Goal: Contribute content

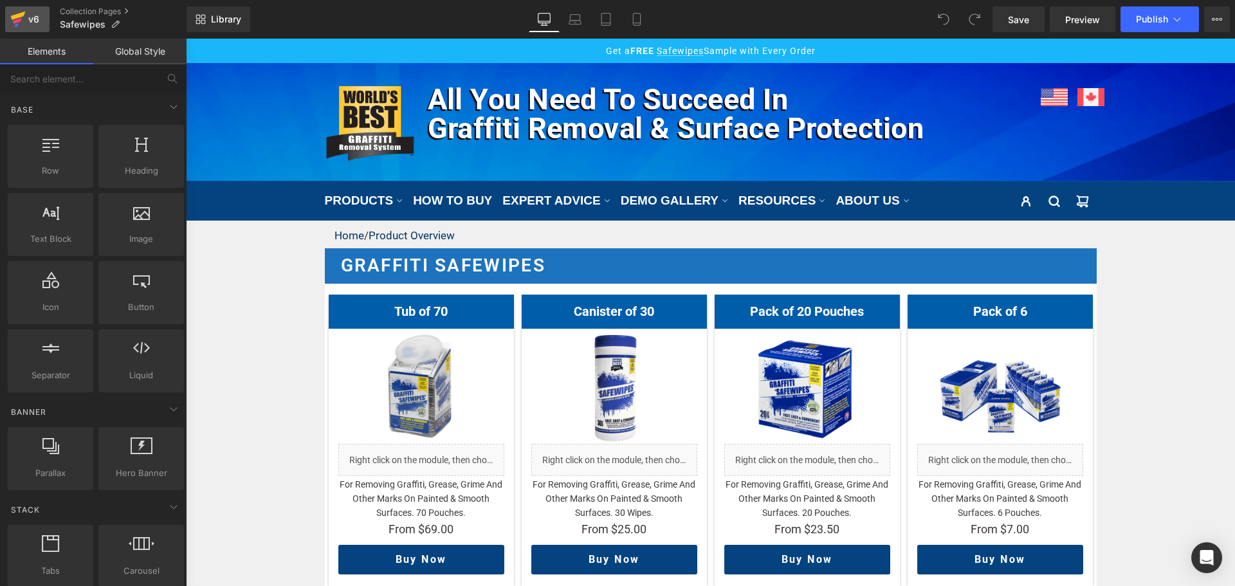
click at [26, 17] on div "v6" at bounding box center [34, 19] width 16 height 17
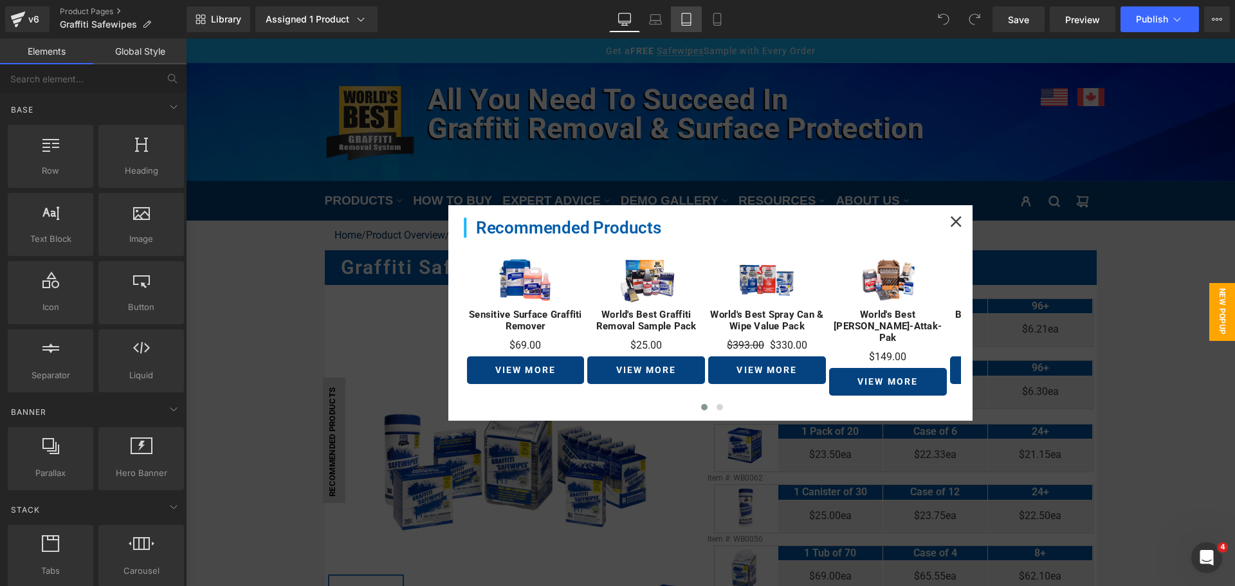
click at [681, 12] on link "Tablet" at bounding box center [686, 19] width 31 height 26
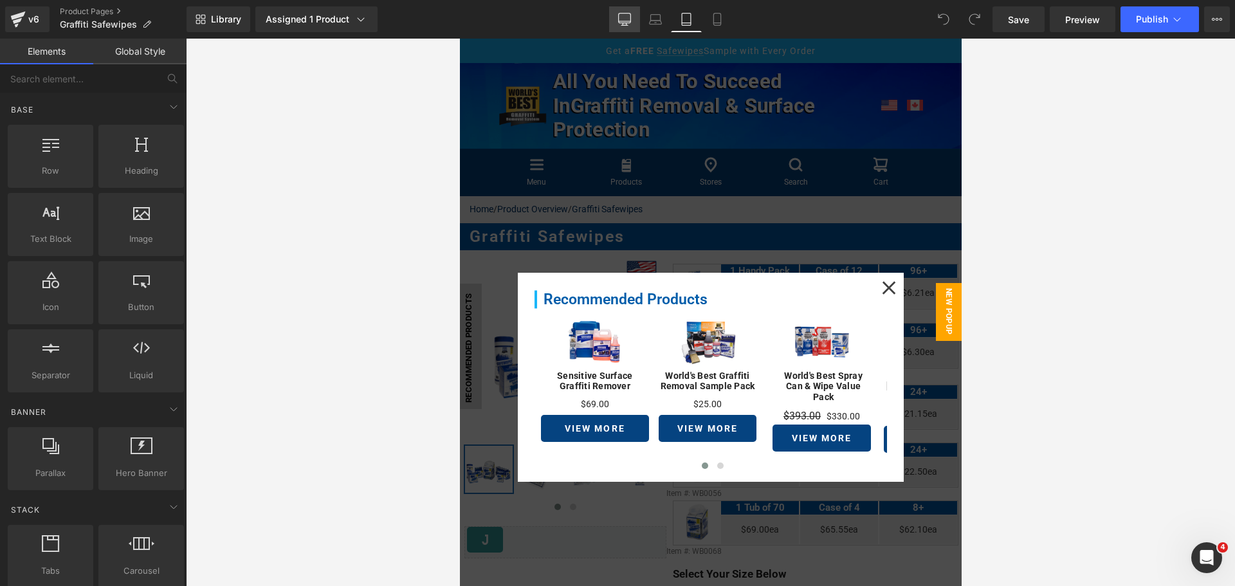
click at [631, 14] on icon at bounding box center [625, 19] width 12 height 10
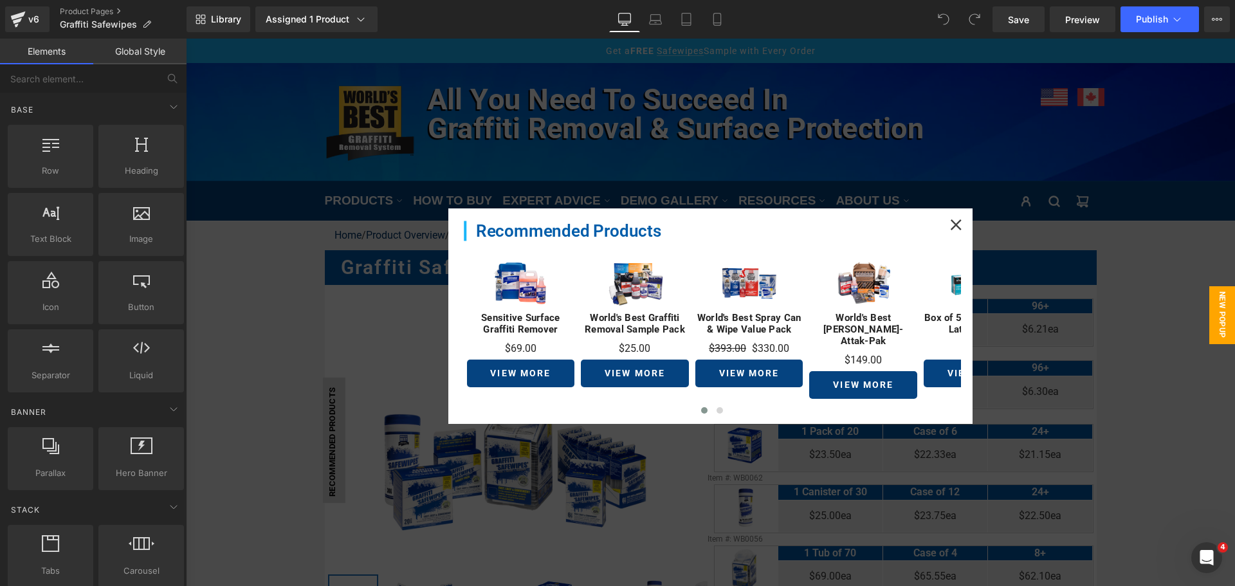
scroll to position [183, 0]
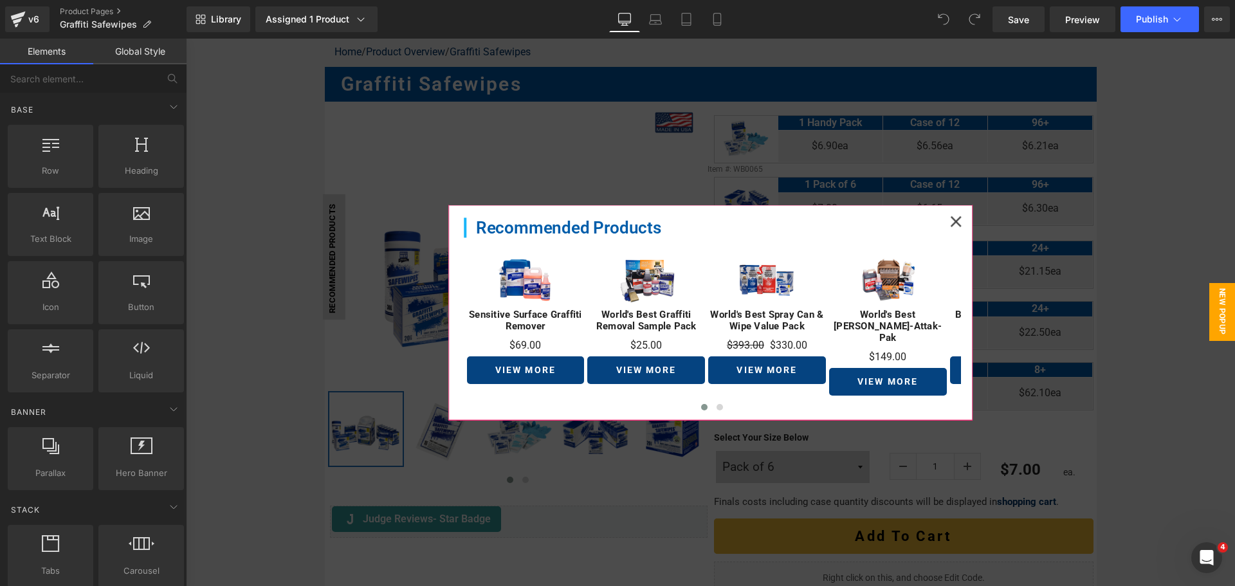
click at [949, 215] on div at bounding box center [956, 221] width 28 height 28
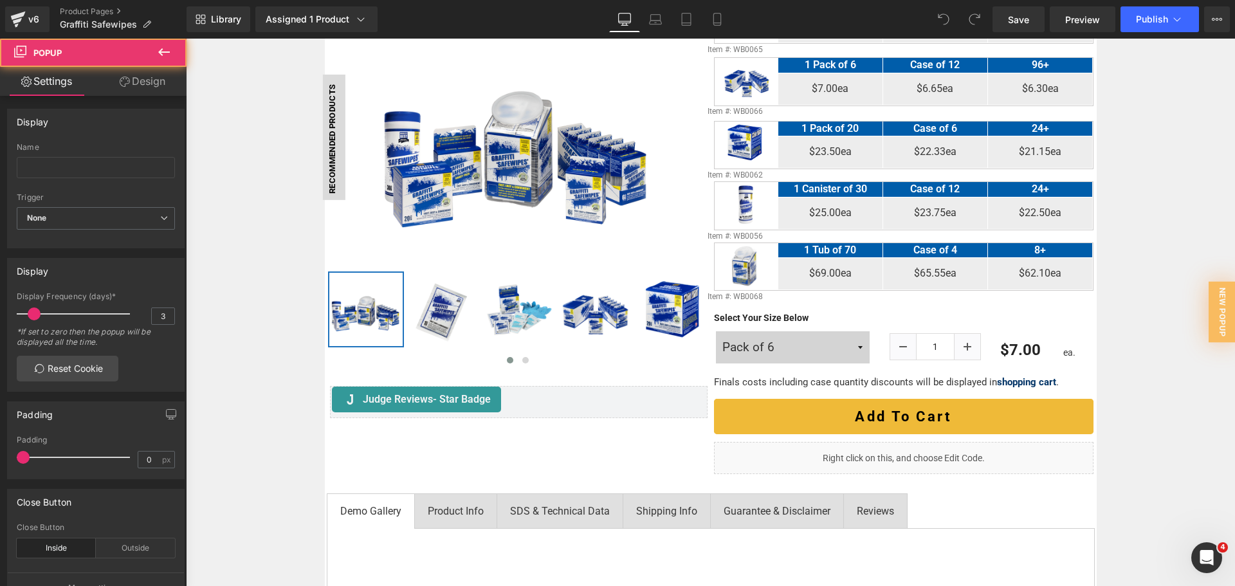
scroll to position [505, 0]
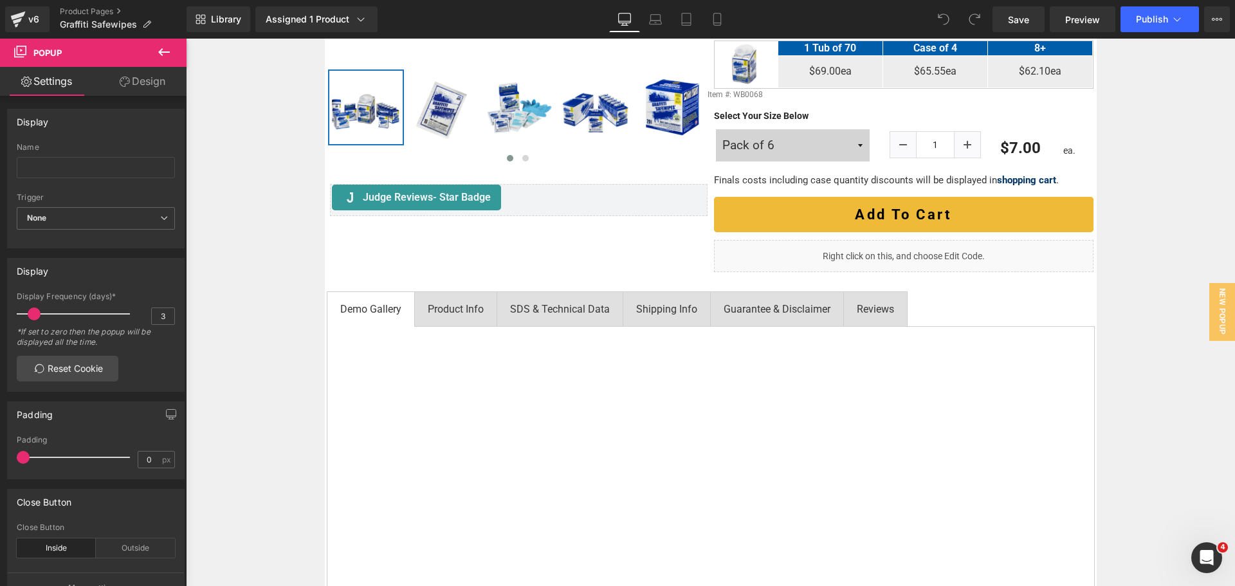
click at [186, 39] on div at bounding box center [186, 39] width 0 height 0
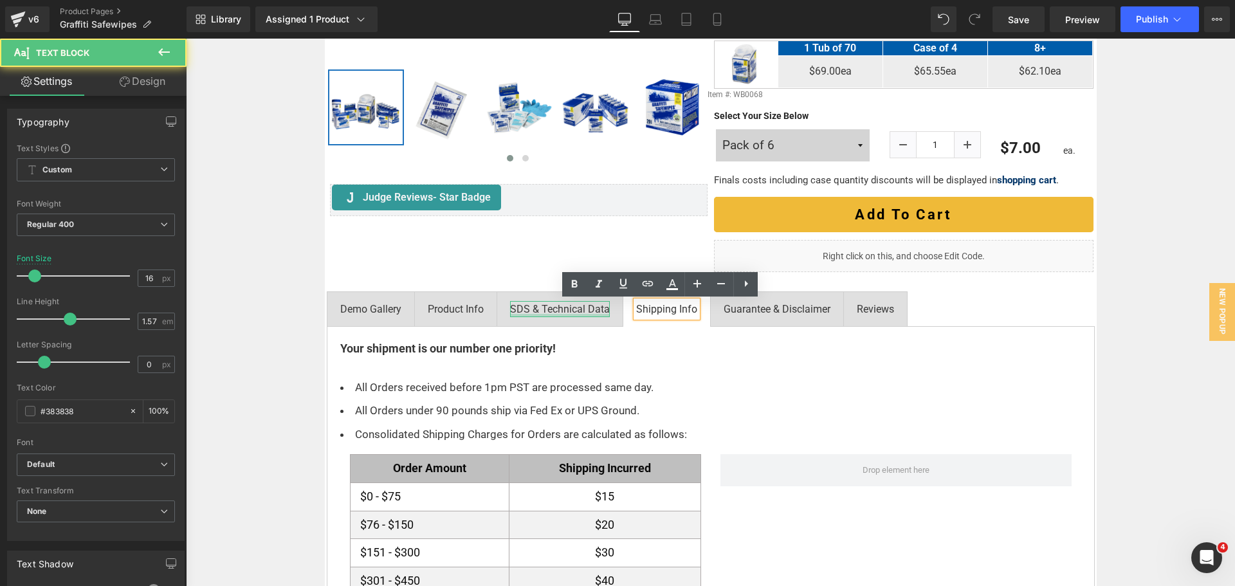
click at [591, 317] on div at bounding box center [560, 315] width 100 height 3
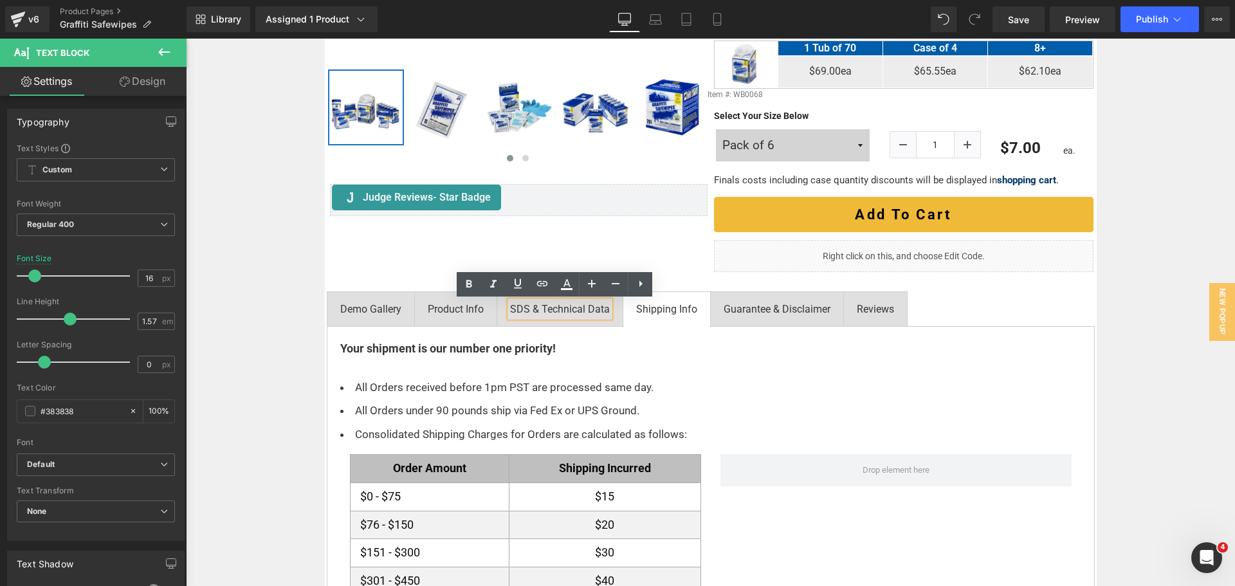
click at [683, 320] on span "Shipping Info Text Block" at bounding box center [666, 309] width 87 height 34
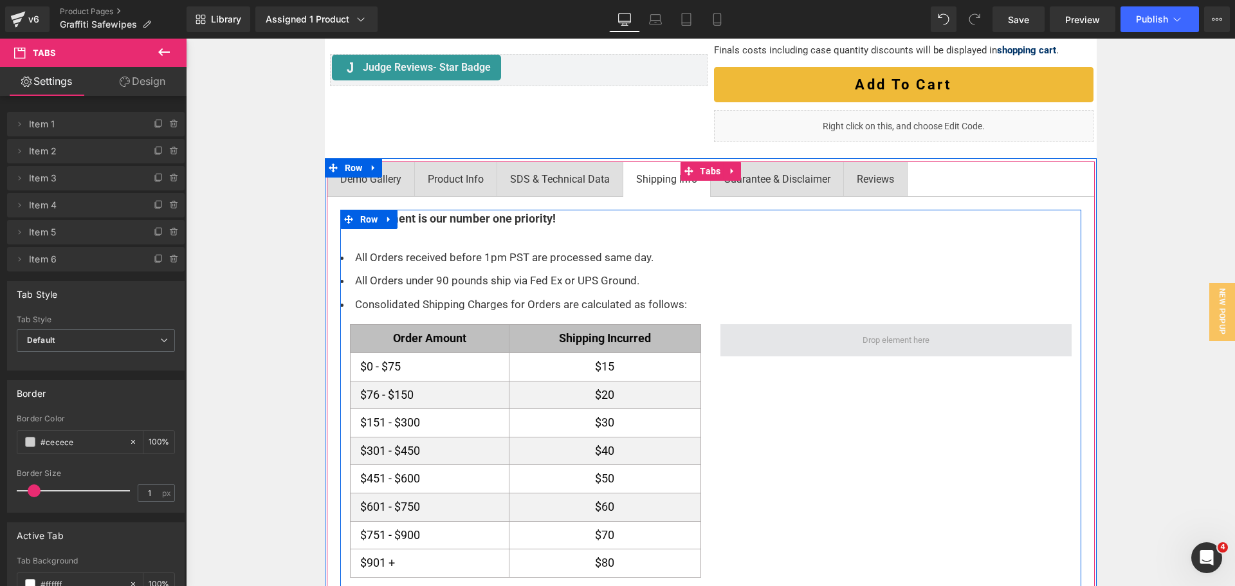
scroll to position [634, 0]
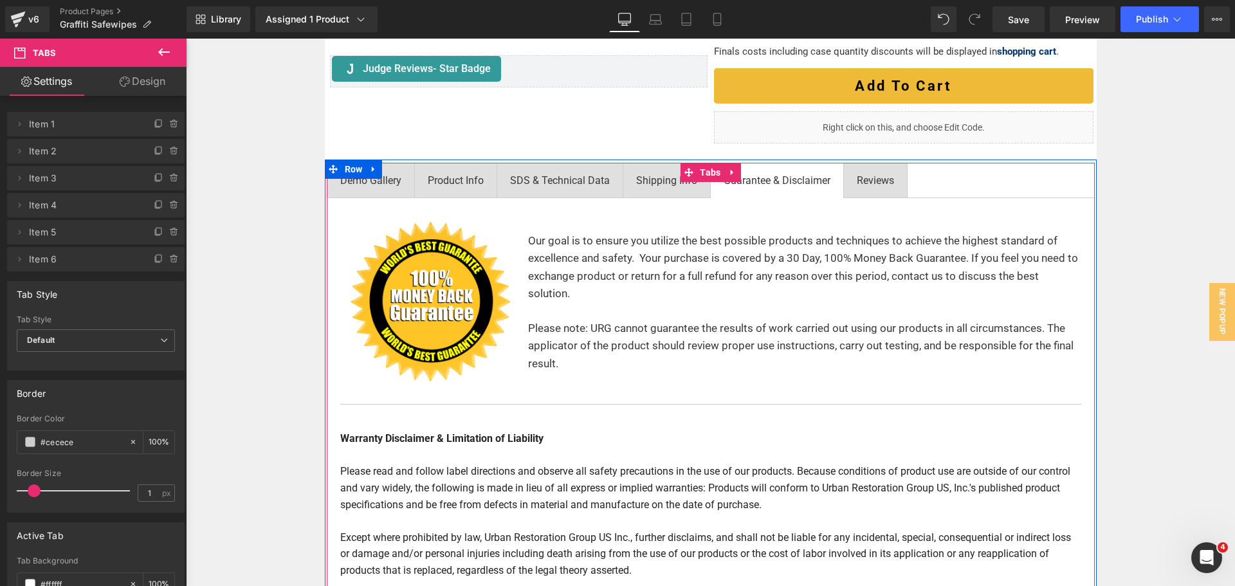
click at [762, 193] on span "Guarantee & Disclaimer Text Block" at bounding box center [777, 180] width 133 height 34
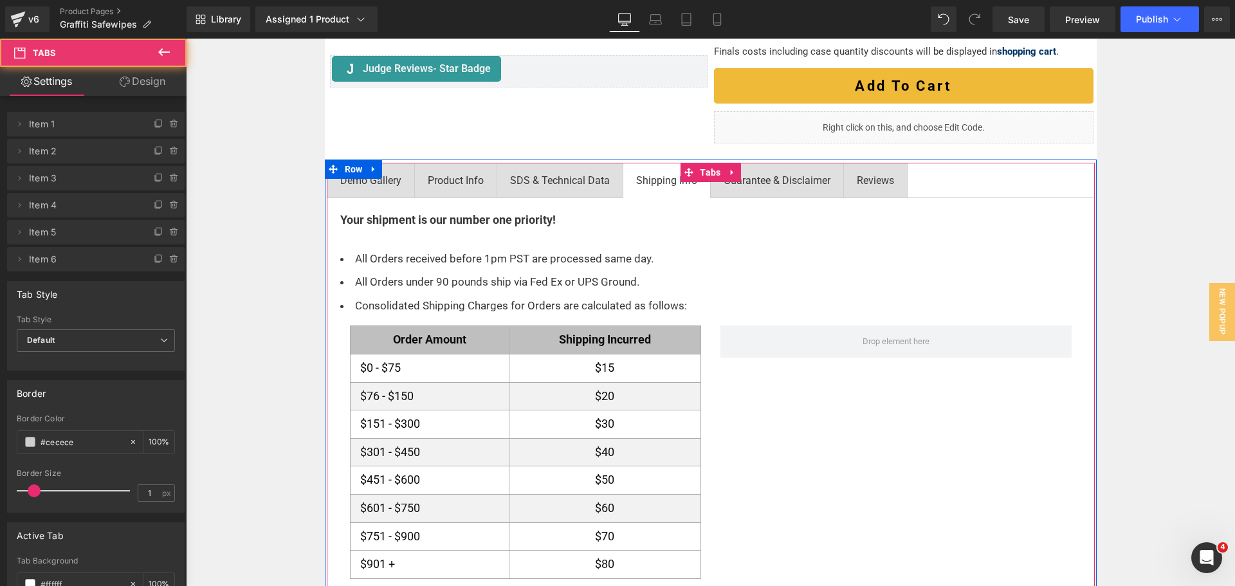
click at [669, 198] on li "Shipping Info Text Block" at bounding box center [667, 180] width 88 height 35
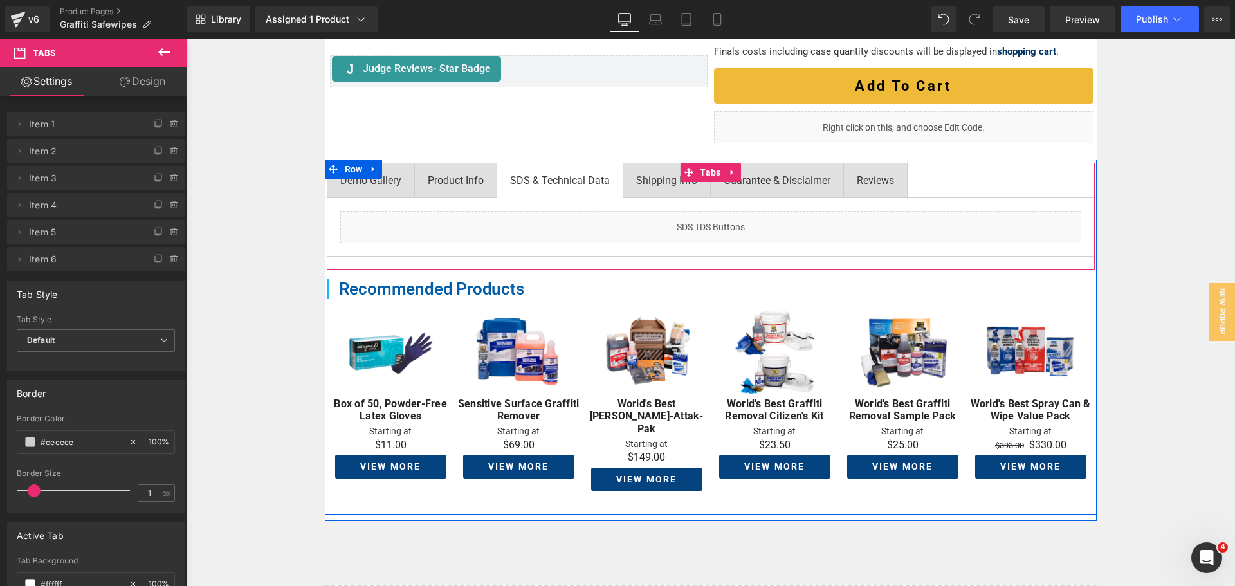
click at [584, 196] on span "SDS & Technical Data Text Block" at bounding box center [559, 180] width 125 height 34
click at [416, 189] on span "Product Info Text Block" at bounding box center [456, 180] width 82 height 34
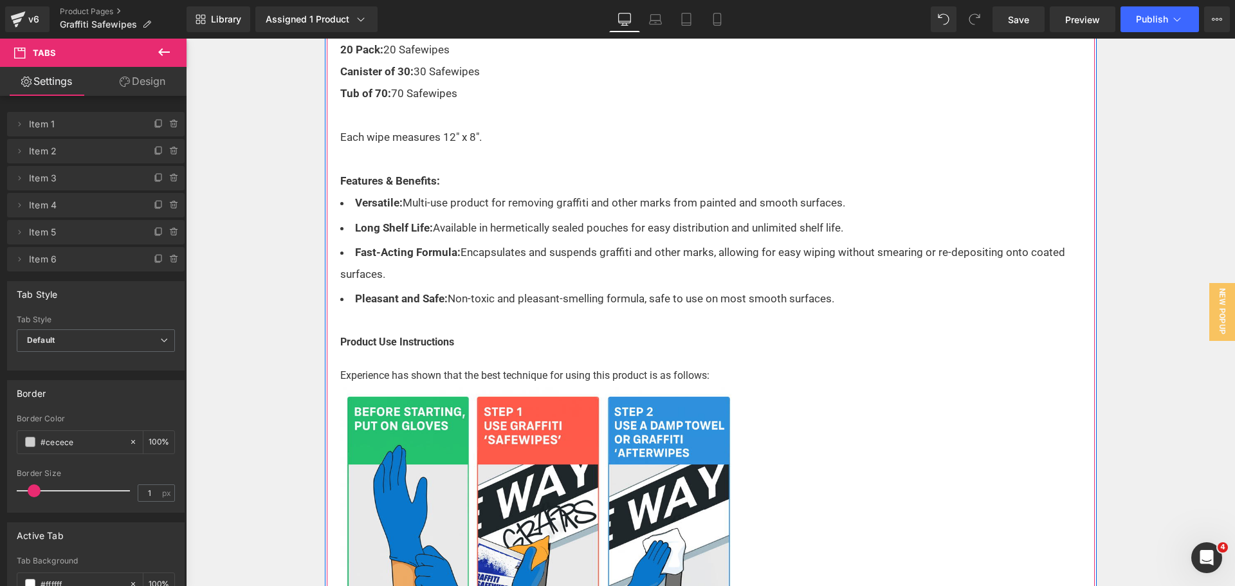
scroll to position [1342, 0]
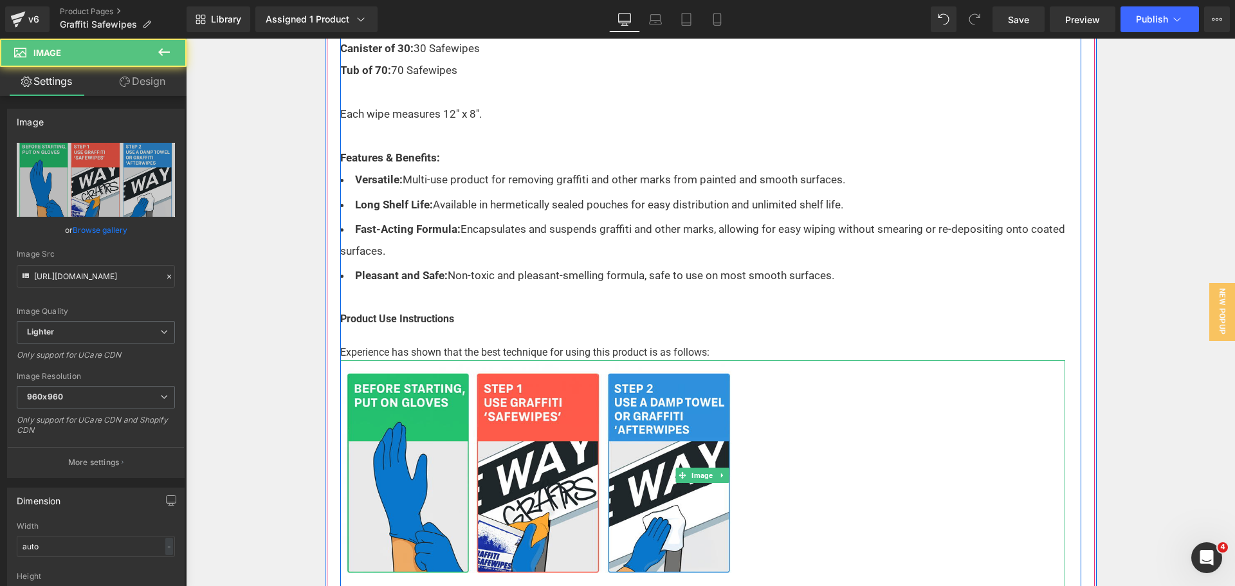
click at [652, 472] on img at bounding box center [702, 475] width 725 height 230
click at [719, 481] on link at bounding box center [723, 475] width 14 height 15
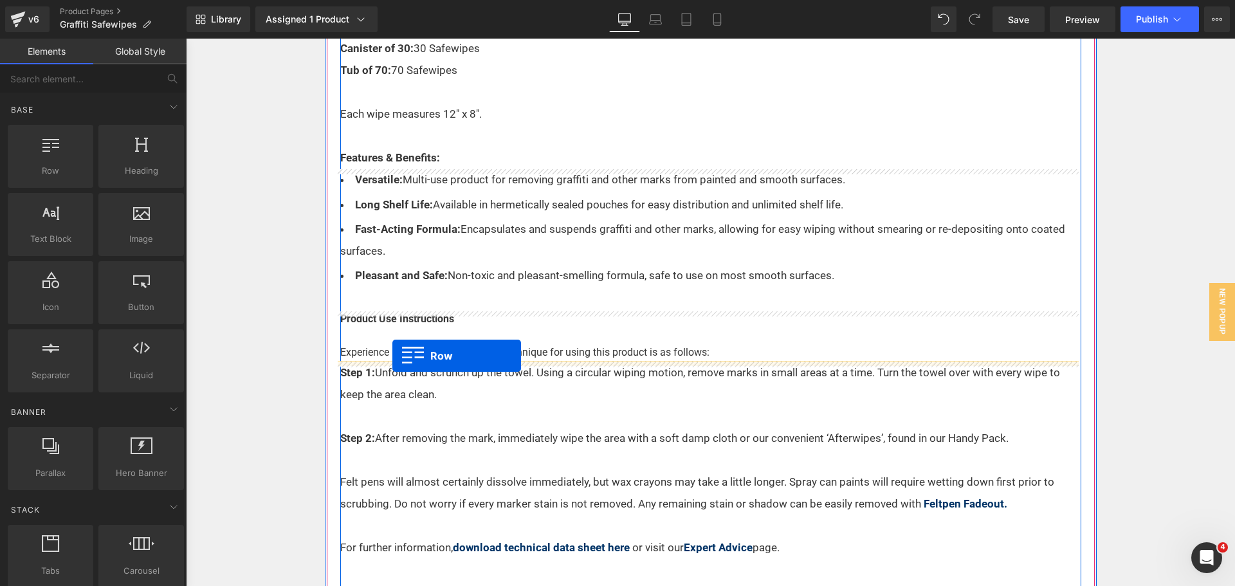
drag, startPoint x: 225, startPoint y: 248, endPoint x: 392, endPoint y: 356, distance: 199.7
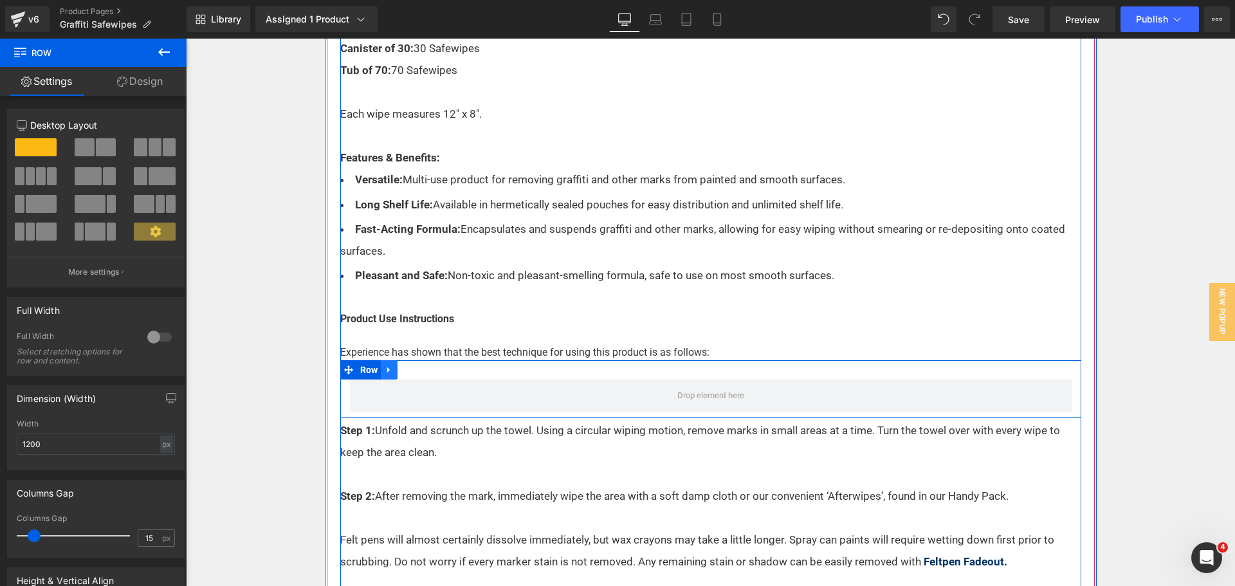
click at [386, 366] on icon at bounding box center [389, 370] width 9 height 10
click at [418, 371] on icon at bounding box center [422, 369] width 9 height 9
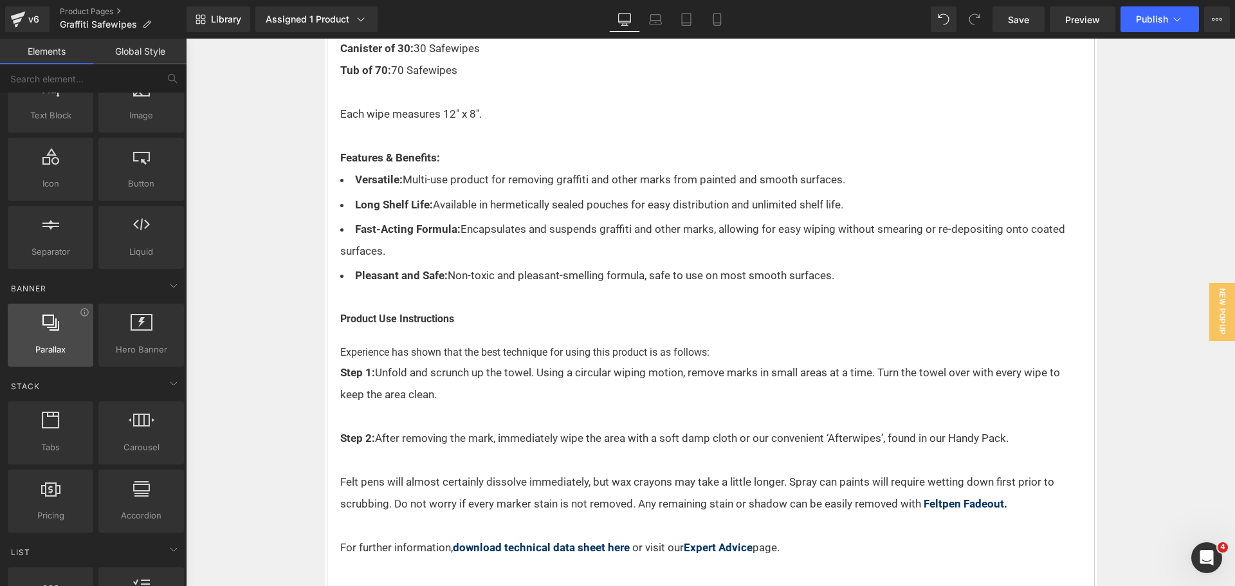
scroll to position [129, 0]
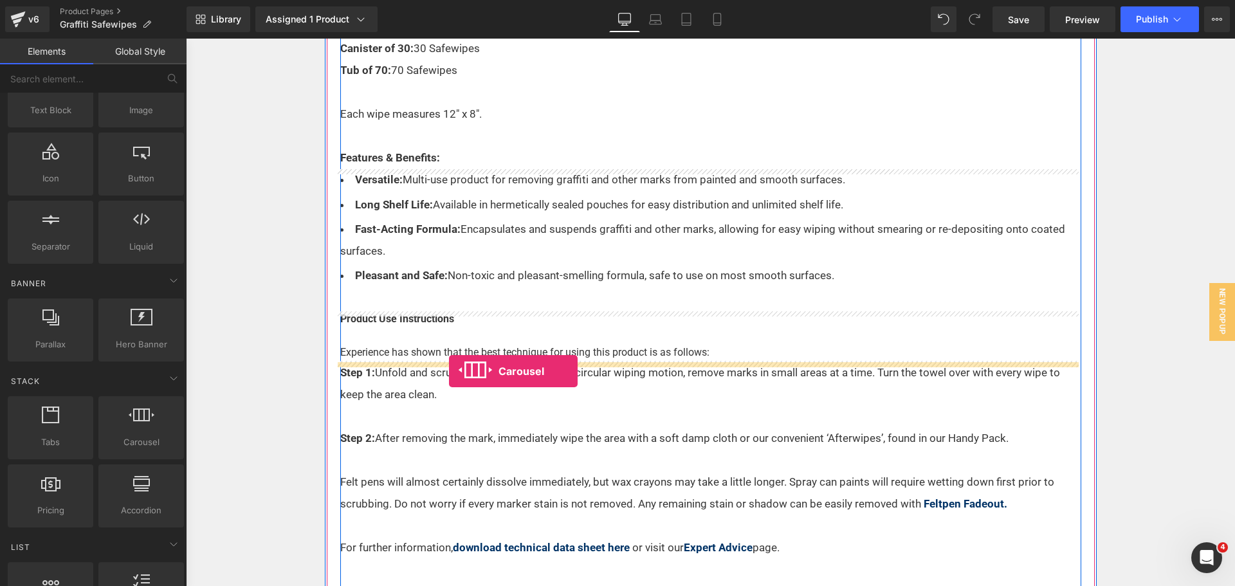
drag, startPoint x: 322, startPoint y: 474, endPoint x: 448, endPoint y: 371, distance: 162.8
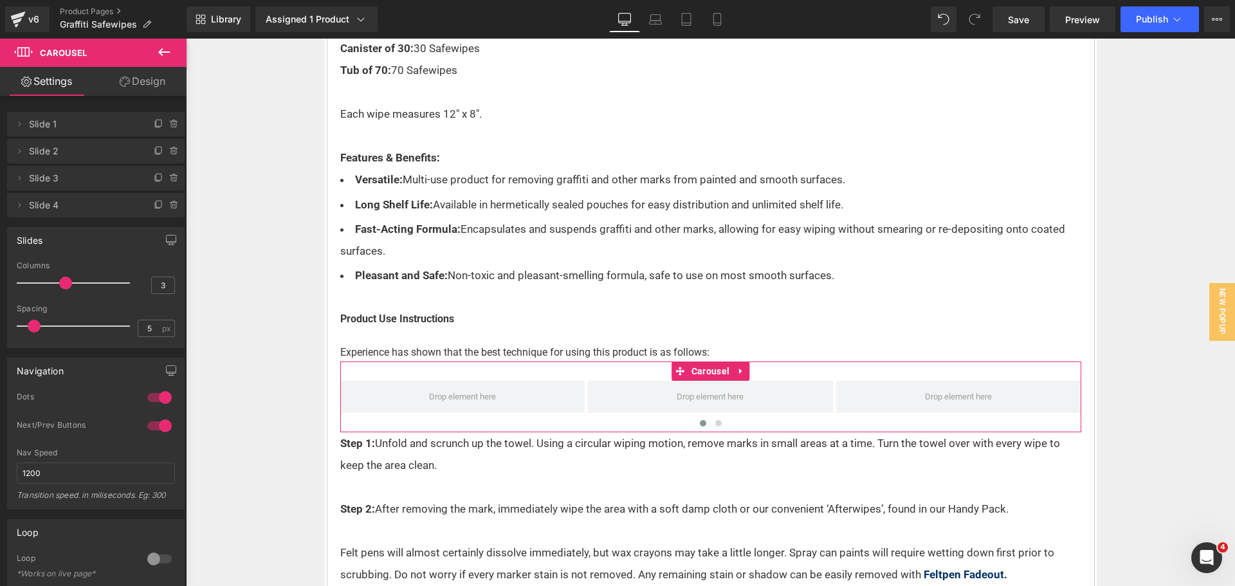
click at [159, 51] on icon at bounding box center [164, 52] width 12 height 8
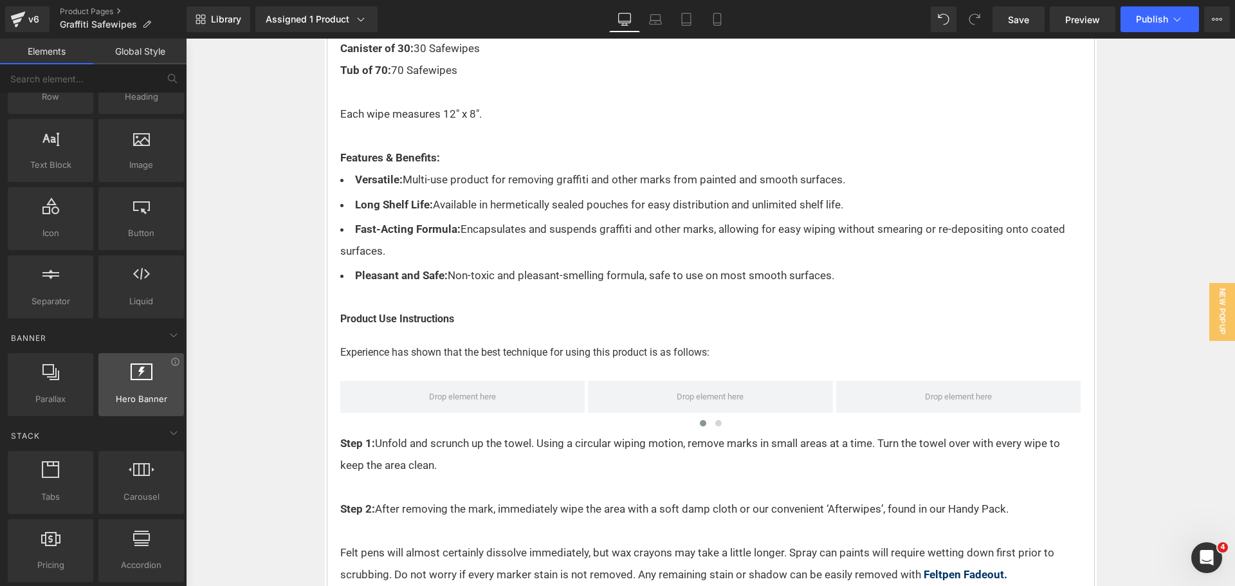
scroll to position [0, 0]
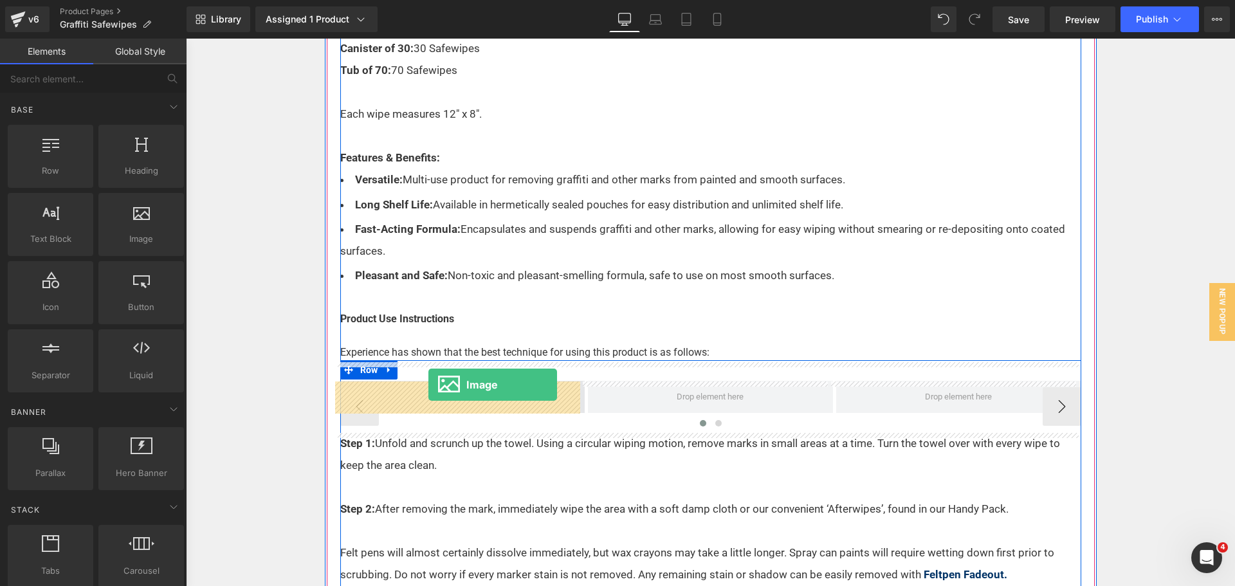
drag, startPoint x: 309, startPoint y: 271, endPoint x: 429, endPoint y: 385, distance: 164.7
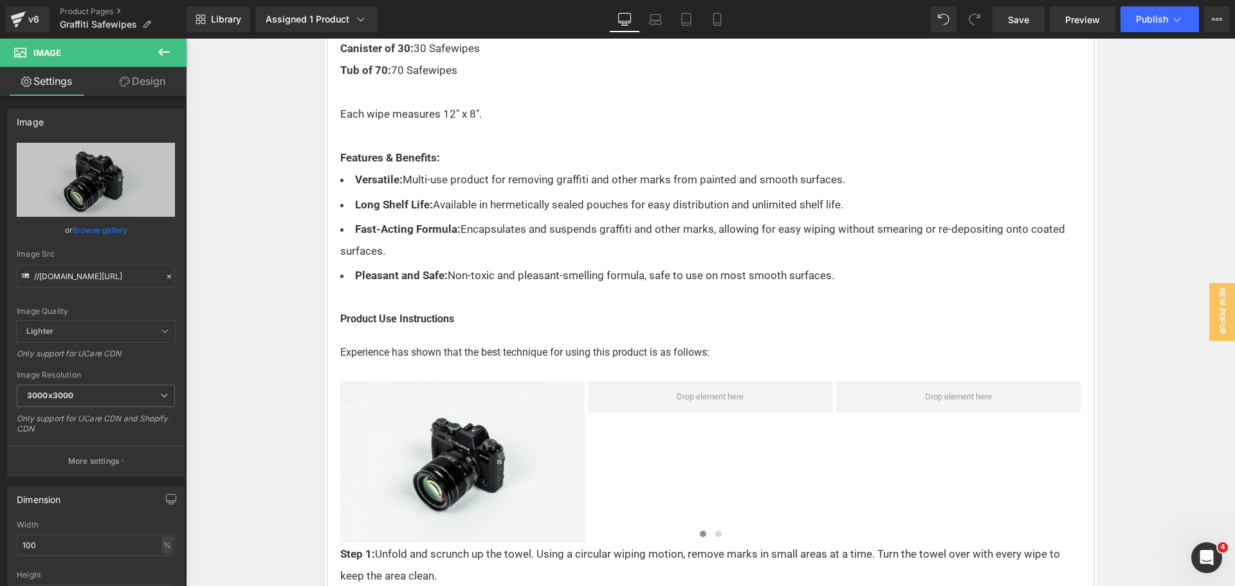
click at [167, 53] on icon at bounding box center [163, 51] width 15 height 15
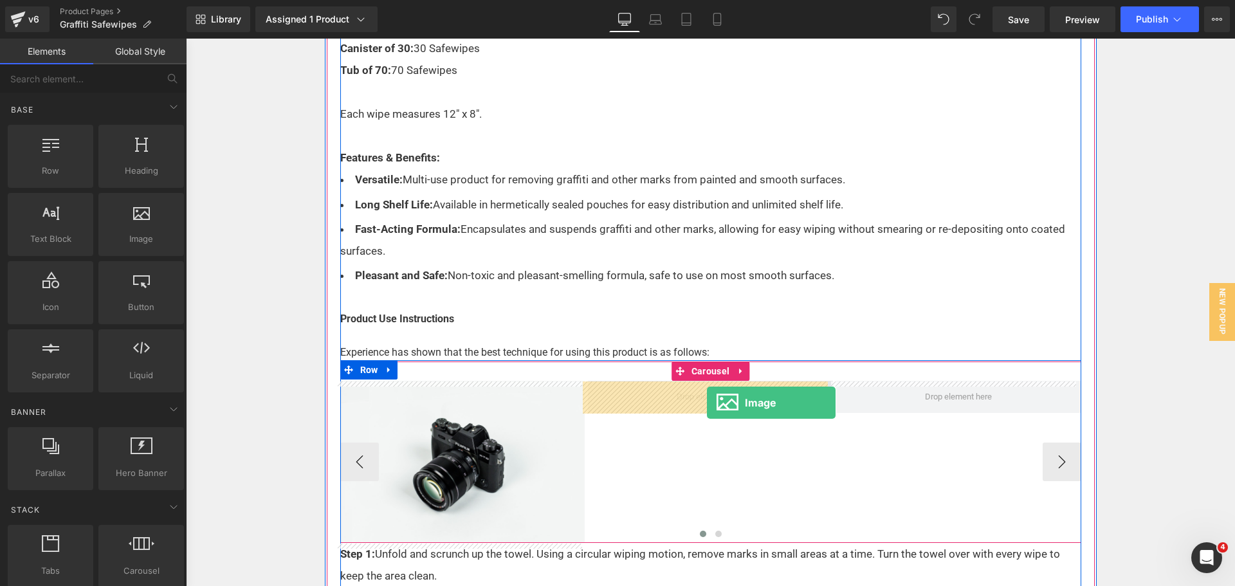
drag, startPoint x: 351, startPoint y: 269, endPoint x: 707, endPoint y: 403, distance: 380.1
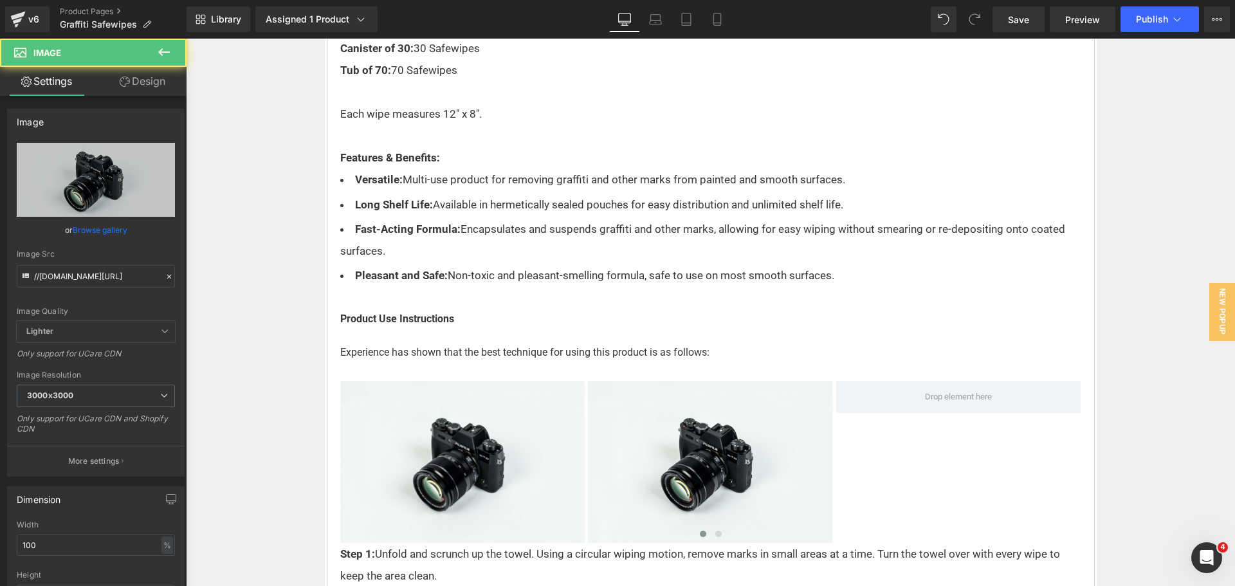
click at [163, 48] on icon at bounding box center [163, 51] width 15 height 15
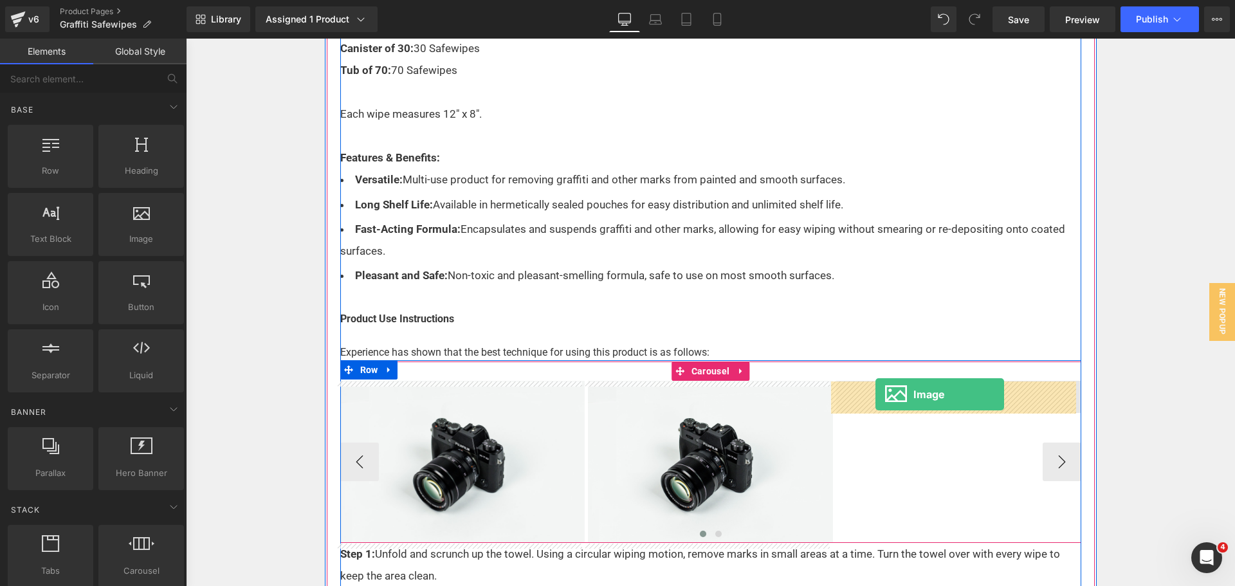
drag, startPoint x: 324, startPoint y: 272, endPoint x: 876, endPoint y: 394, distance: 565.4
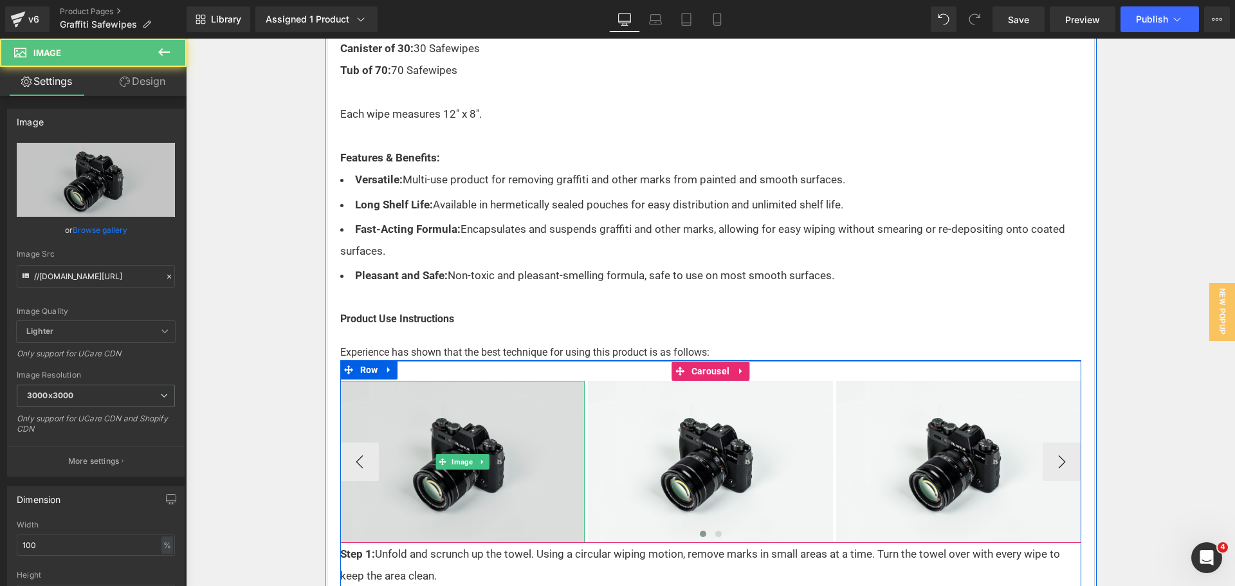
click at [460, 452] on img at bounding box center [462, 462] width 245 height 162
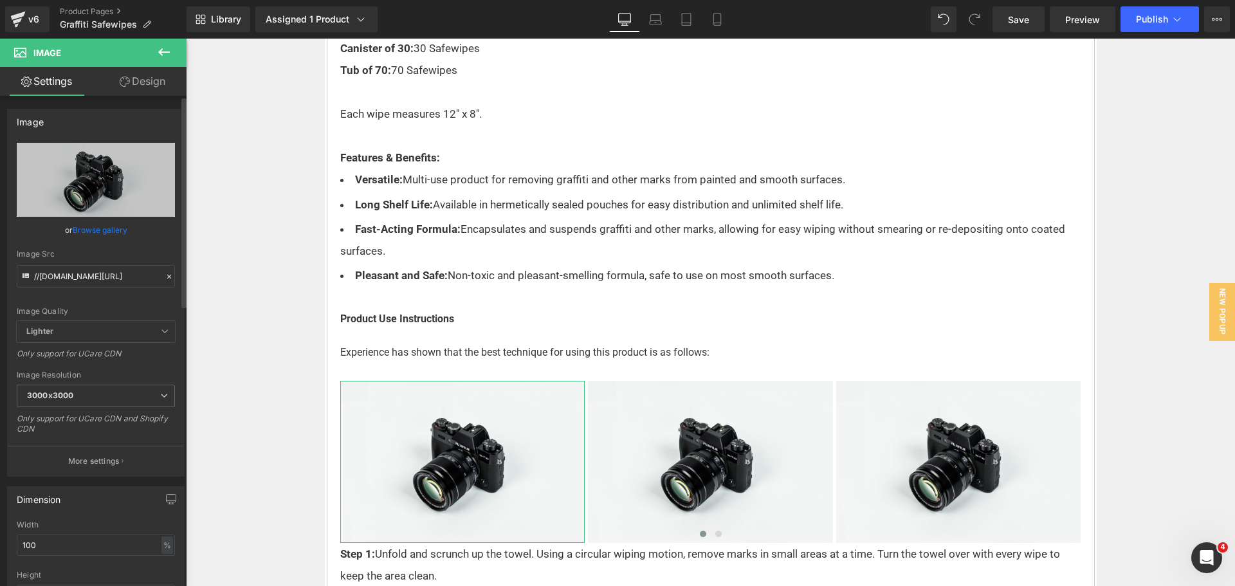
click at [90, 229] on link "Browse gallery" at bounding box center [100, 230] width 55 height 23
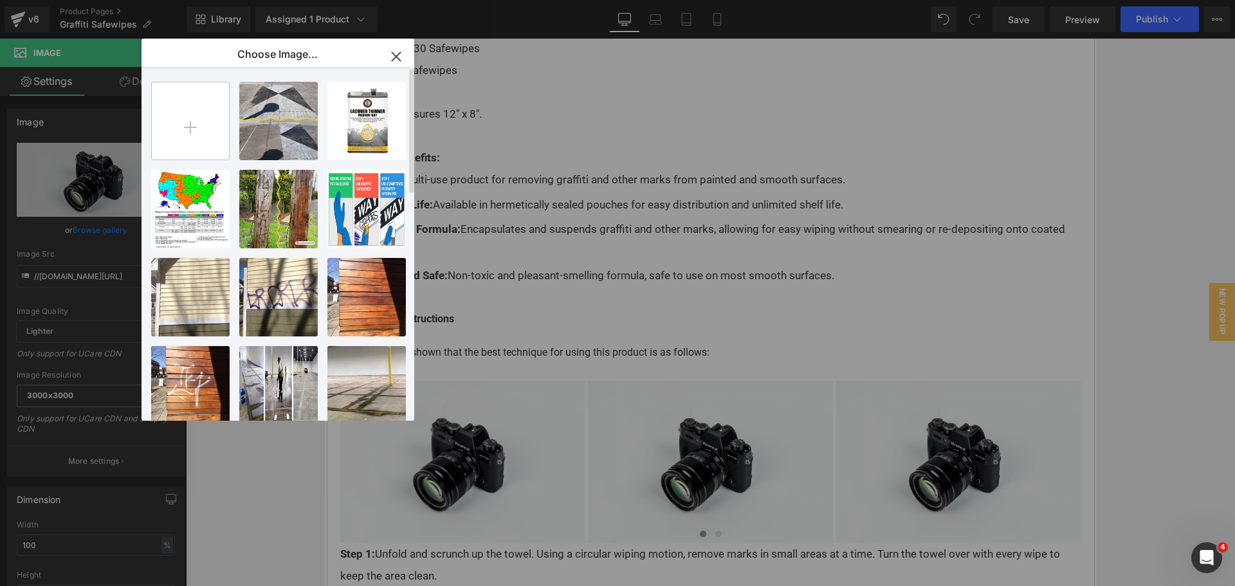
click at [201, 136] on input "file" at bounding box center [190, 120] width 77 height 77
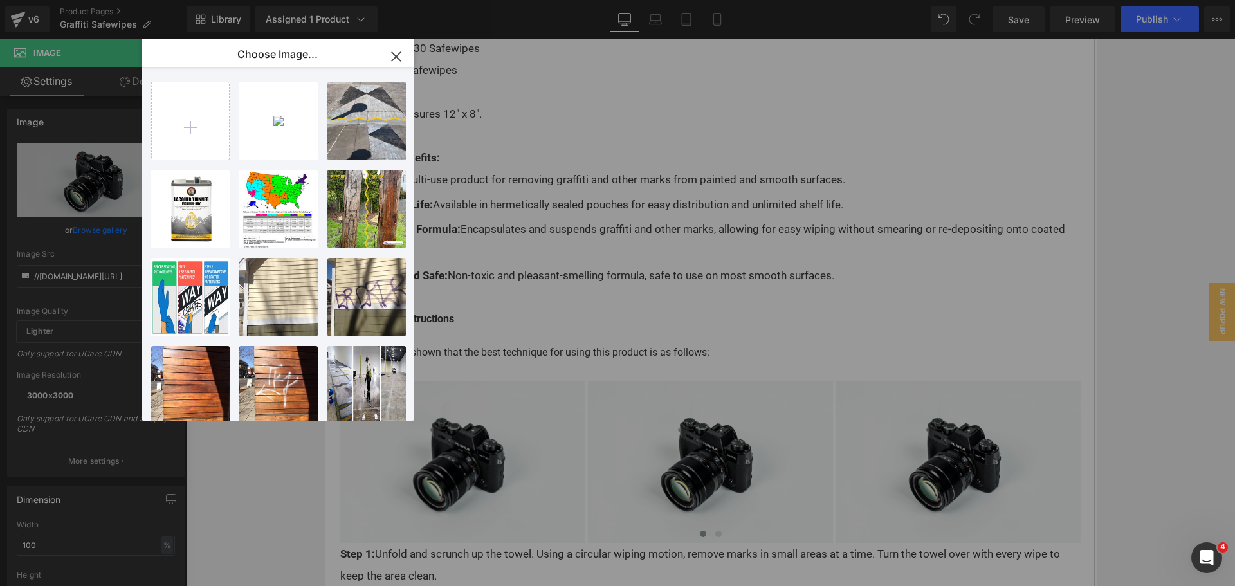
click at [0, 0] on div "safewip...al-1.jpg 180.61 KB" at bounding box center [0, 0] width 0 height 0
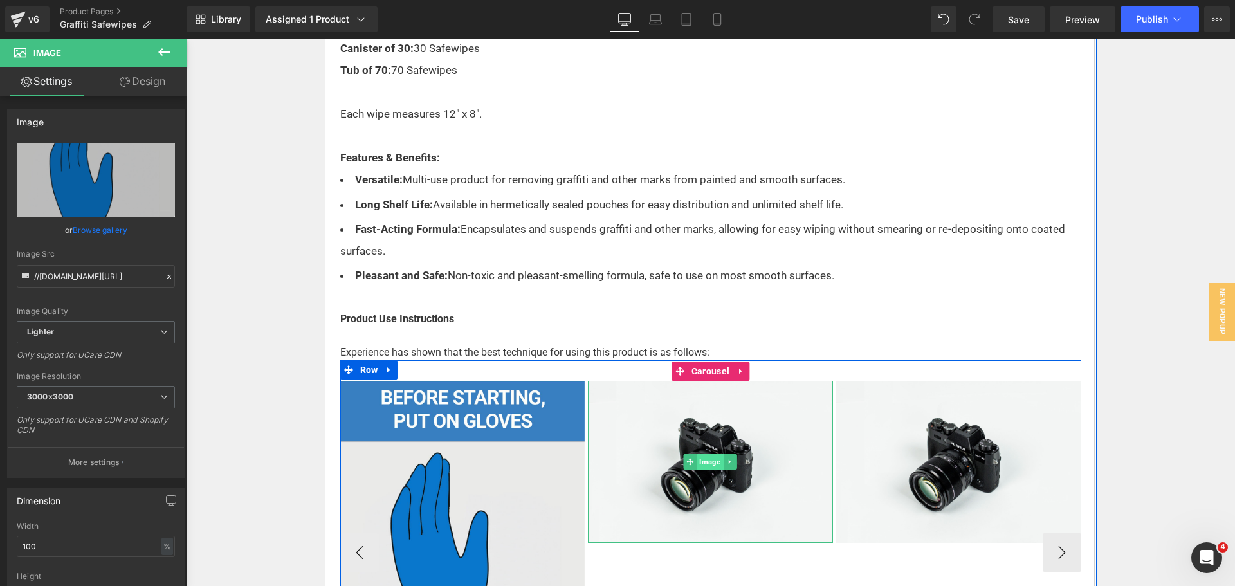
click at [697, 456] on span "Image" at bounding box center [710, 461] width 26 height 15
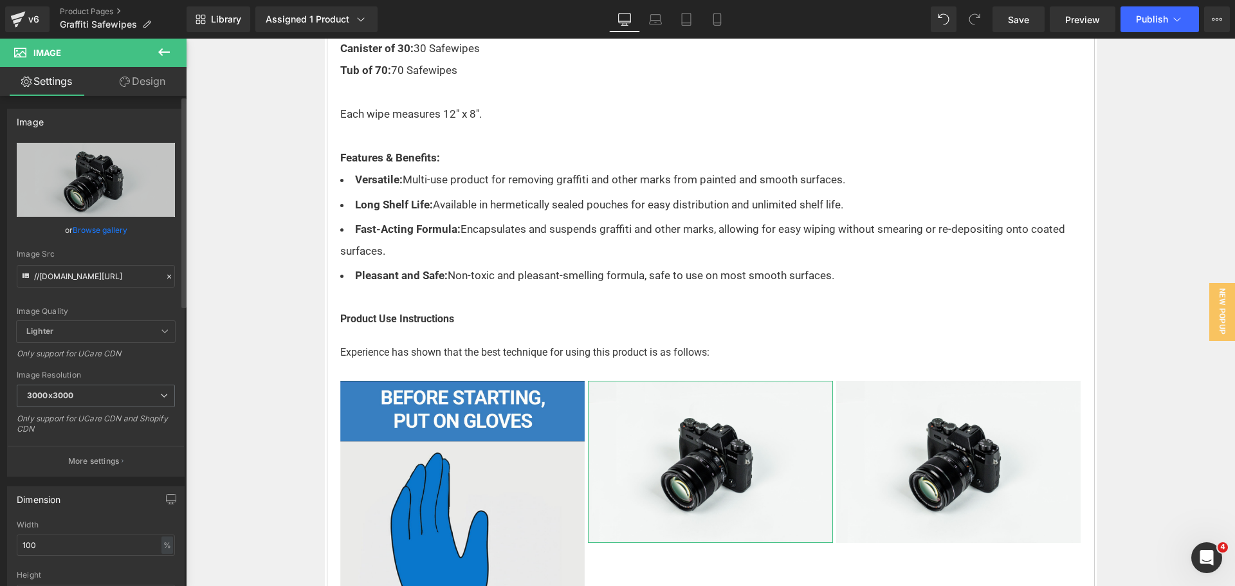
click at [104, 243] on div "Image Quality Lighter Lightest Lighter Lighter Lightest Only support for UCare …" at bounding box center [96, 232] width 158 height 178
click at [107, 221] on link "Browse gallery" at bounding box center [100, 230] width 55 height 23
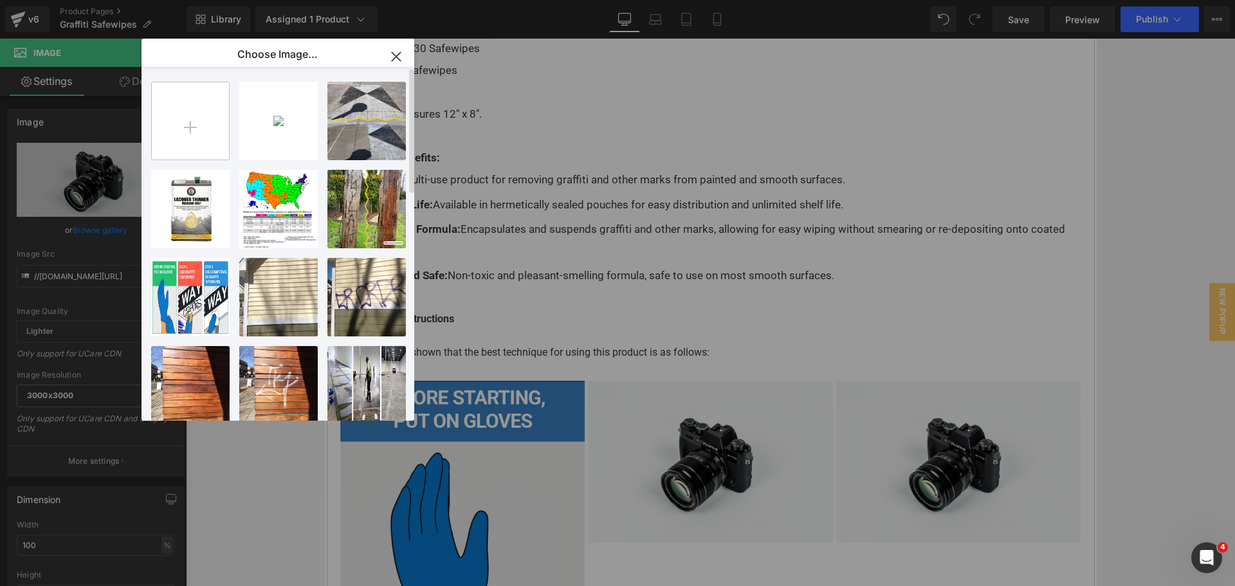
click at [202, 131] on input "file" at bounding box center [190, 120] width 77 height 77
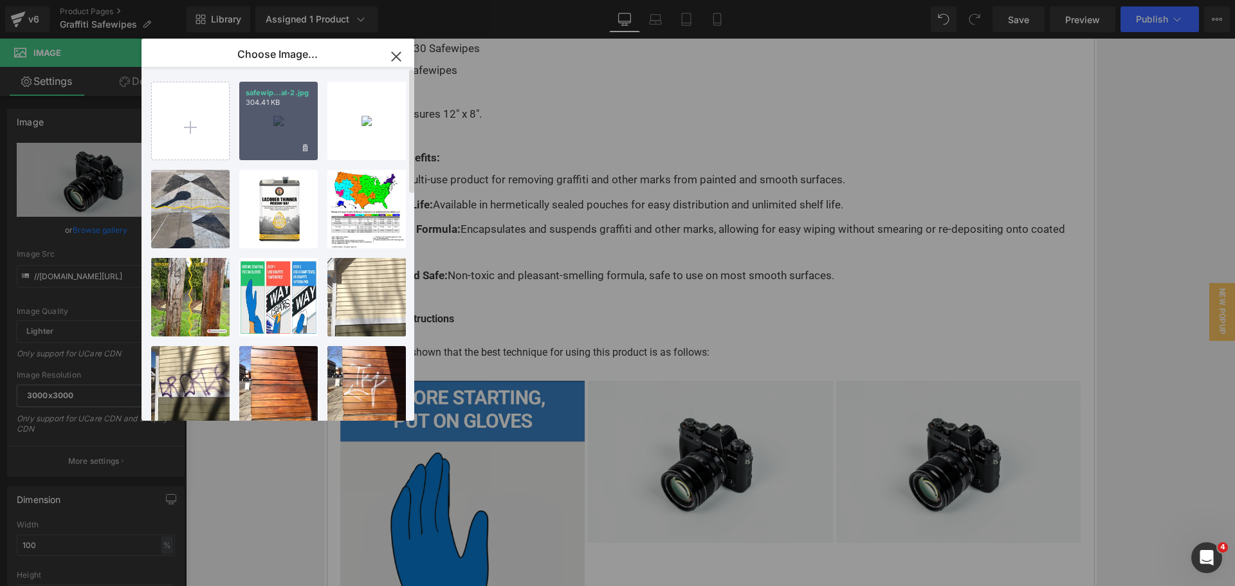
click at [270, 118] on div "safewip...al-2.jpg 304.41 KB" at bounding box center [278, 121] width 78 height 78
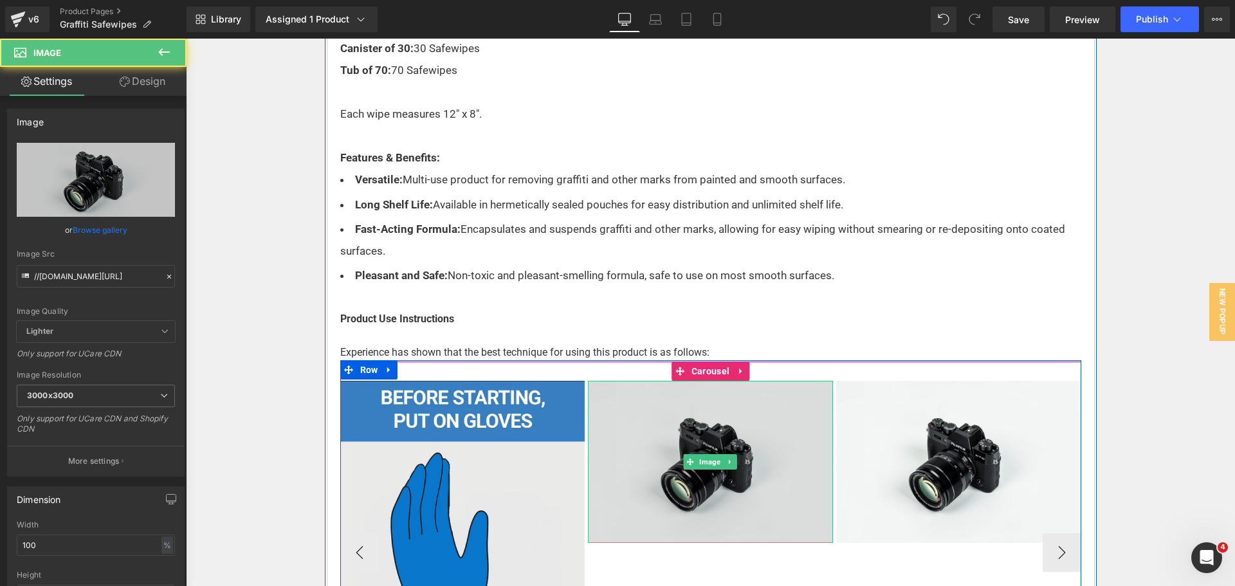
click at [720, 491] on img at bounding box center [710, 462] width 245 height 162
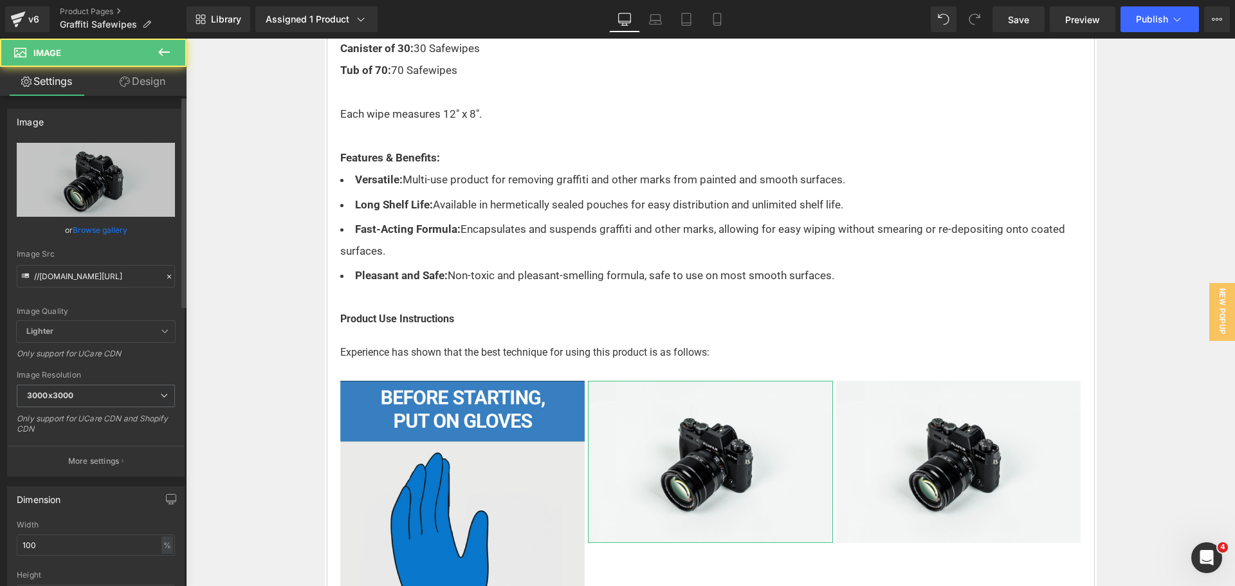
click at [91, 226] on link "Browse gallery" at bounding box center [100, 230] width 55 height 23
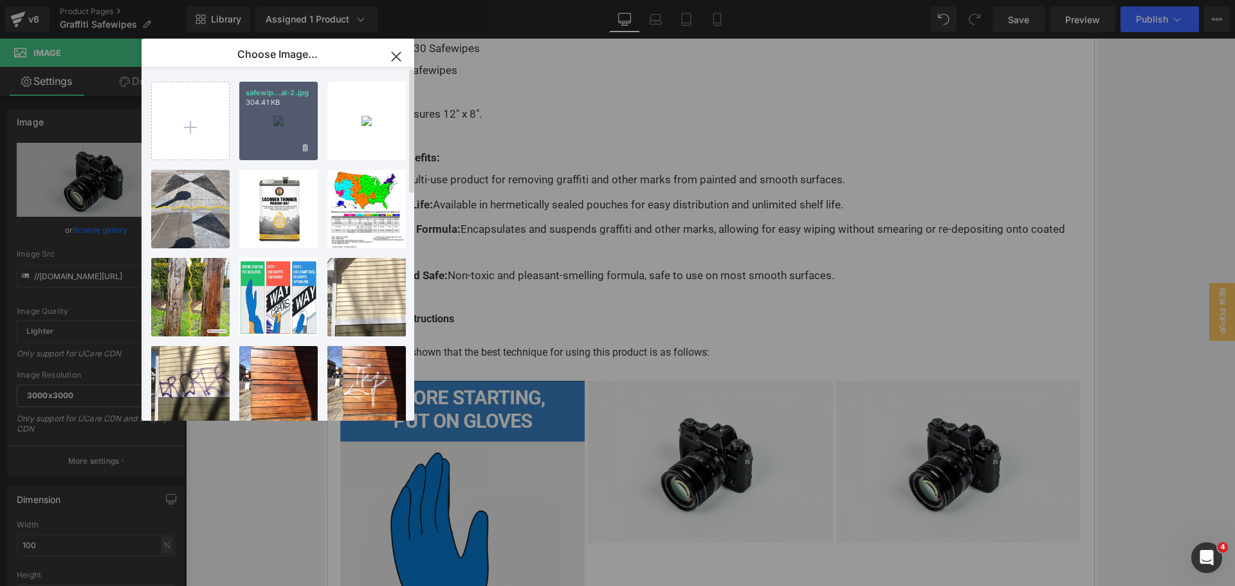
click at [260, 137] on div "safewip...al-2.jpg 304.41 KB" at bounding box center [278, 121] width 78 height 78
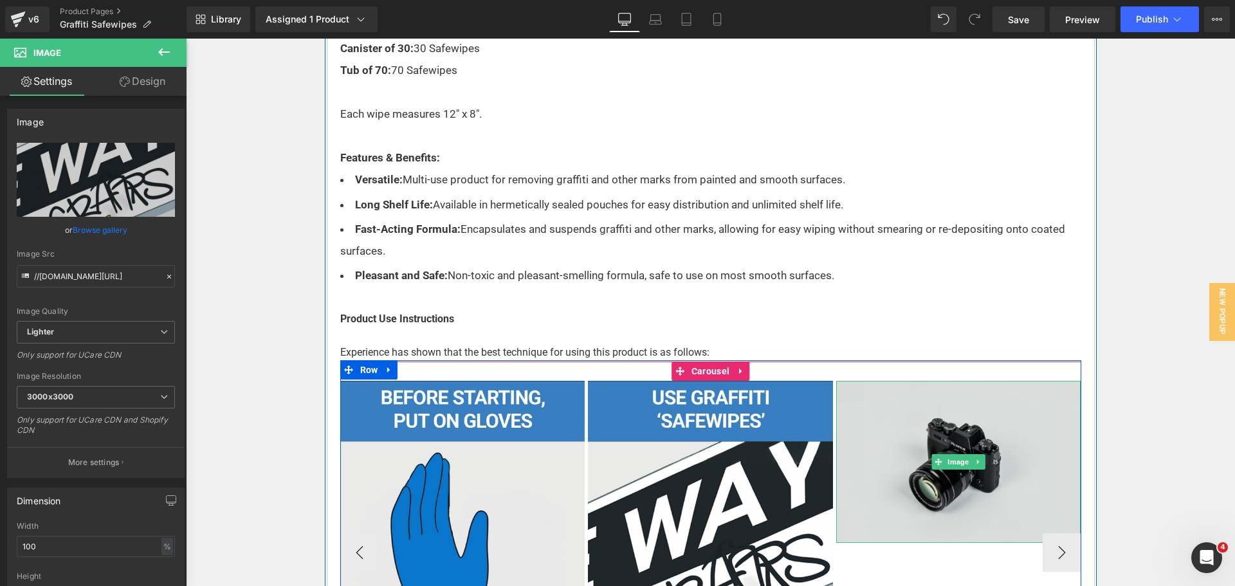
click at [992, 454] on img at bounding box center [958, 462] width 245 height 162
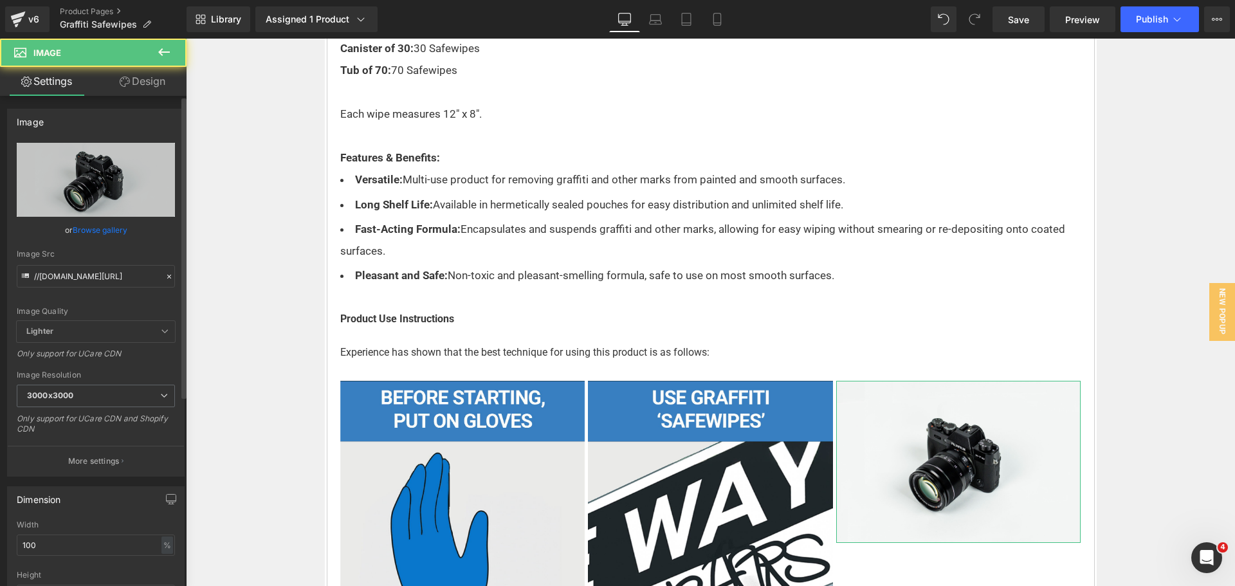
click at [127, 223] on div "Image Quality Lighter Lightest Lighter Lighter Lightest Only support for UCare …" at bounding box center [96, 232] width 158 height 178
click at [122, 225] on link "Browse gallery" at bounding box center [100, 230] width 55 height 23
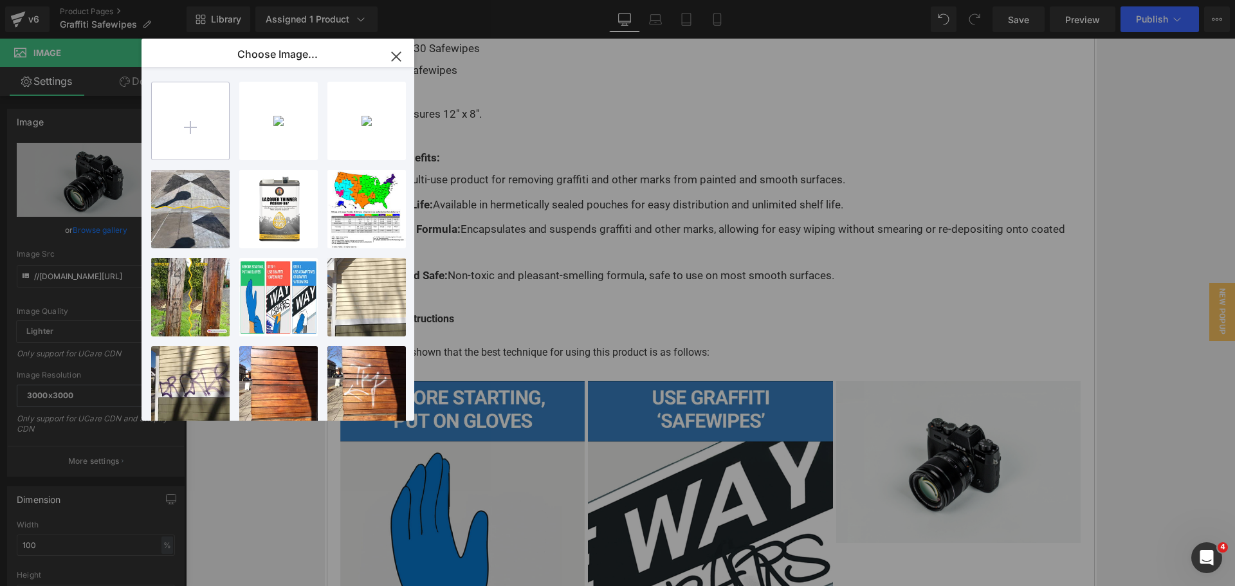
click at [203, 132] on input "file" at bounding box center [190, 120] width 77 height 77
type input "C:\fakepath\safewipe-steps---individual-3.jpg"
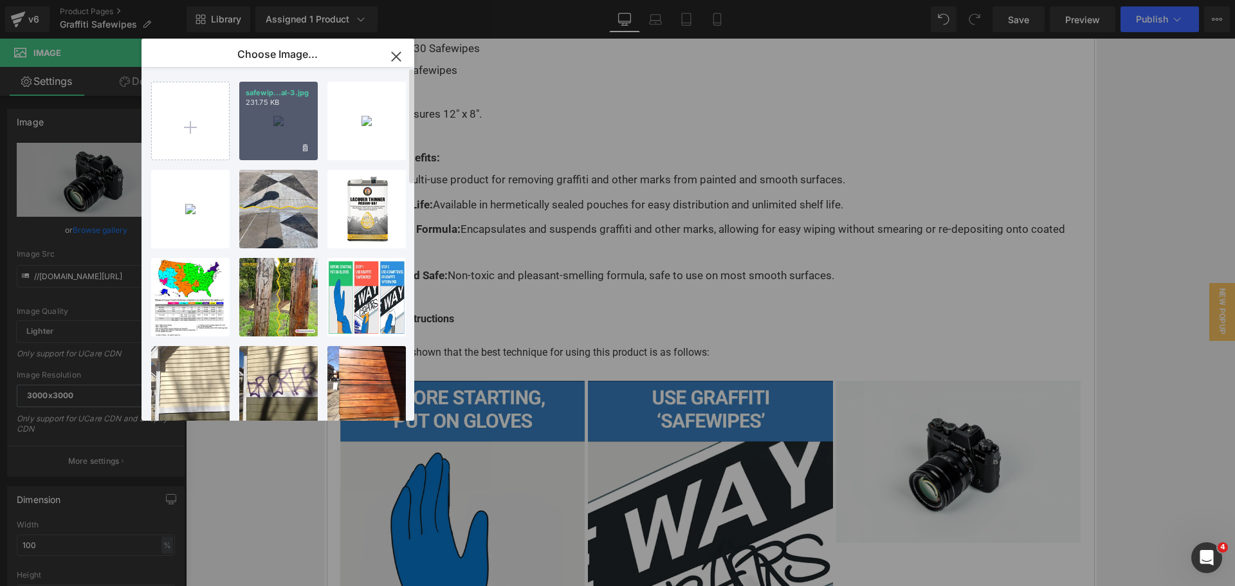
click at [282, 132] on div "safewip...al-3.jpg 231.75 KB" at bounding box center [278, 121] width 78 height 78
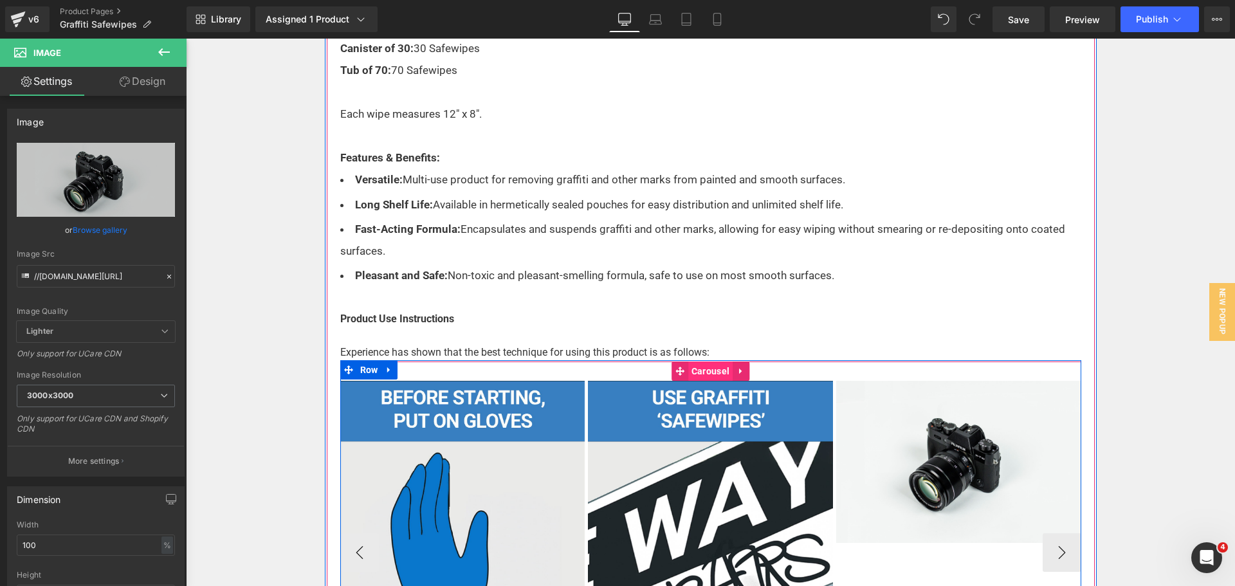
click at [701, 374] on span "Carousel" at bounding box center [710, 371] width 44 height 19
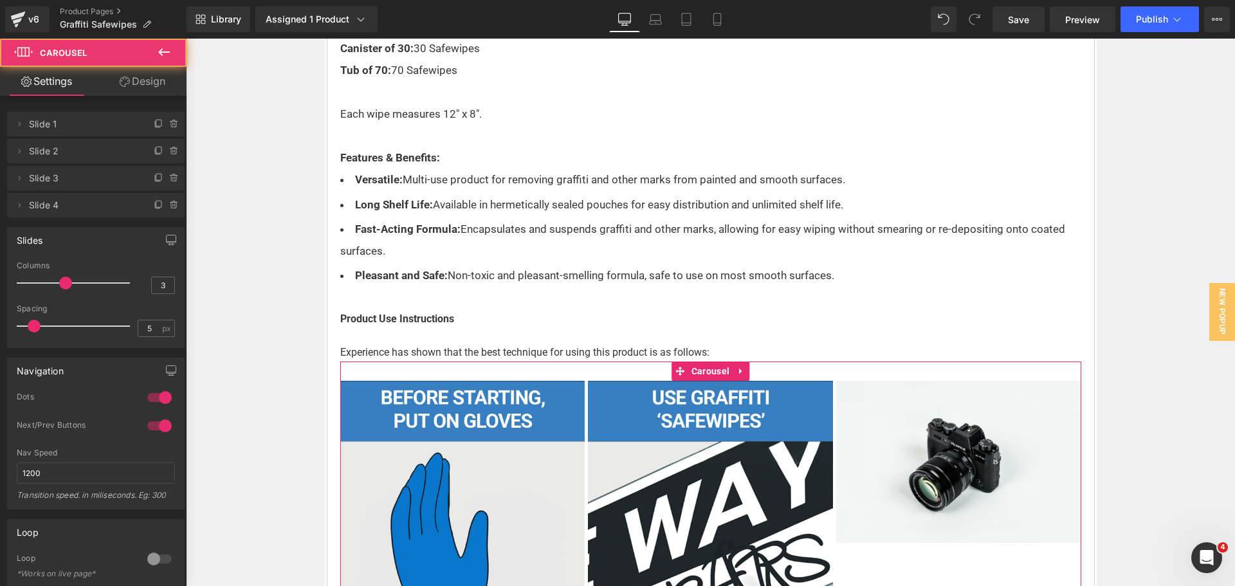
click at [79, 279] on div at bounding box center [76, 283] width 107 height 26
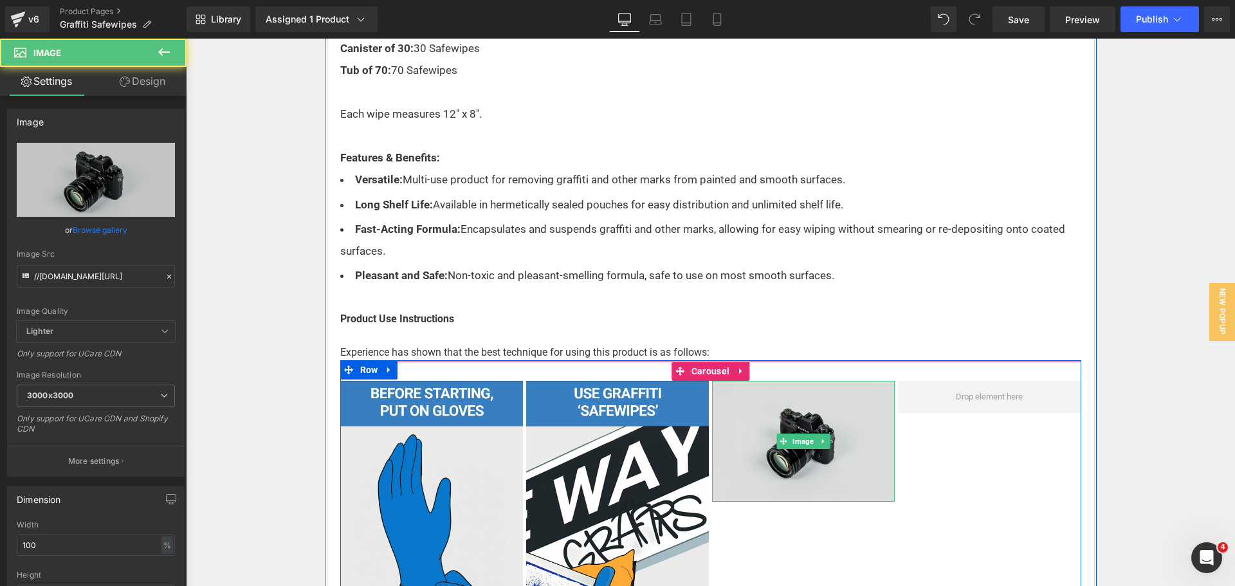
click at [809, 430] on img at bounding box center [803, 441] width 183 height 121
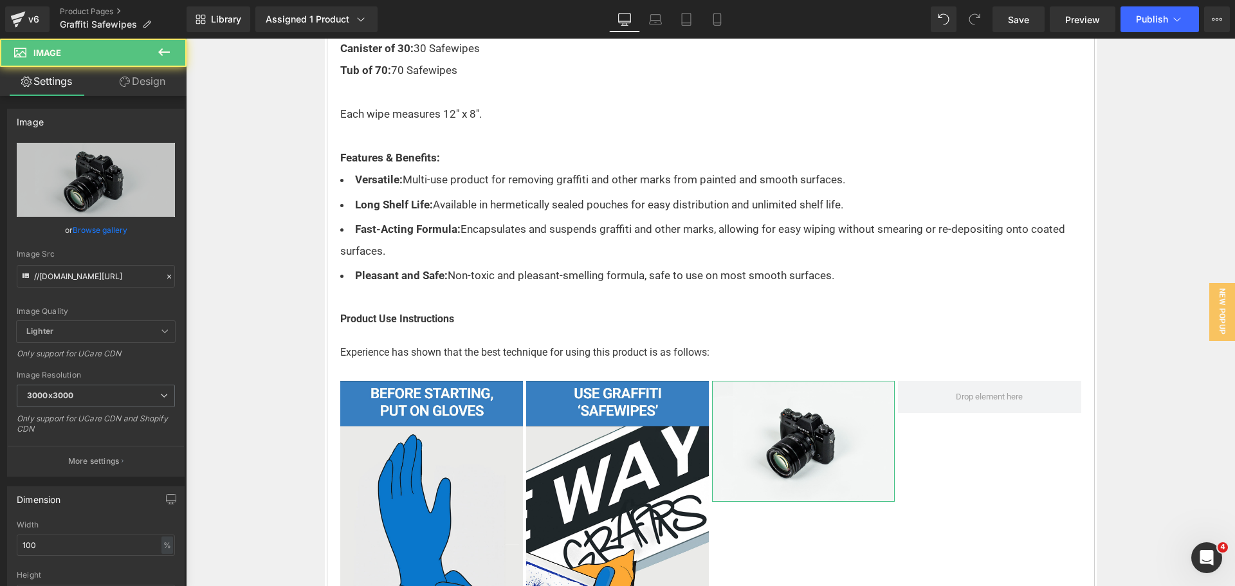
click at [101, 227] on link "Browse gallery" at bounding box center [100, 230] width 55 height 23
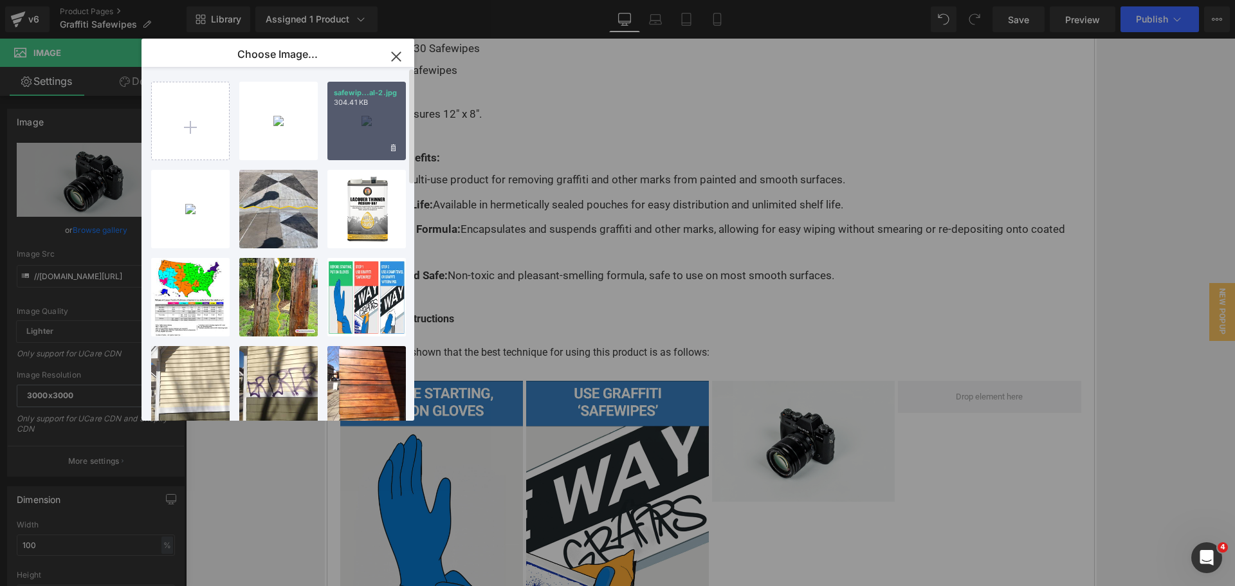
click at [352, 133] on div "safewip...al-2.jpg 304.41 KB" at bounding box center [366, 121] width 78 height 78
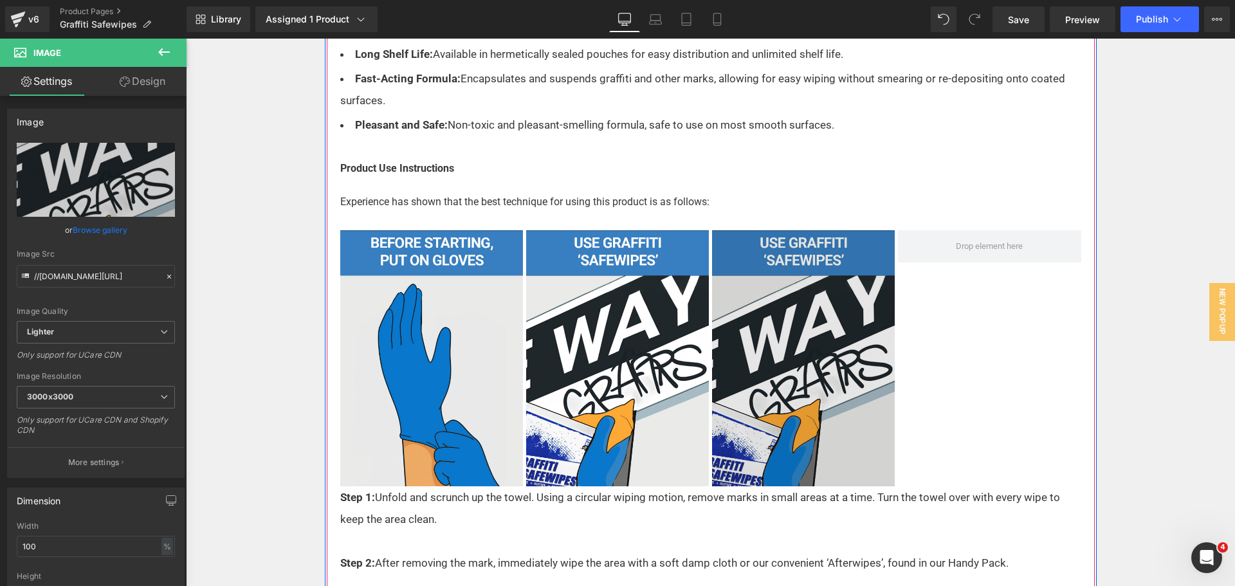
scroll to position [1535, 0]
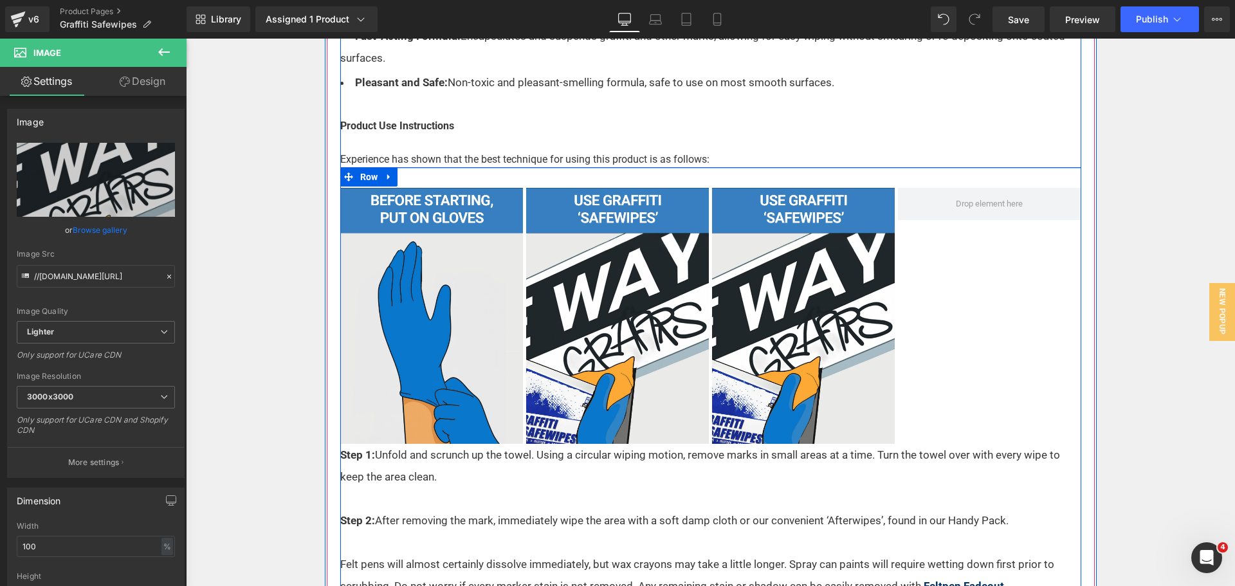
click at [712, 168] on div at bounding box center [710, 167] width 741 height 1
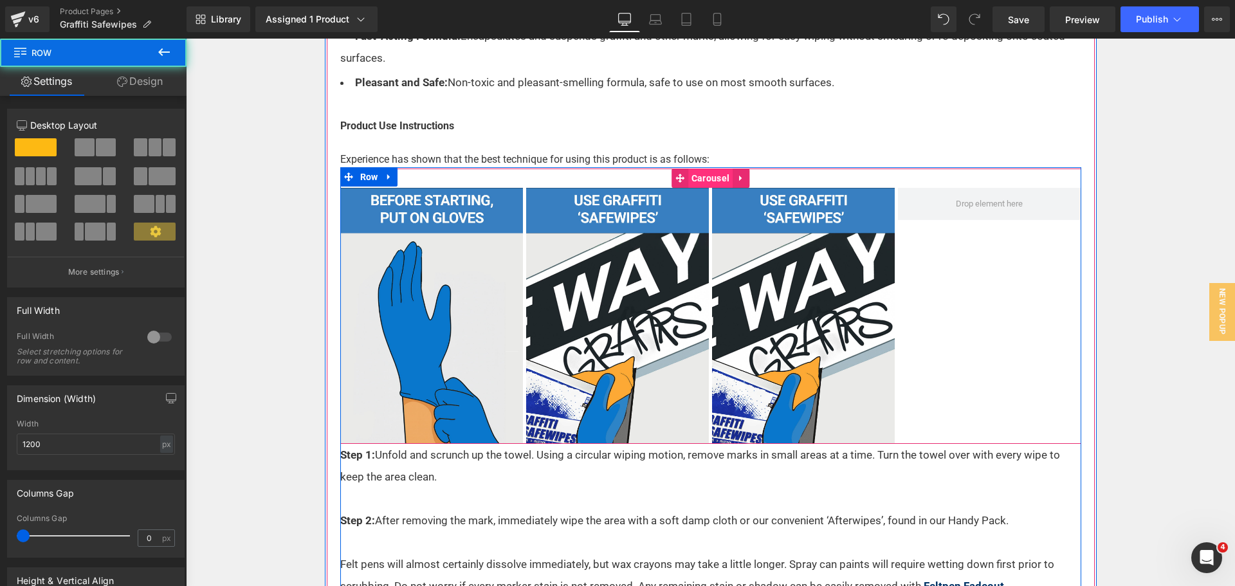
click at [705, 177] on span "Carousel" at bounding box center [710, 178] width 44 height 19
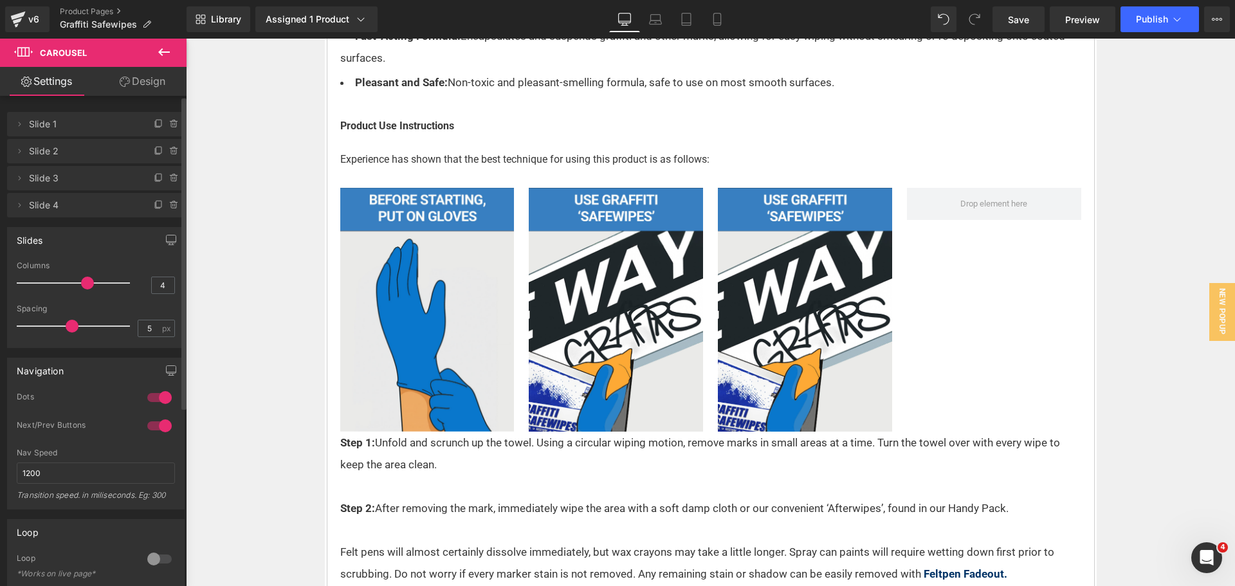
drag, startPoint x: 39, startPoint y: 328, endPoint x: 75, endPoint y: 327, distance: 36.7
click at [75, 327] on span at bounding box center [72, 326] width 13 height 13
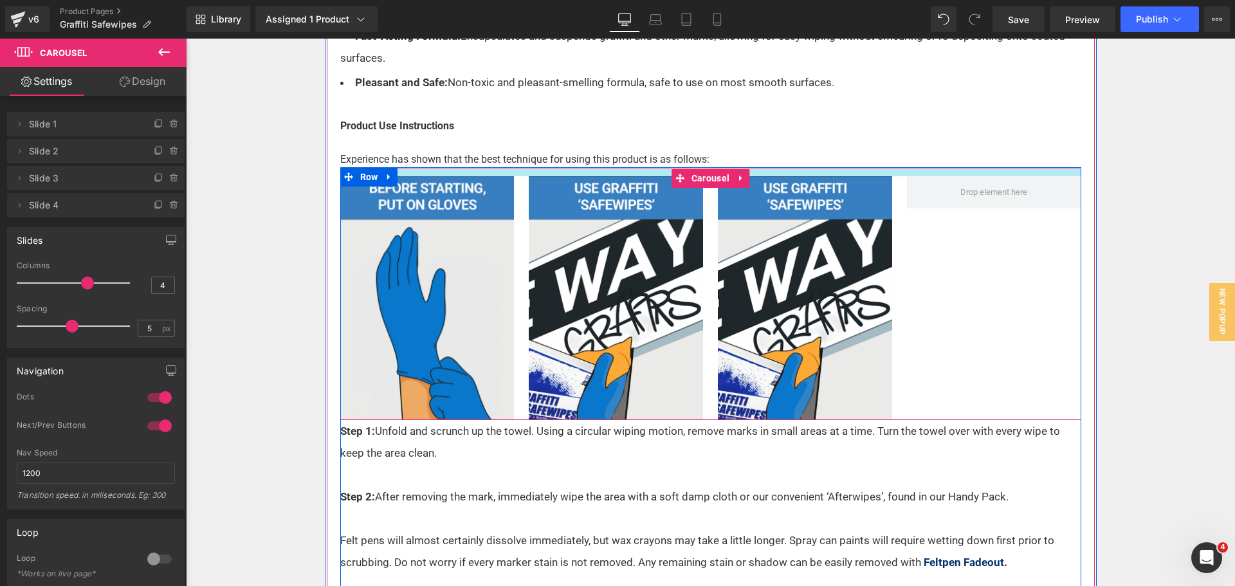
drag, startPoint x: 571, startPoint y: 178, endPoint x: 573, endPoint y: 166, distance: 11.9
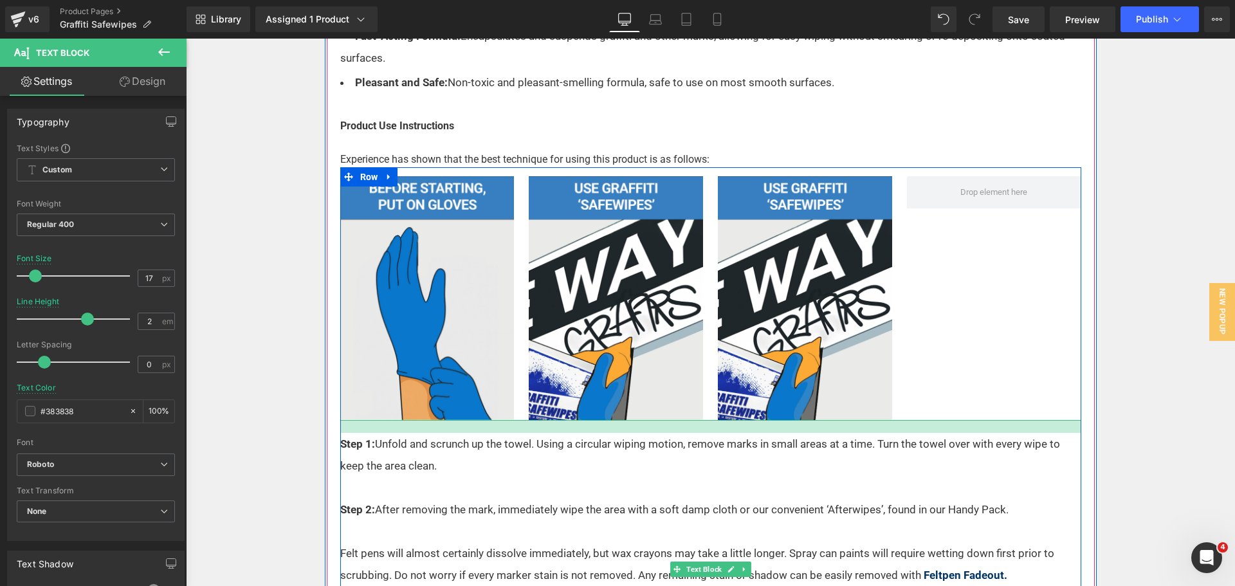
drag, startPoint x: 528, startPoint y: 422, endPoint x: 528, endPoint y: 435, distance: 12.9
click at [528, 435] on div "Step 1: Unfold and scrunch up the towel. Using a circular wiping motion, remove…" at bounding box center [710, 575] width 741 height 311
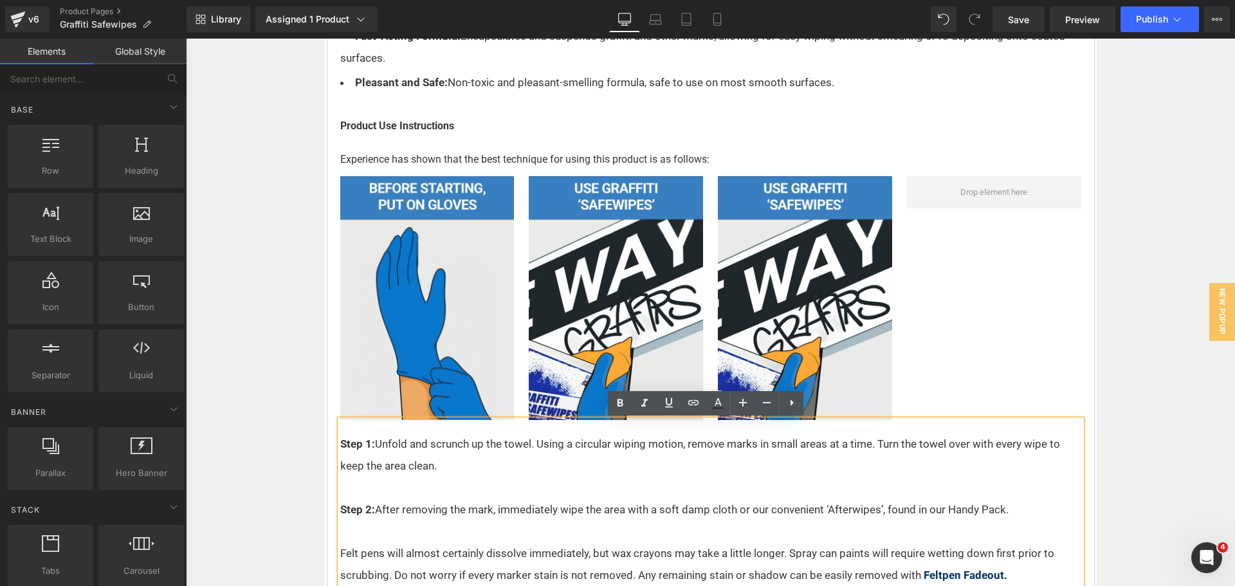
click at [1130, 318] on div "Home / Product Overview / Graffiti Safewipes Text Block Row Graffiti Safewipes …" at bounding box center [710, 40] width 1049 height 2707
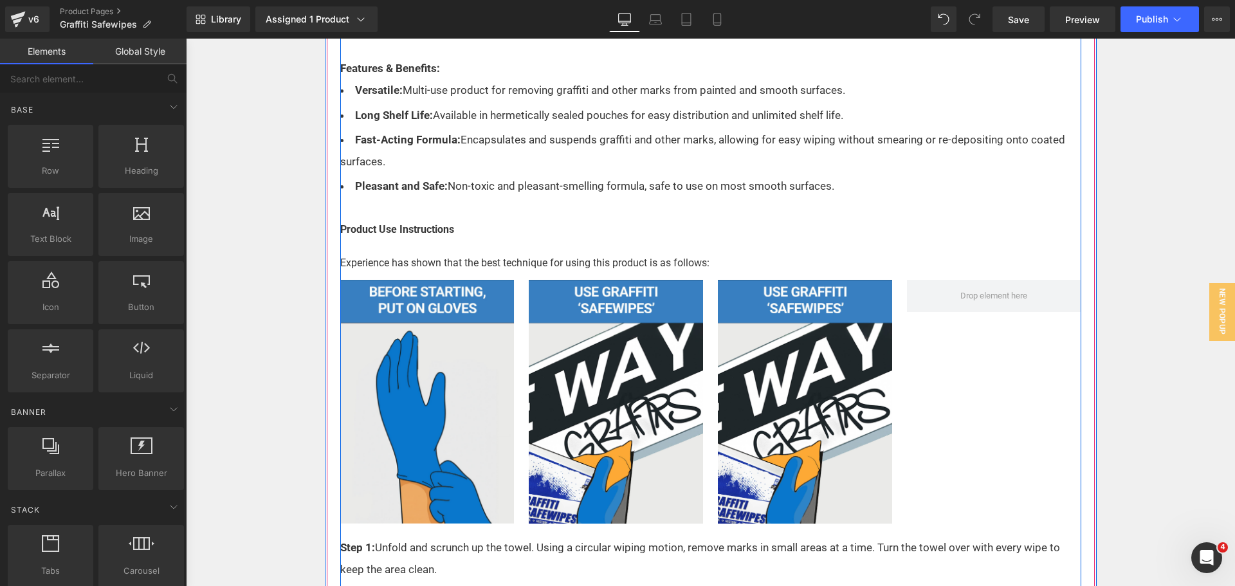
scroll to position [1599, 0]
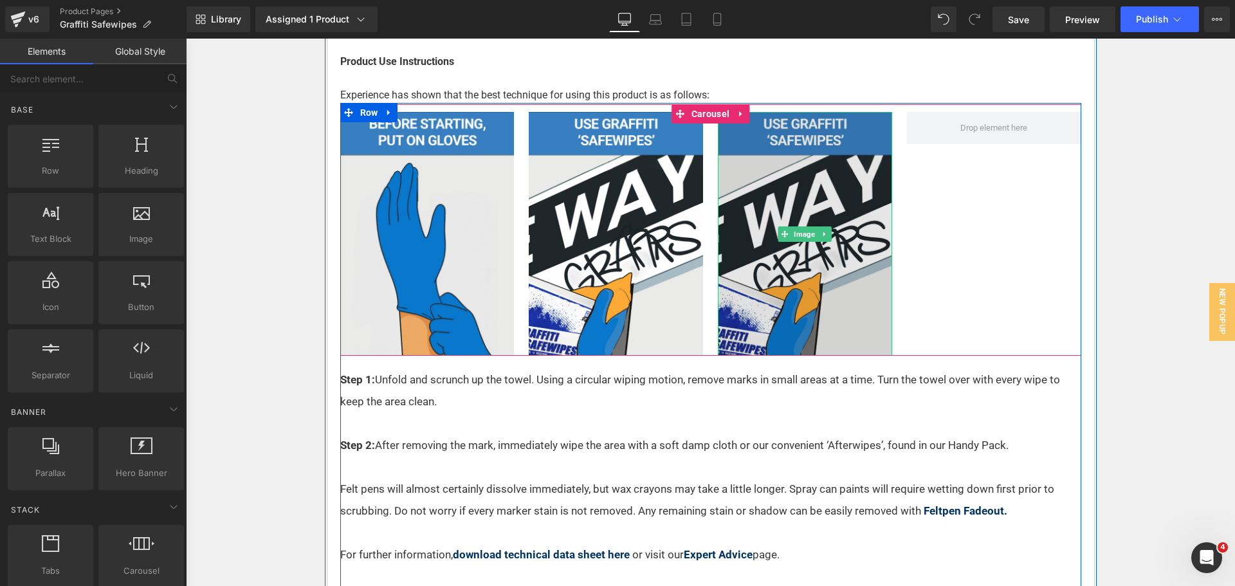
click at [784, 187] on img at bounding box center [805, 234] width 174 height 244
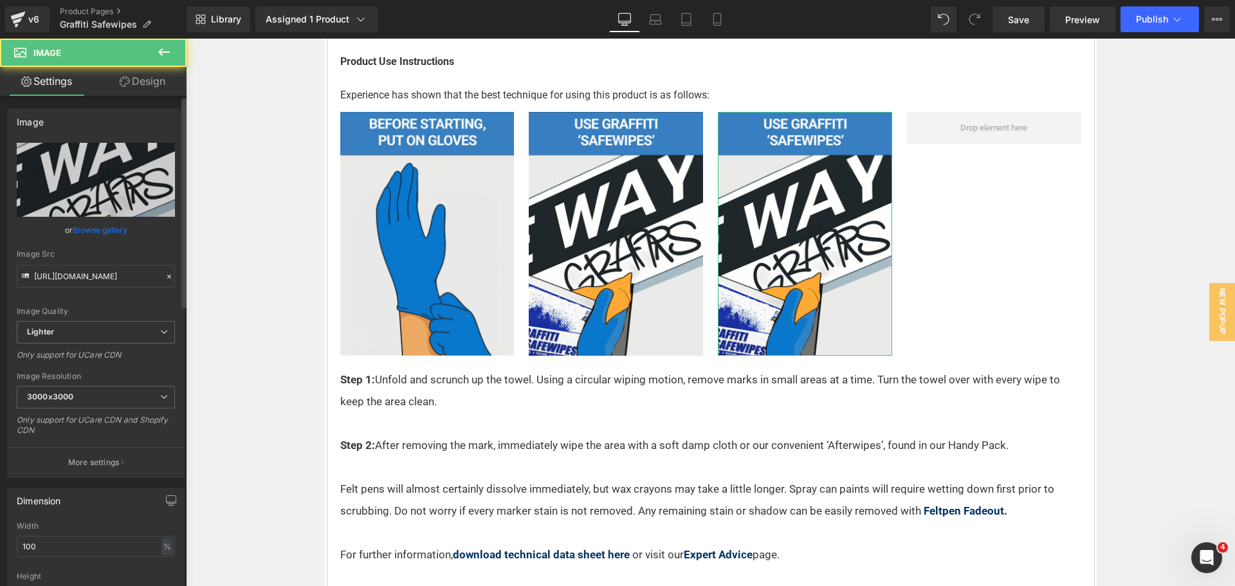
click at [88, 231] on link "Browse gallery" at bounding box center [100, 230] width 55 height 23
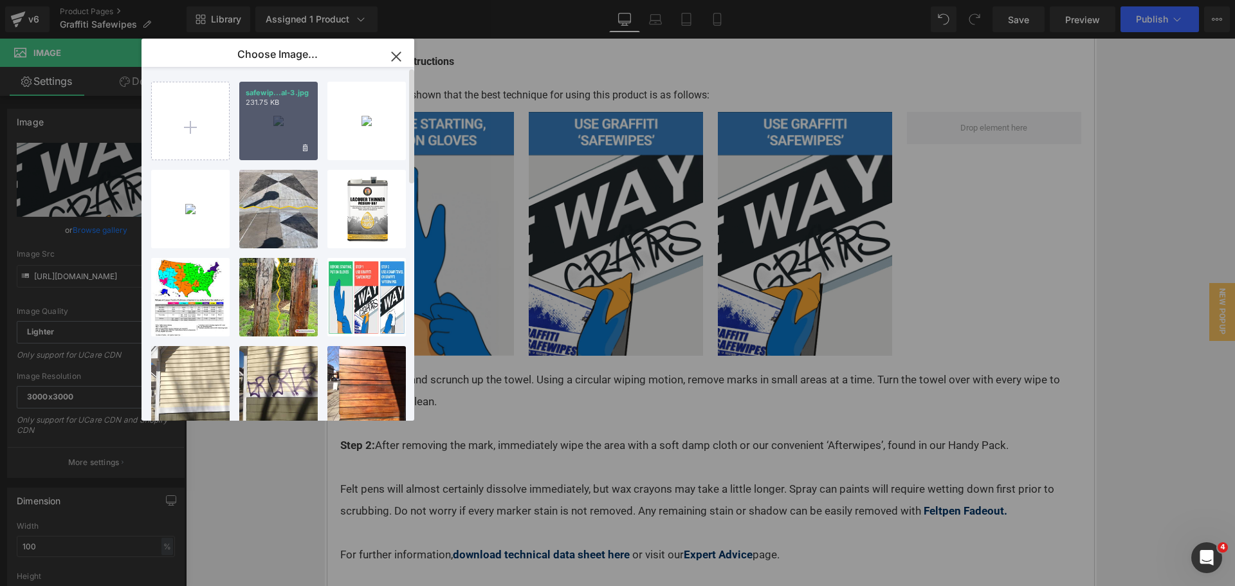
click at [273, 126] on div "safewip...al-3.jpg 231.75 KB" at bounding box center [278, 121] width 78 height 78
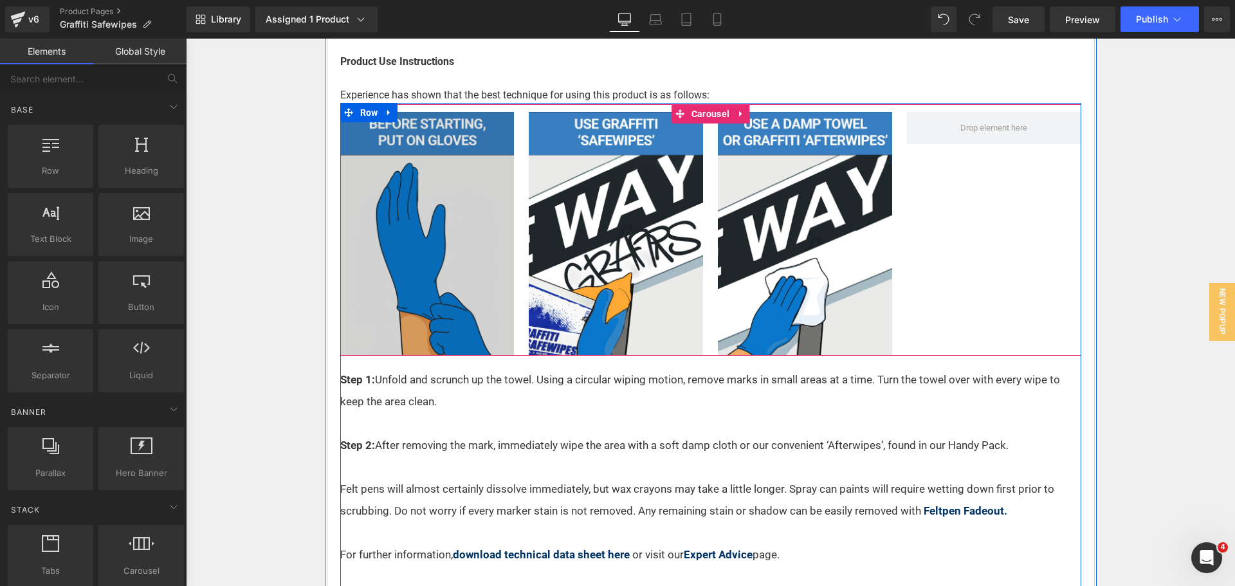
click at [391, 265] on img at bounding box center [427, 234] width 174 height 244
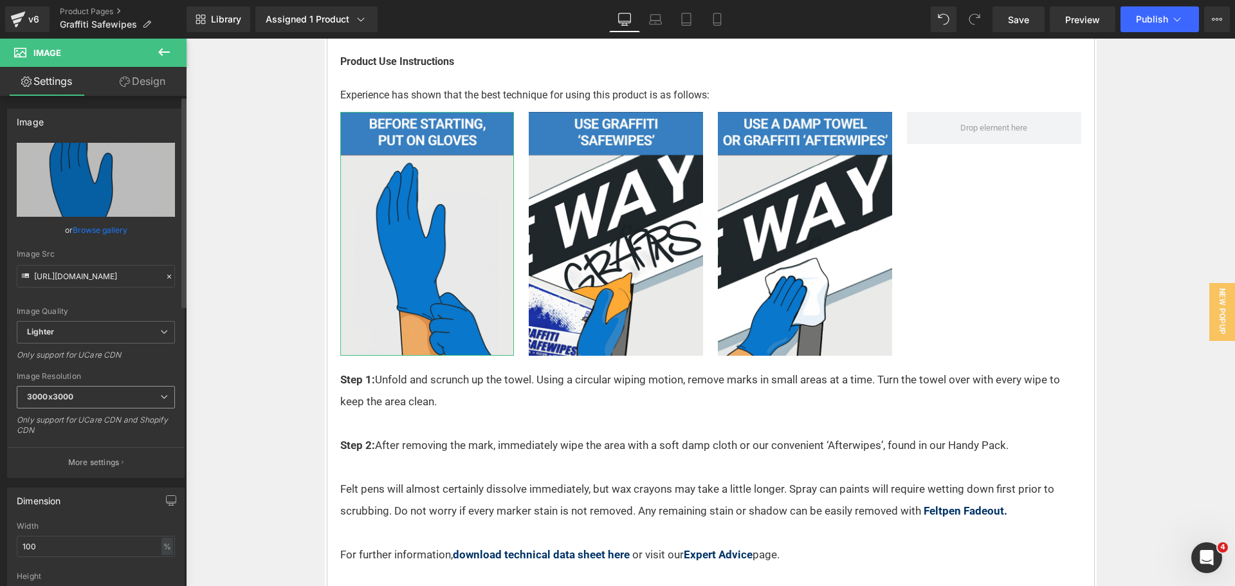
click at [110, 400] on span "3000x3000" at bounding box center [96, 397] width 158 height 23
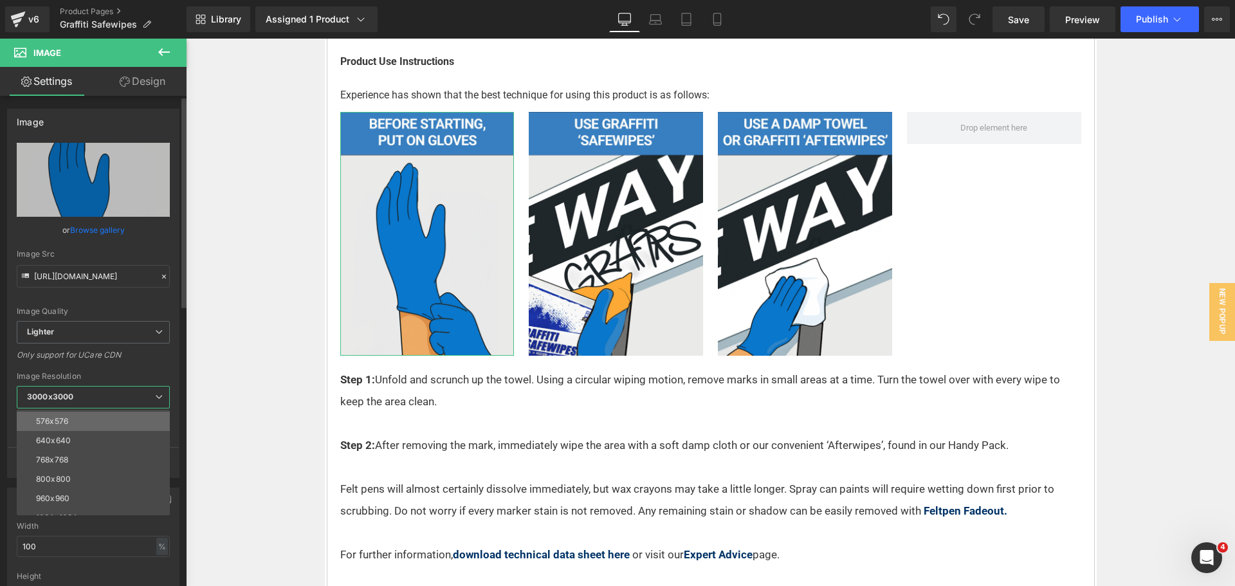
scroll to position [129, 0]
click at [85, 427] on li "960x960" at bounding box center [96, 425] width 159 height 19
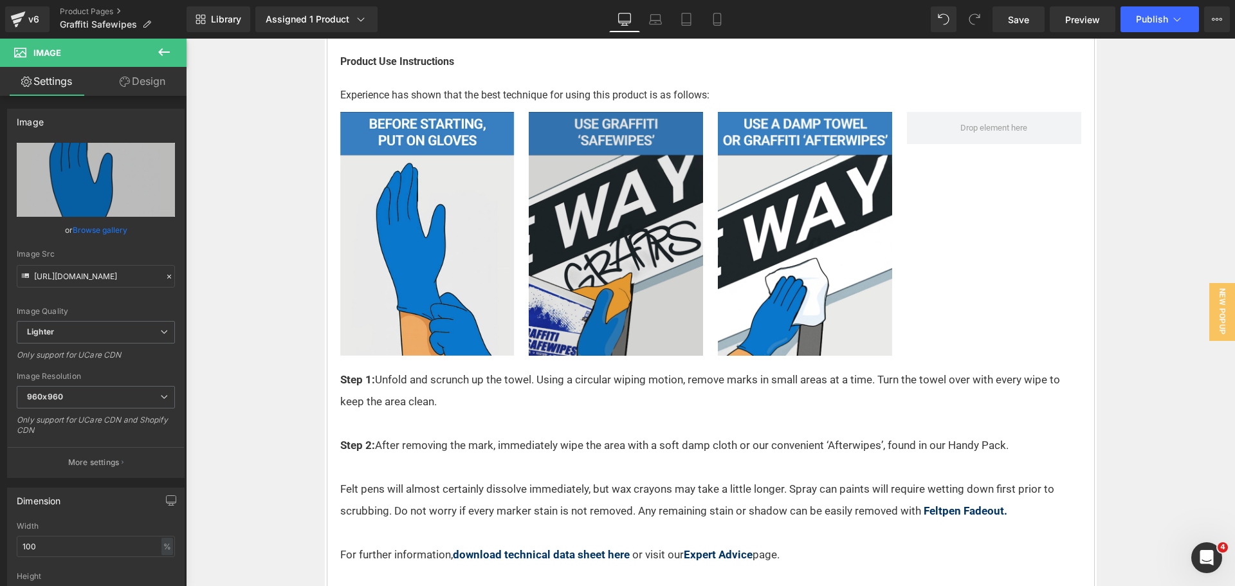
click at [560, 203] on img at bounding box center [616, 234] width 174 height 244
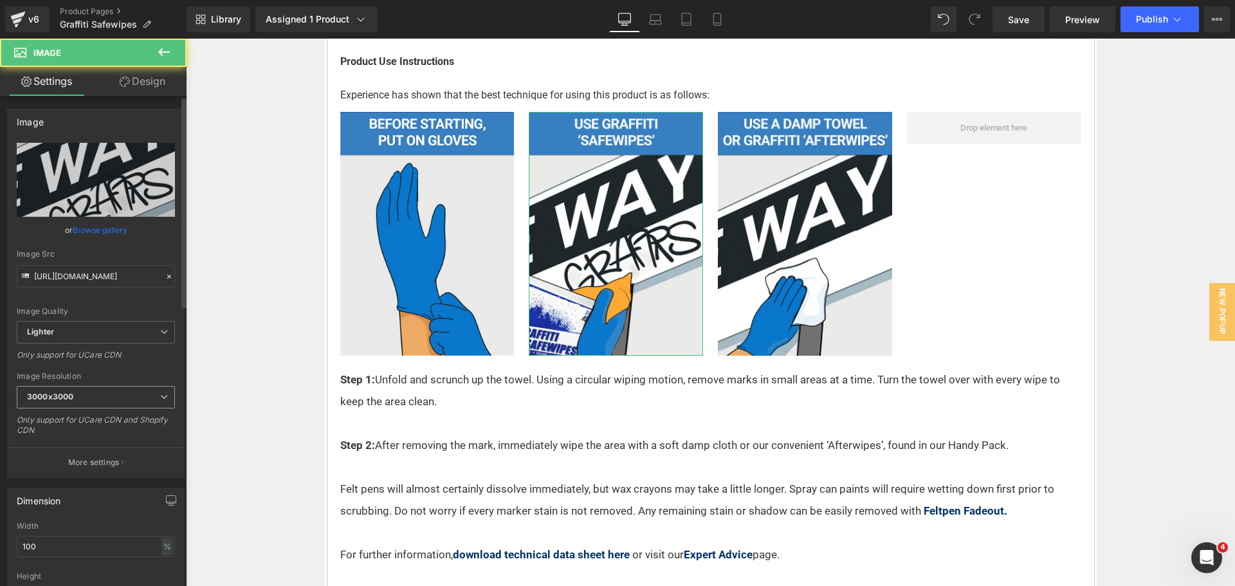
click at [70, 399] on b "3000x3000" at bounding box center [50, 397] width 46 height 10
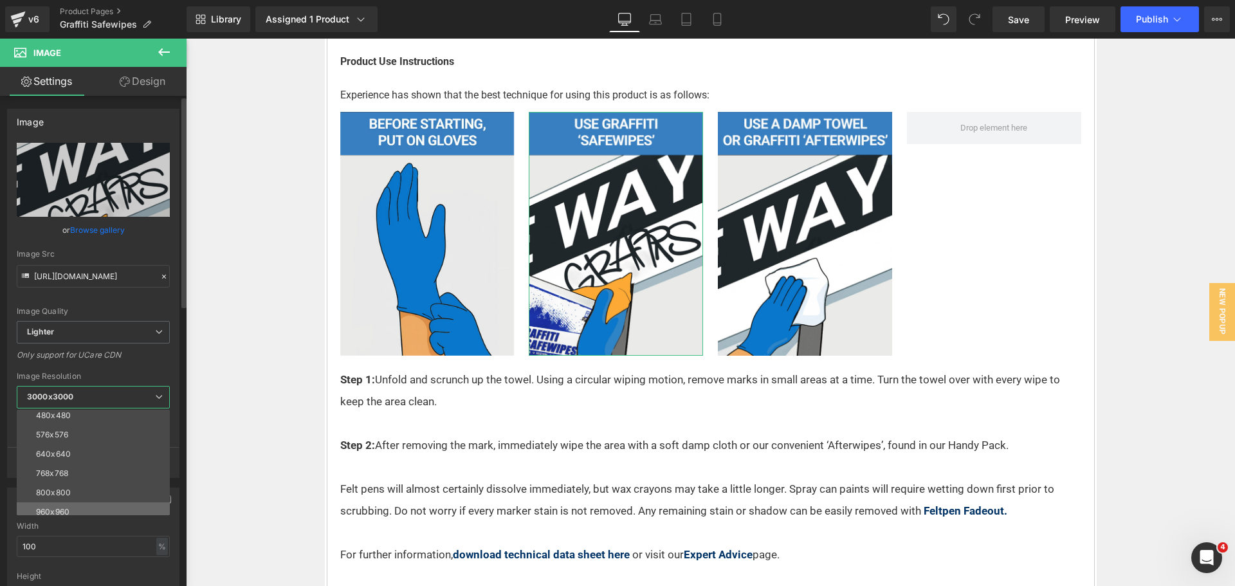
scroll to position [64, 0]
click at [69, 493] on div "960x960" at bounding box center [52, 490] width 33 height 9
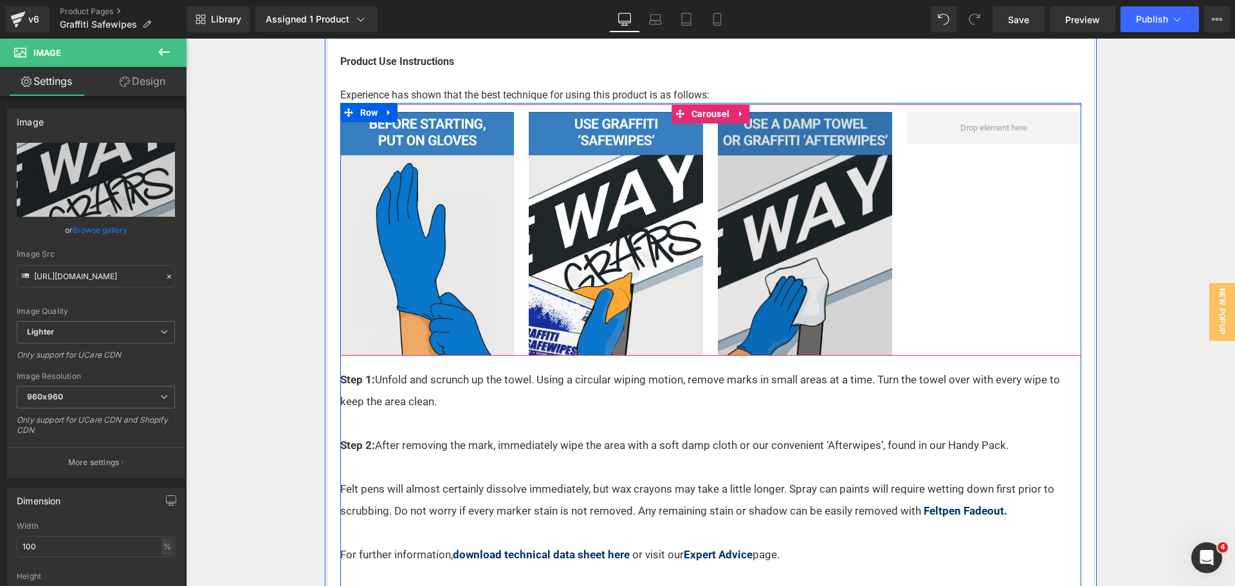
click at [787, 218] on img at bounding box center [805, 234] width 174 height 244
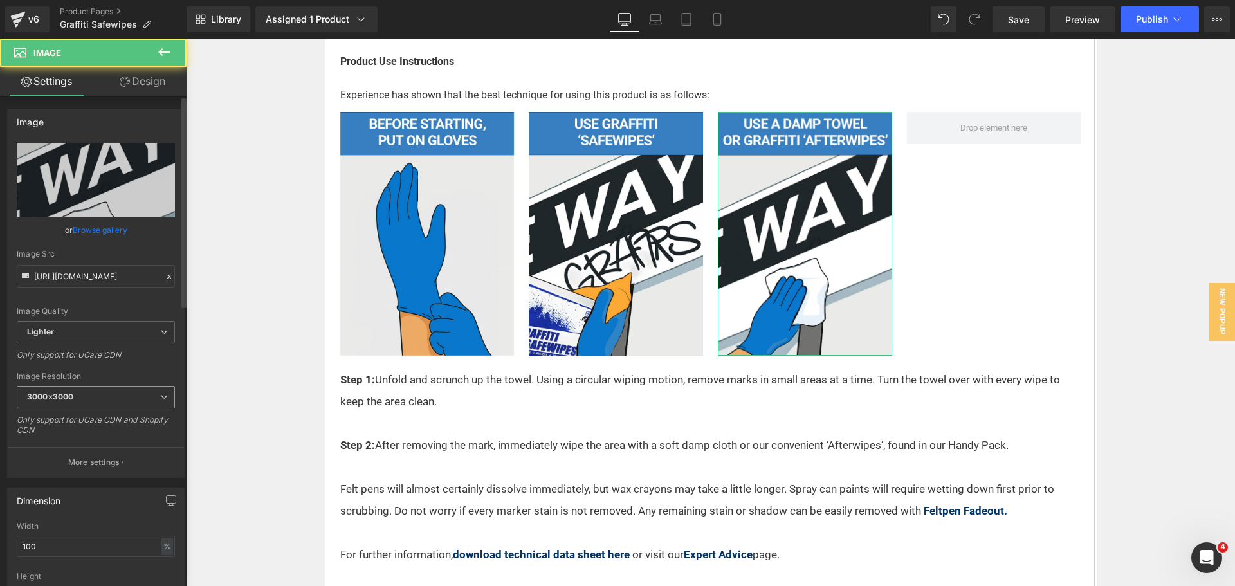
click at [71, 400] on b "3000x3000" at bounding box center [50, 397] width 46 height 10
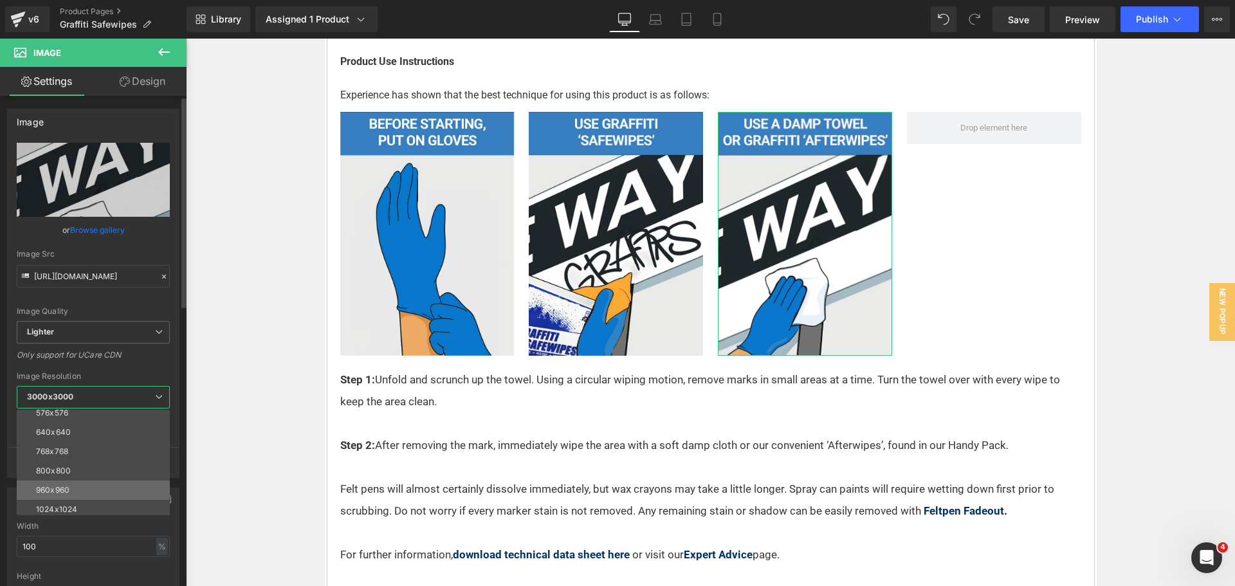
click at [71, 482] on li "960x960" at bounding box center [96, 490] width 159 height 19
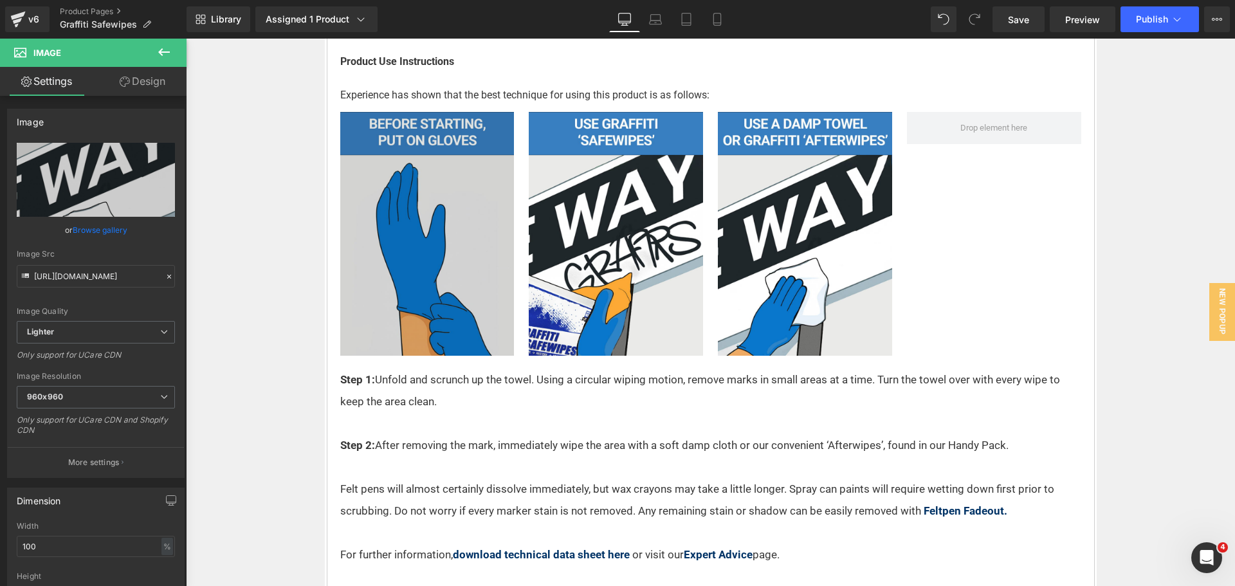
click at [467, 280] on img at bounding box center [427, 234] width 174 height 244
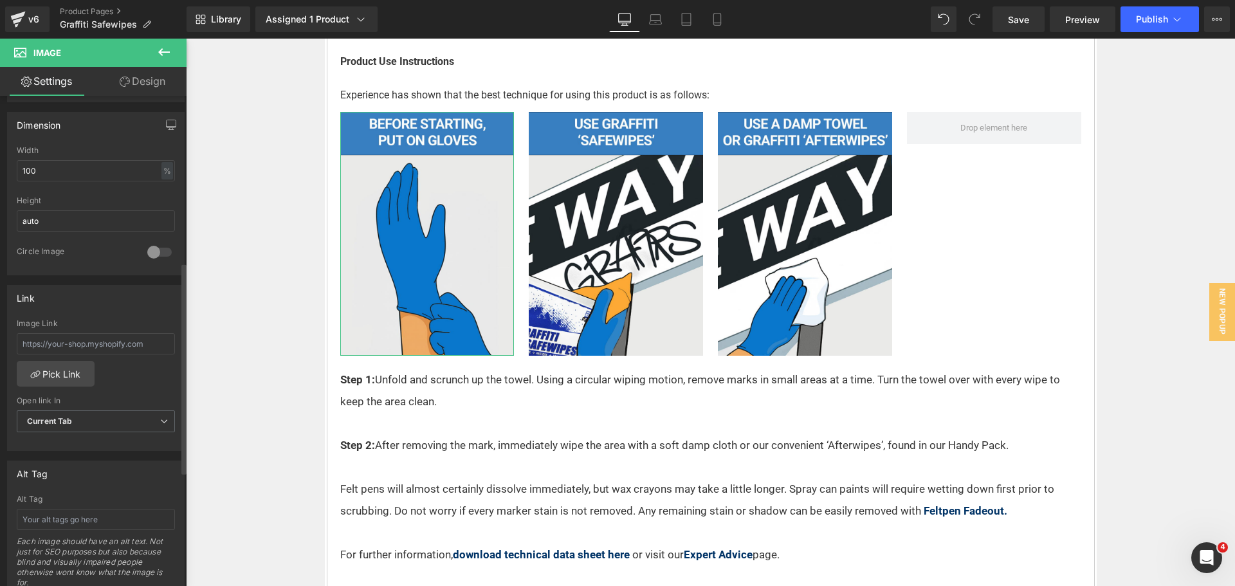
scroll to position [386, 0]
click at [83, 513] on input "text" at bounding box center [96, 509] width 158 height 21
type input "P"
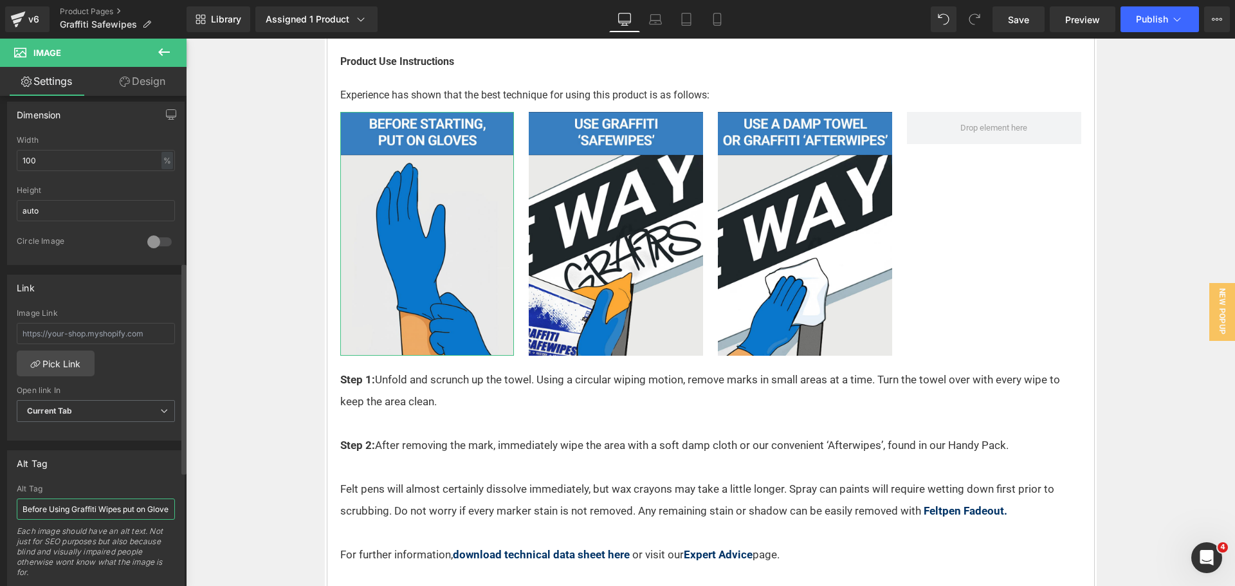
type input "Before Using Graffiti Wipes put on Gloves"
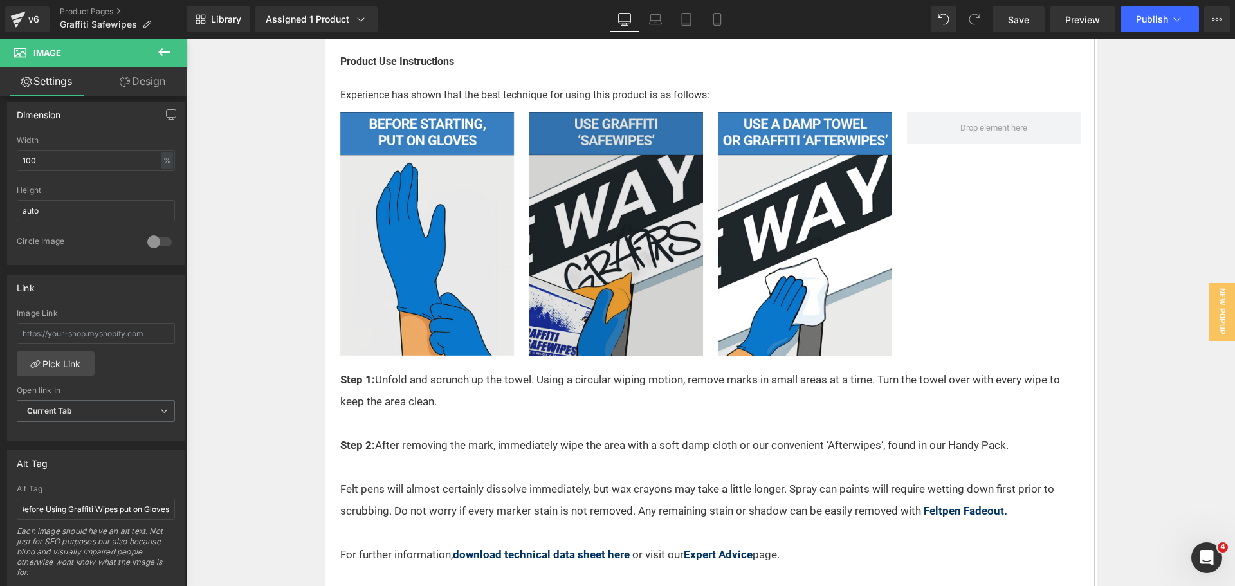
click at [580, 299] on img at bounding box center [616, 234] width 174 height 244
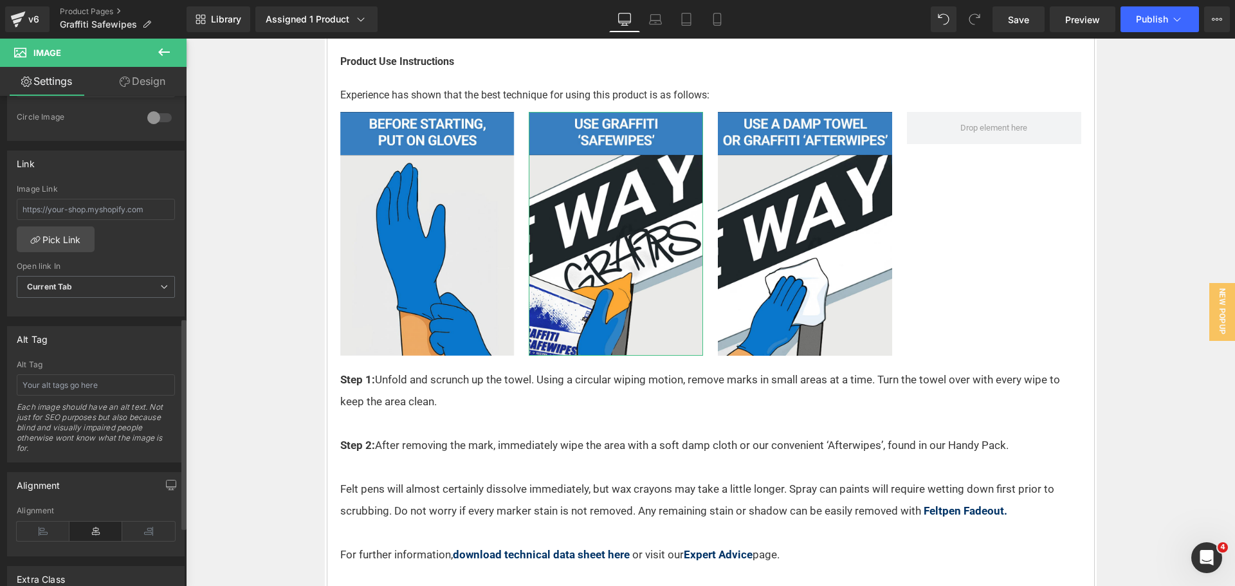
scroll to position [515, 0]
click at [75, 380] on input "text" at bounding box center [96, 380] width 158 height 21
type input "Using Graffiti Wipe to remove Graffiti from Sign"
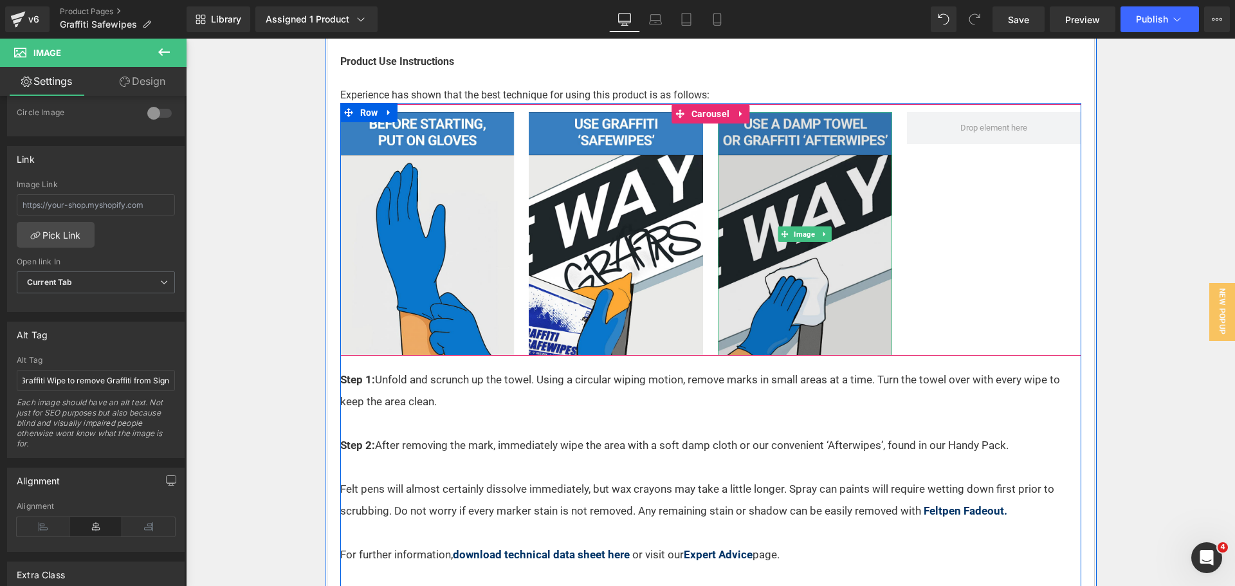
click at [826, 304] on img at bounding box center [805, 234] width 174 height 244
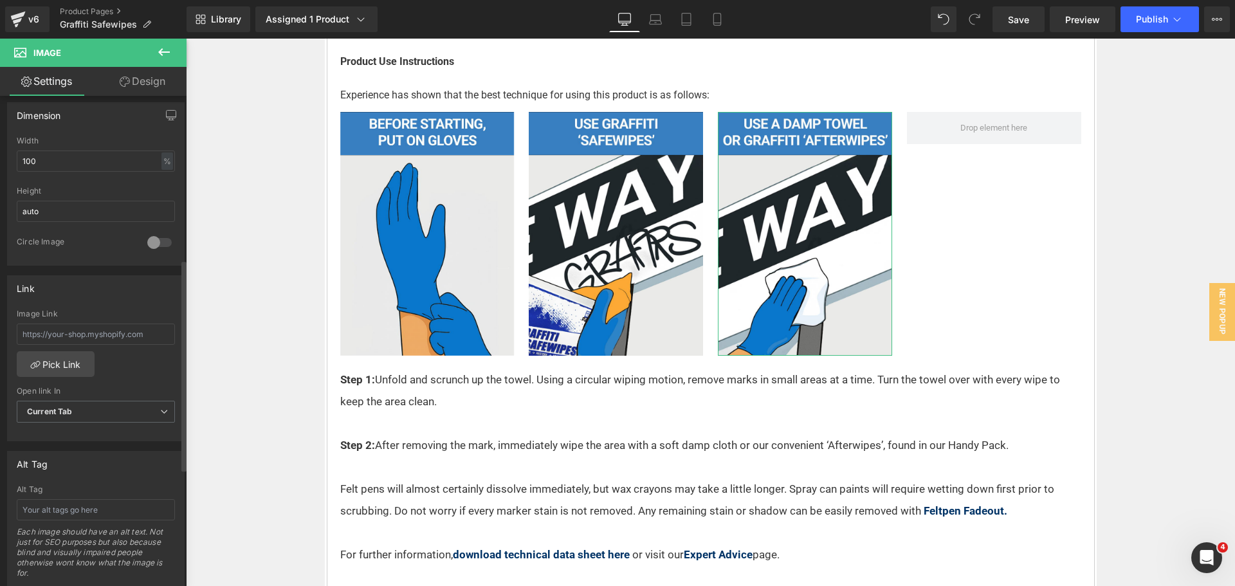
scroll to position [386, 0]
click at [70, 508] on input "text" at bounding box center [96, 509] width 158 height 21
type input "Wiping away residual graffiti from street sign after using Graffiti Safewipe"
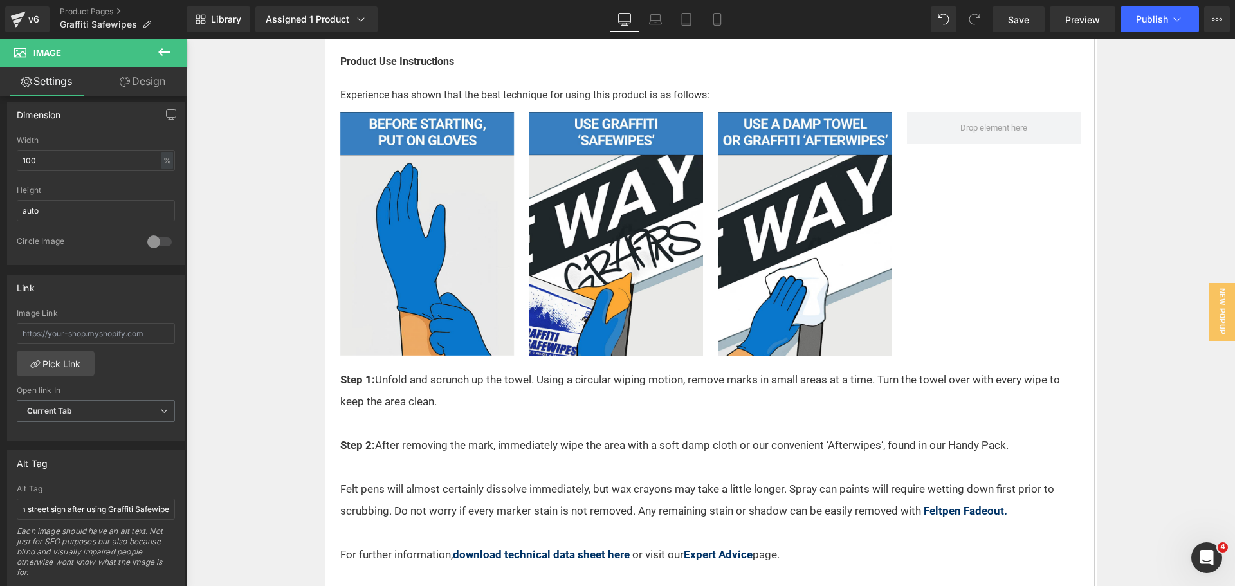
scroll to position [0, 0]
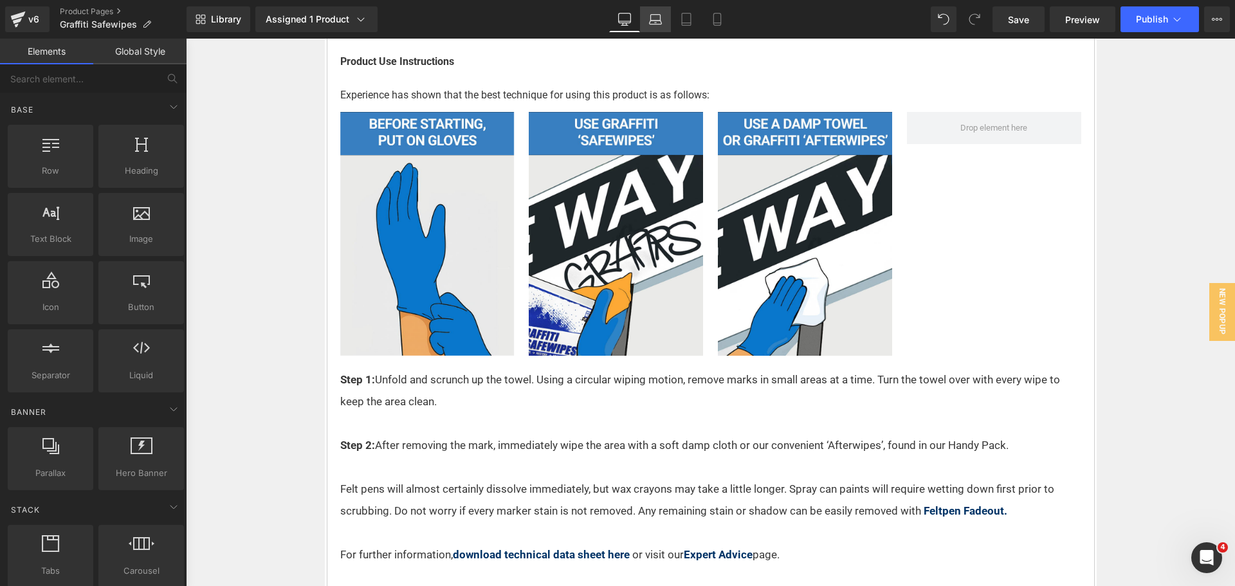
drag, startPoint x: 653, startPoint y: 16, endPoint x: 275, endPoint y: 95, distance: 385.9
click at [653, 16] on icon at bounding box center [655, 19] width 13 height 13
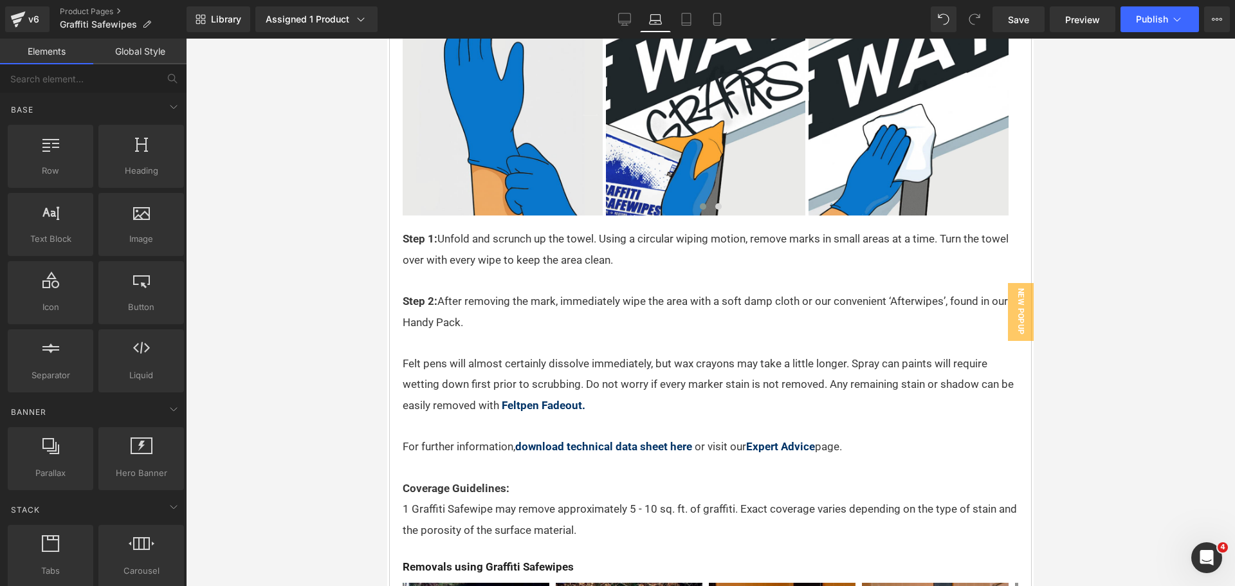
scroll to position [1574, 0]
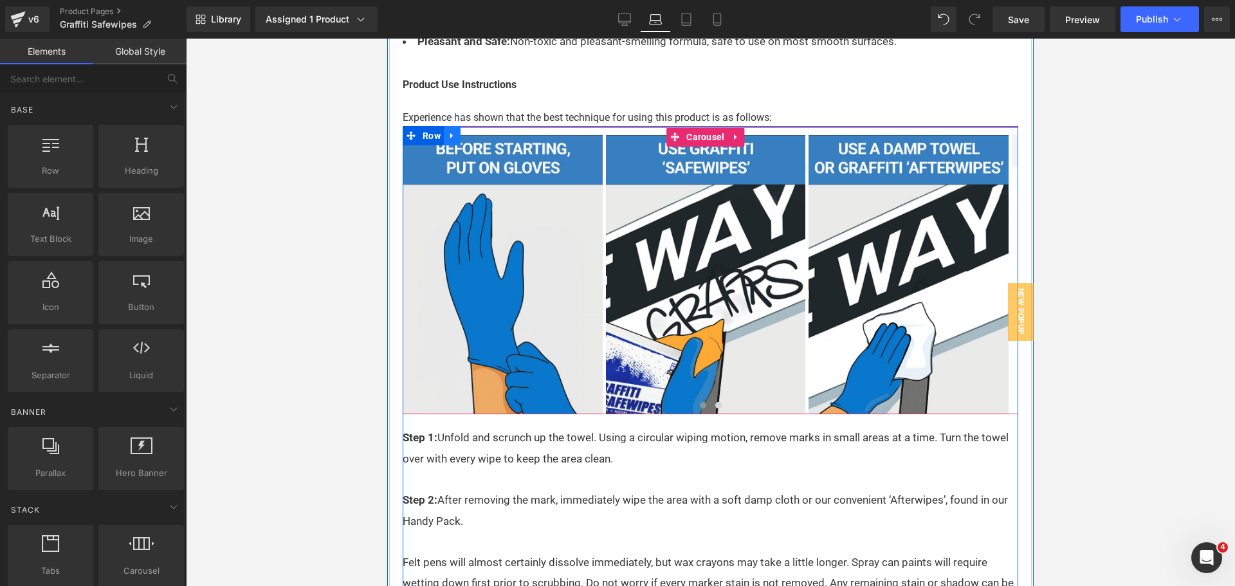
drag, startPoint x: 696, startPoint y: 169, endPoint x: 454, endPoint y: 166, distance: 241.9
click at [696, 147] on span "Carousel" at bounding box center [705, 136] width 44 height 19
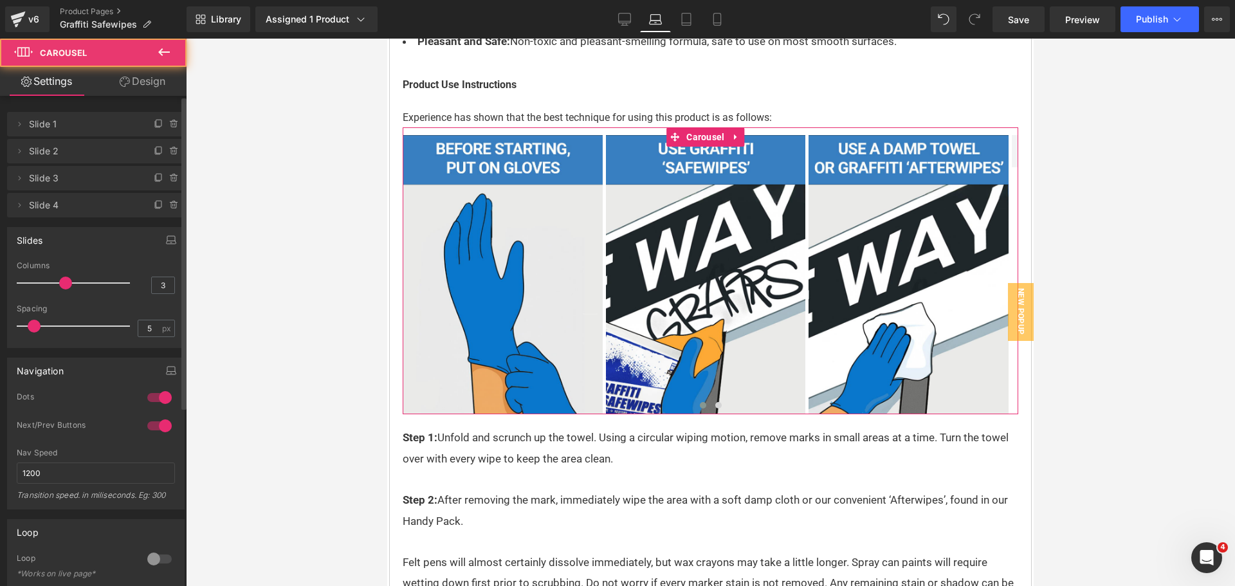
click at [78, 279] on div at bounding box center [76, 283] width 107 height 26
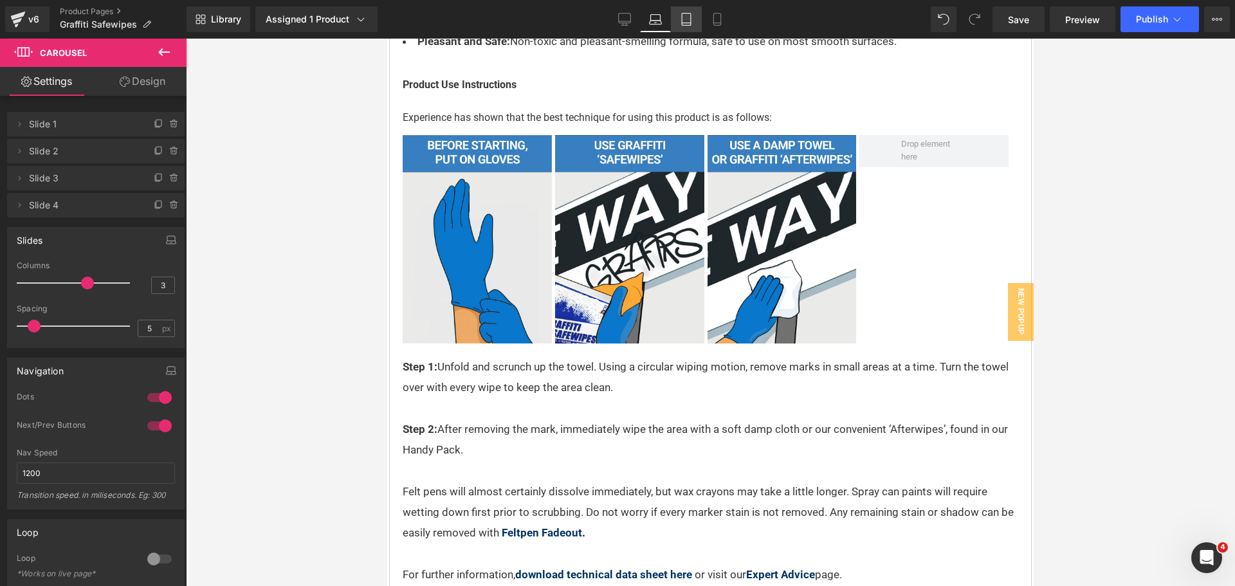
click at [680, 18] on icon at bounding box center [686, 19] width 13 height 13
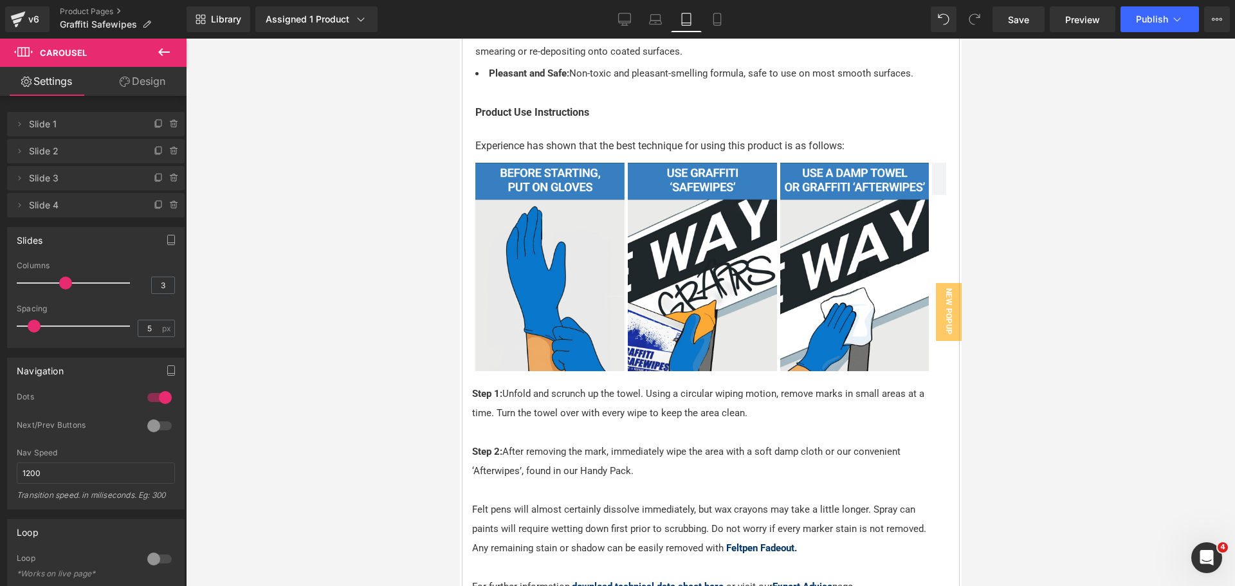
scroll to position [1403, 0]
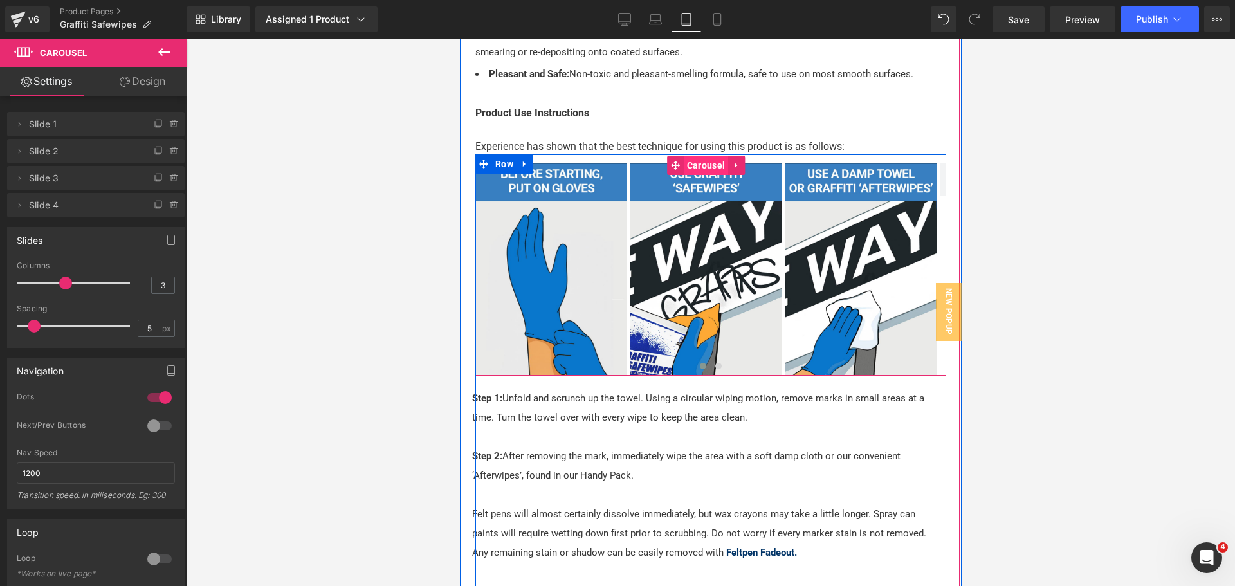
click at [706, 164] on span "Carousel" at bounding box center [705, 165] width 44 height 19
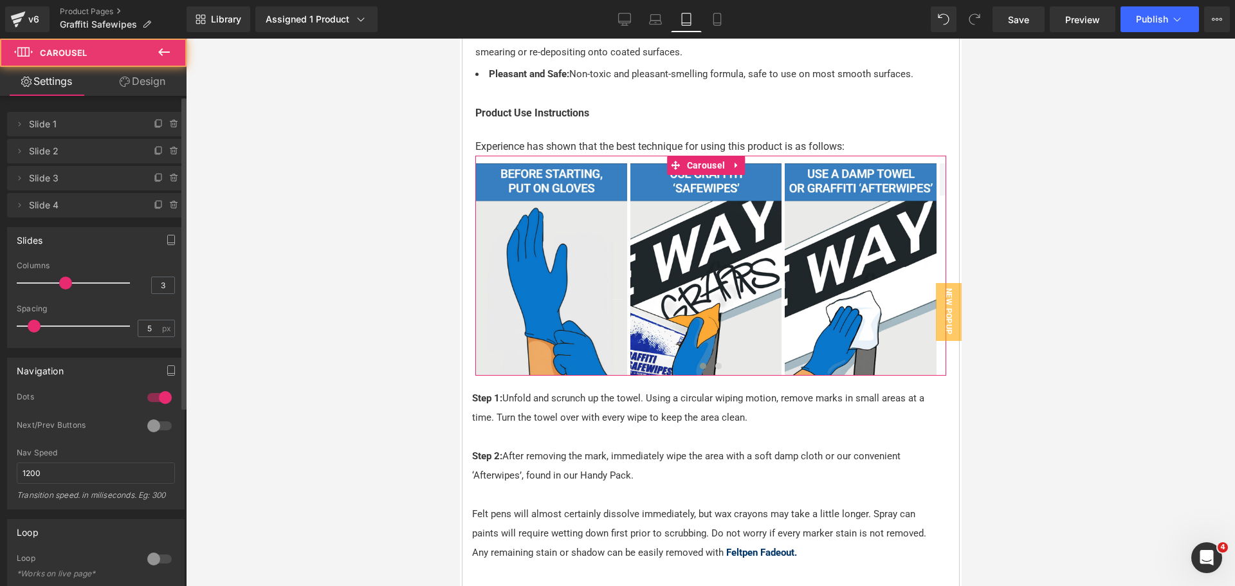
click at [51, 326] on div at bounding box center [76, 326] width 107 height 26
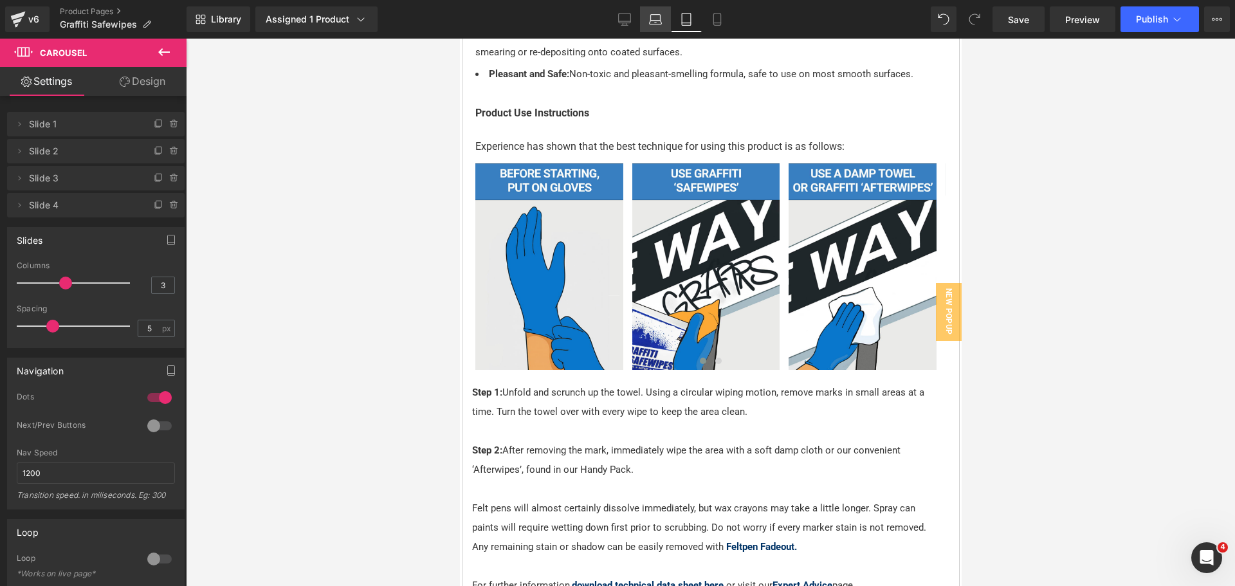
click at [656, 12] on link "Laptop" at bounding box center [655, 19] width 31 height 26
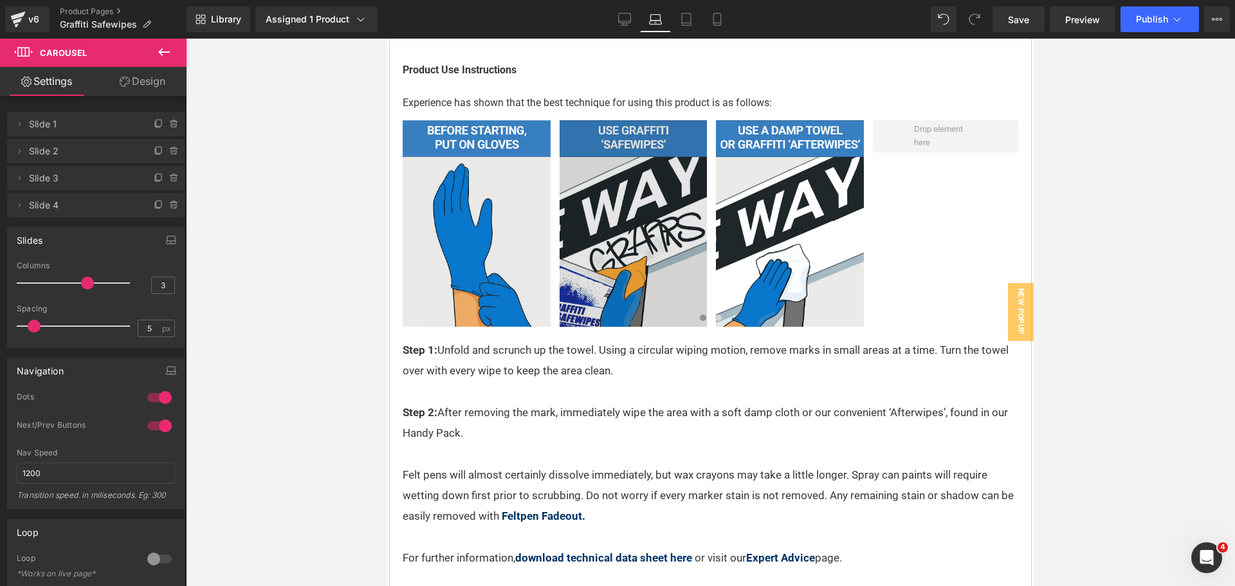
scroll to position [1574, 0]
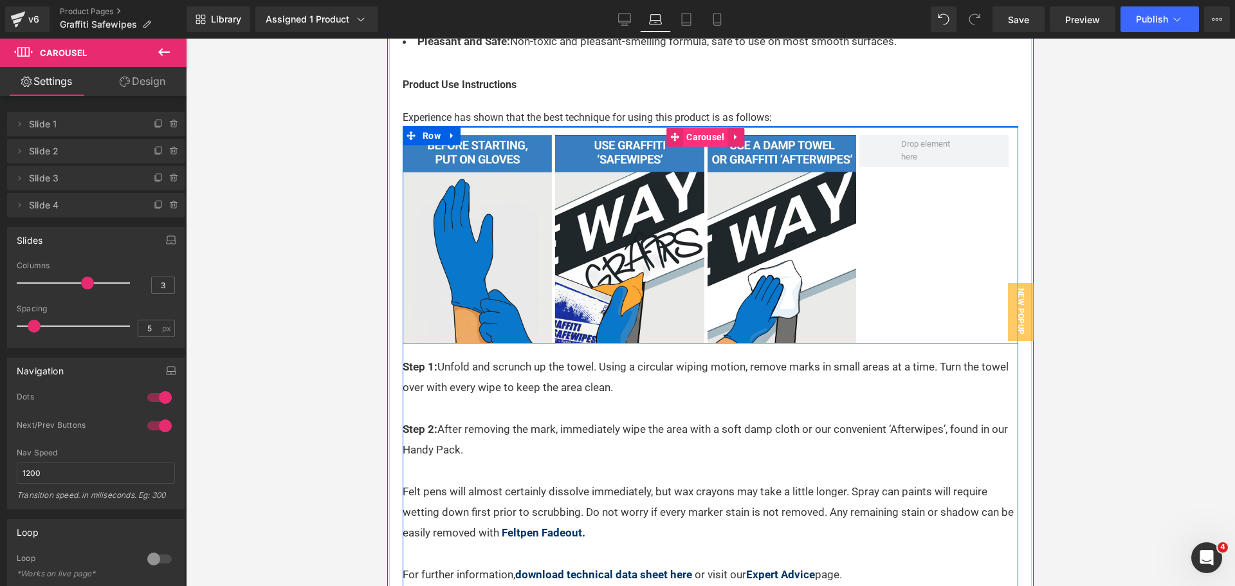
click at [714, 147] on span "Carousel" at bounding box center [705, 136] width 44 height 19
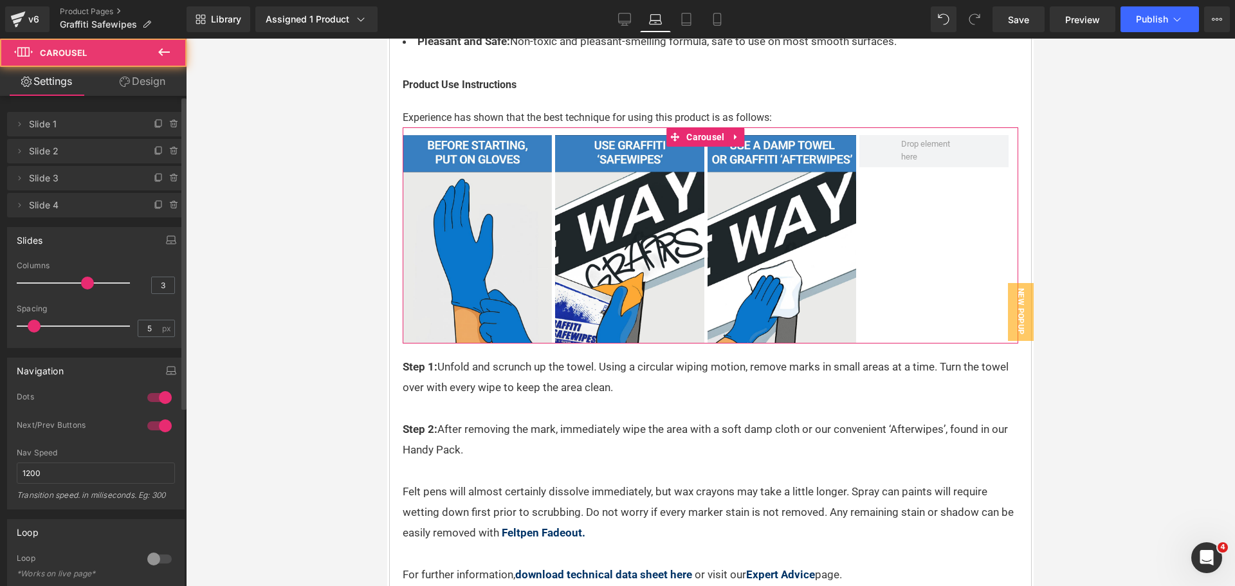
click at [54, 326] on div at bounding box center [76, 326] width 107 height 26
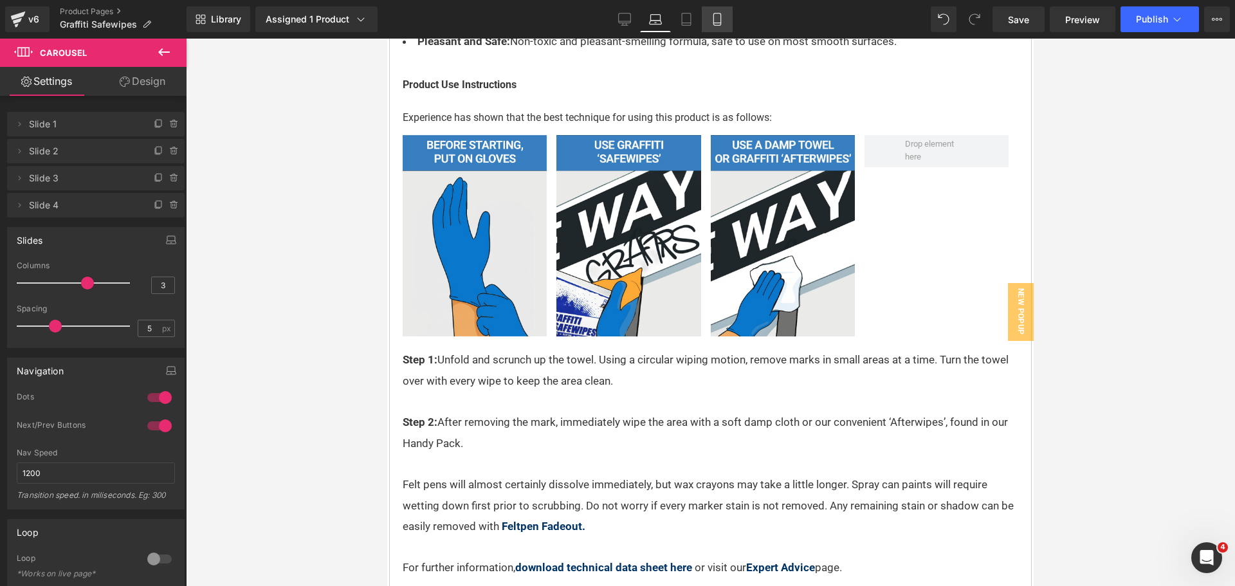
click at [710, 19] on link "Mobile" at bounding box center [717, 19] width 31 height 26
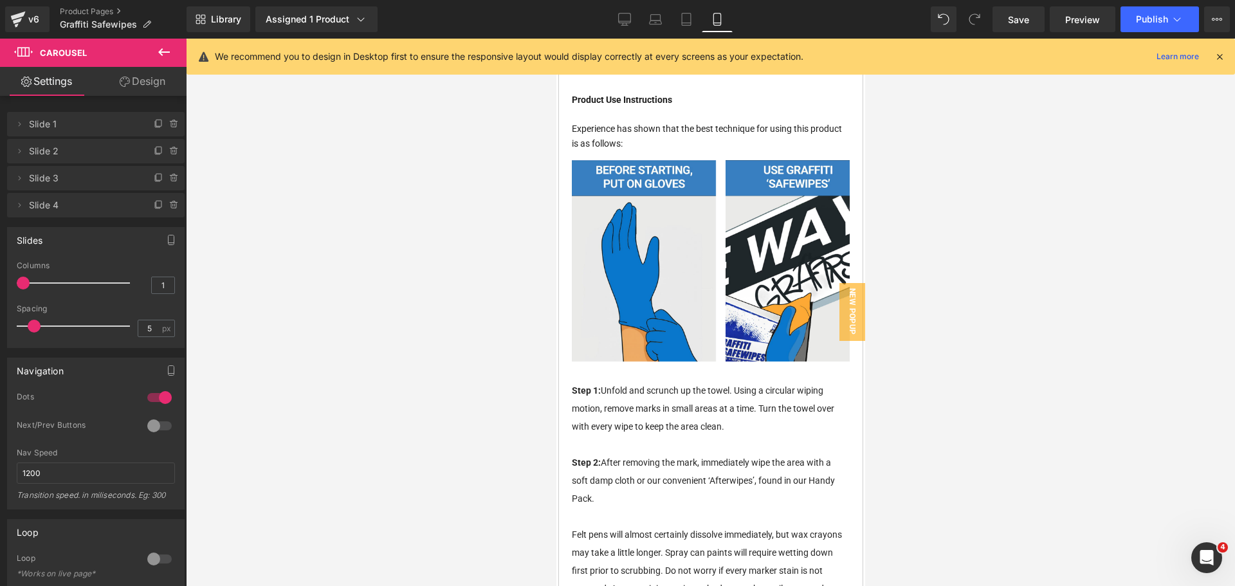
scroll to position [1849, 0]
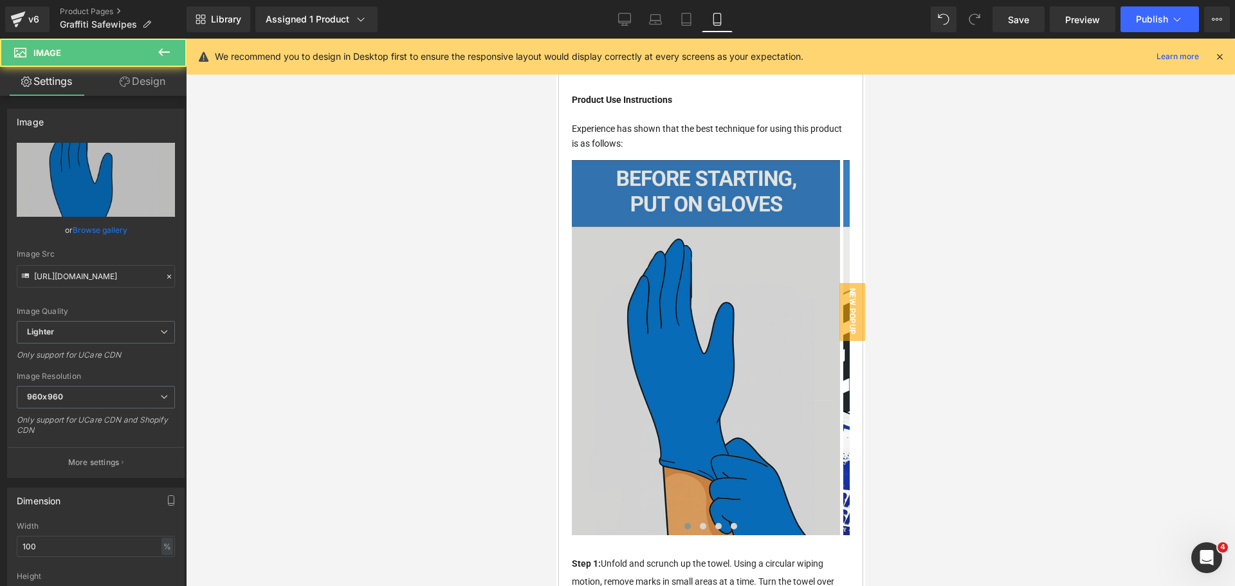
click at [694, 169] on div "Image Image Image ‹ › [GEOGRAPHIC_DATA]" at bounding box center [710, 343] width 278 height 383
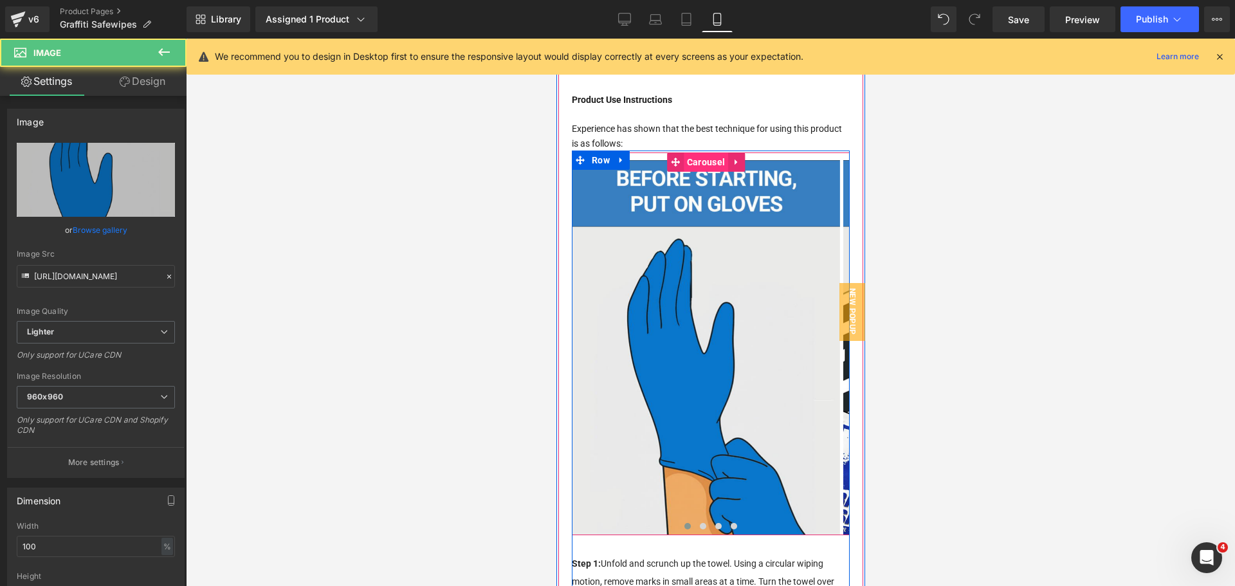
click at [699, 165] on span "Carousel" at bounding box center [705, 161] width 44 height 19
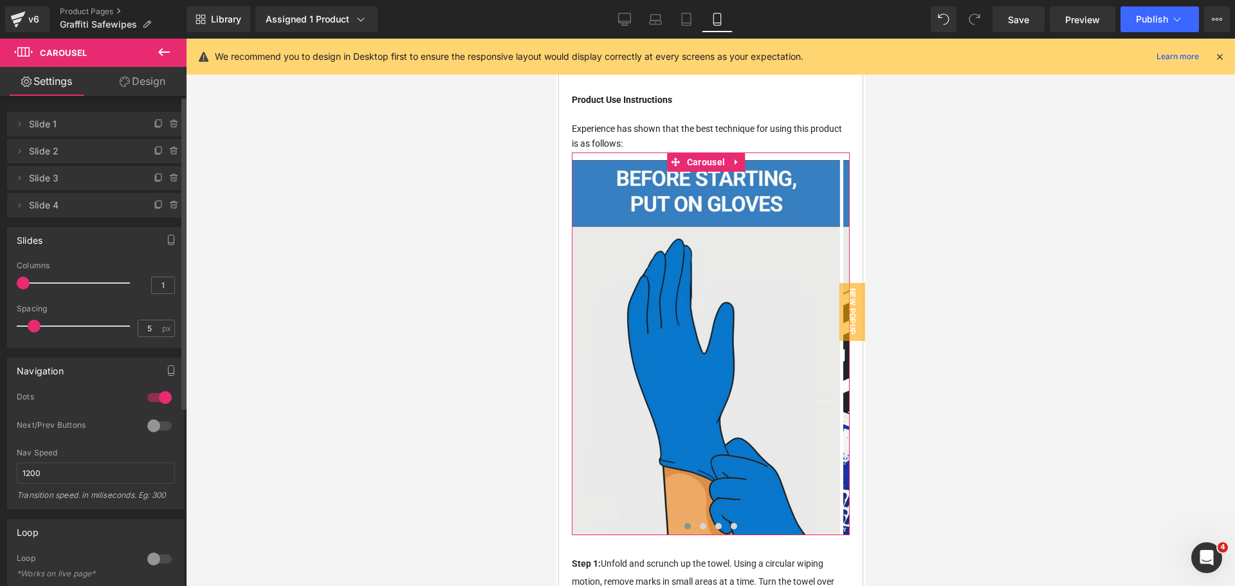
click at [46, 282] on div at bounding box center [76, 283] width 107 height 26
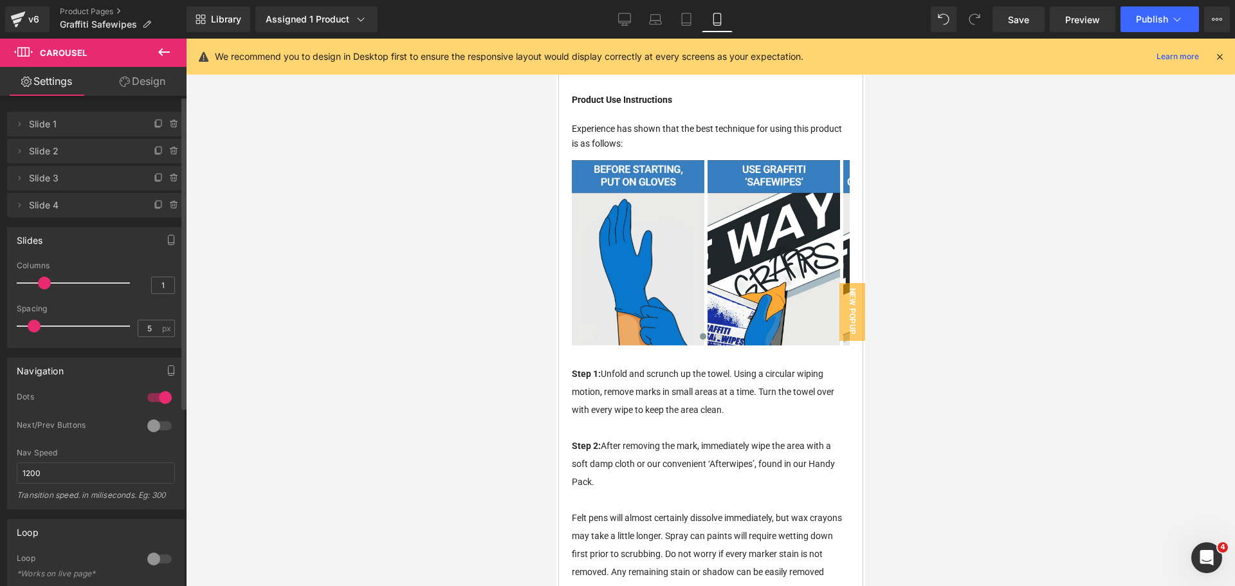
click at [59, 283] on div at bounding box center [76, 283] width 107 height 26
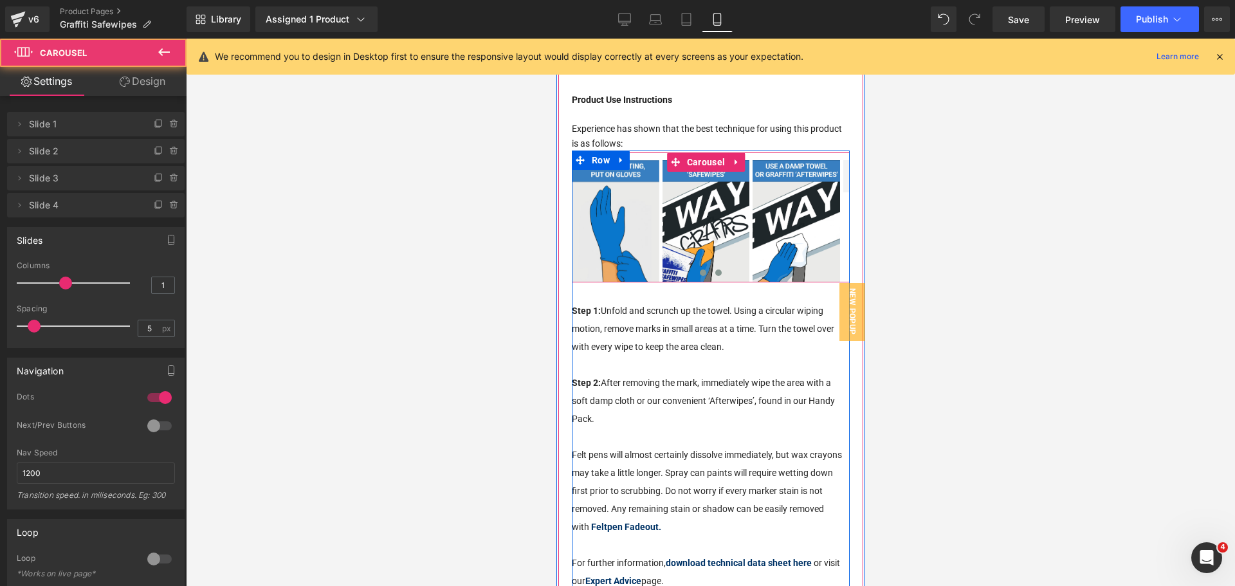
click at [715, 275] on span at bounding box center [718, 273] width 6 height 6
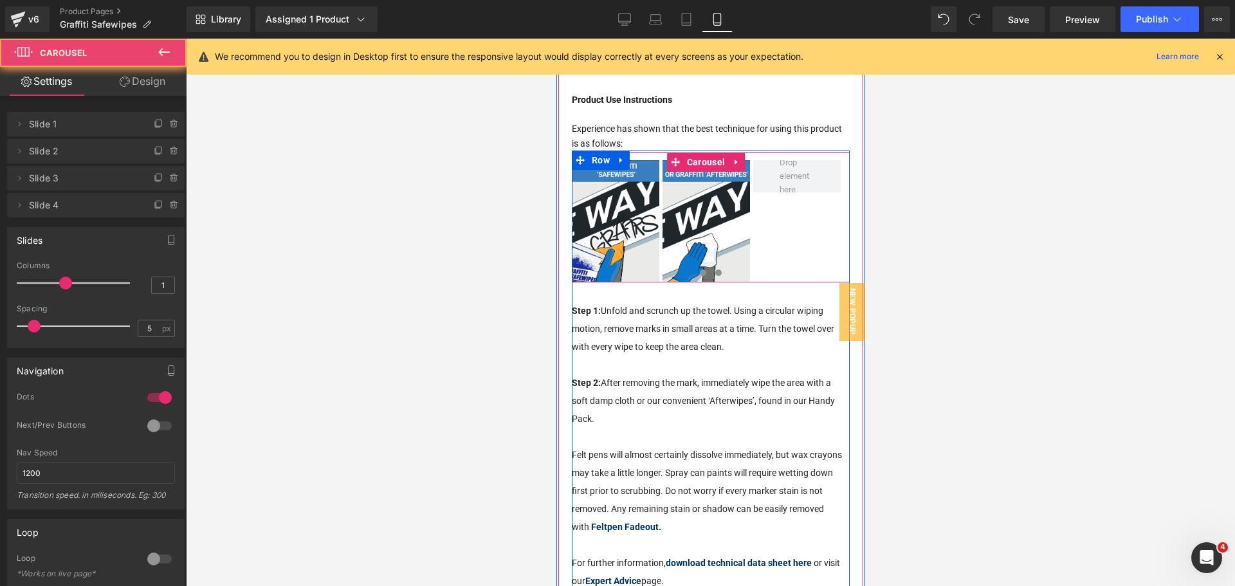
click at [699, 275] on span at bounding box center [702, 273] width 6 height 6
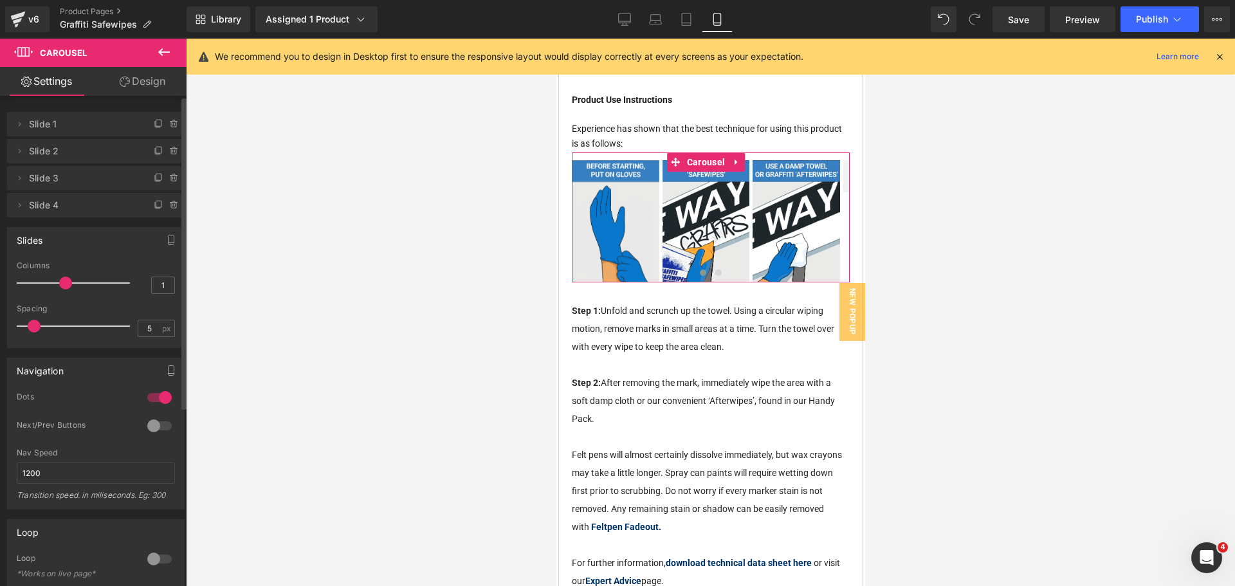
click at [155, 394] on div at bounding box center [159, 397] width 31 height 21
click at [1130, 15] on button "Publish" at bounding box center [1160, 19] width 78 height 26
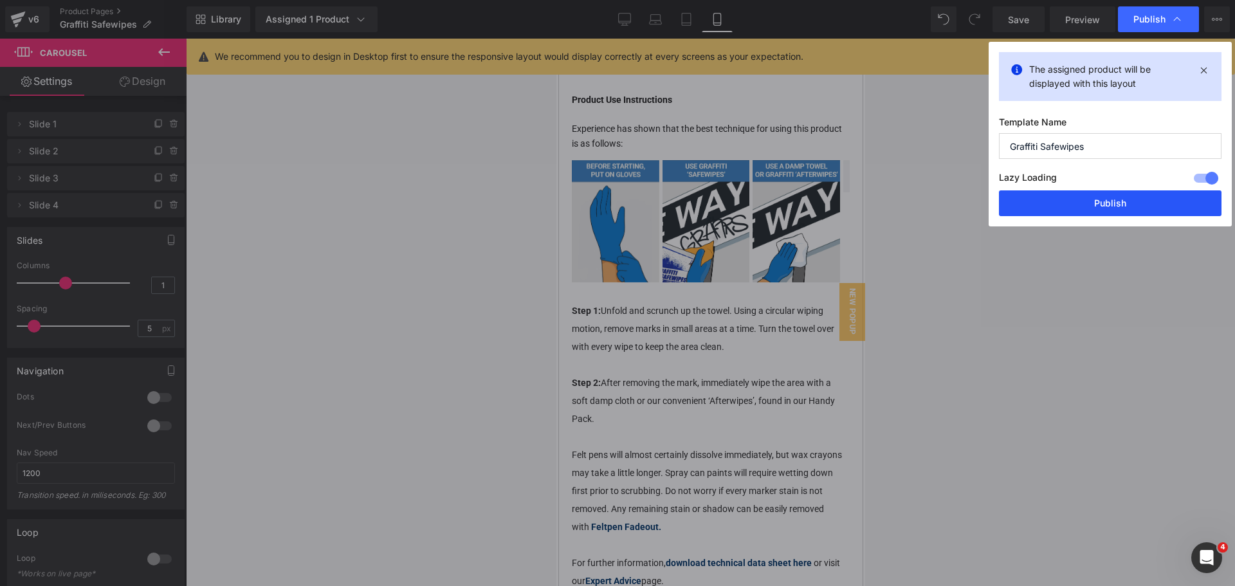
drag, startPoint x: 1094, startPoint y: 208, endPoint x: 188, endPoint y: 263, distance: 908.2
click at [1094, 208] on button "Publish" at bounding box center [1110, 203] width 223 height 26
